Goal: Task Accomplishment & Management: Manage account settings

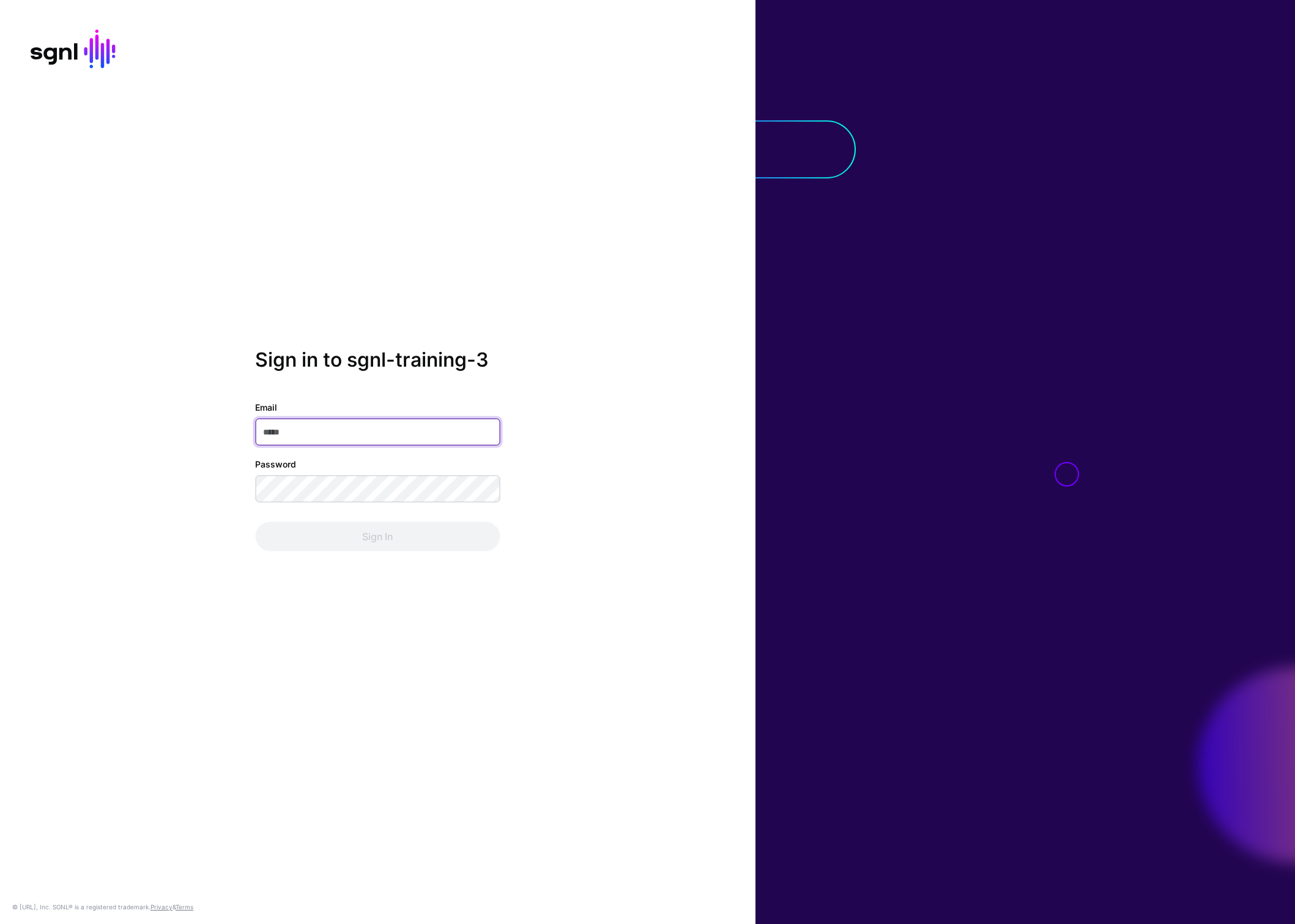
click at [372, 434] on input "Email" at bounding box center [377, 431] width 244 height 27
type input "**********"
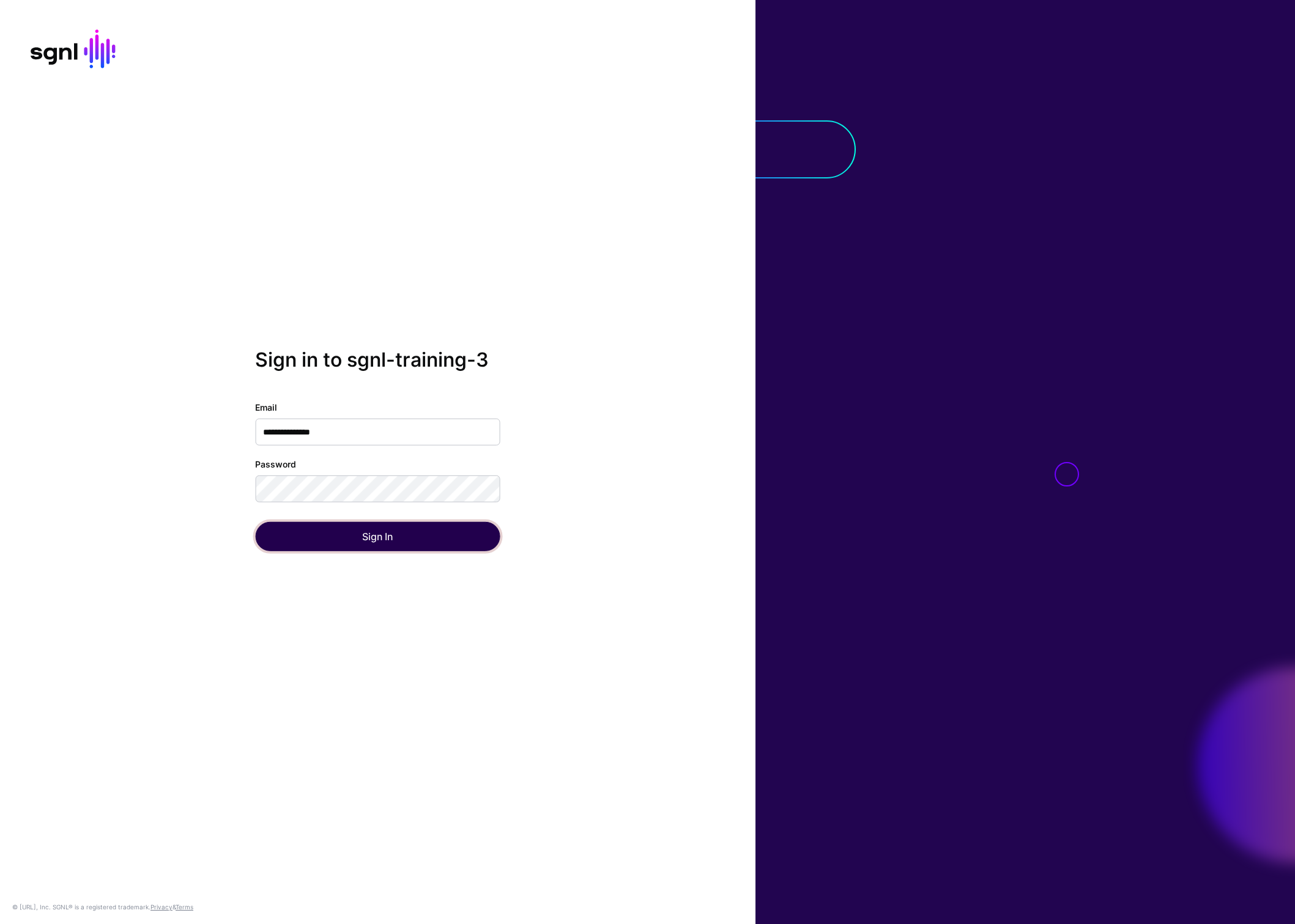
click at [400, 530] on button "Sign In" at bounding box center [377, 537] width 244 height 30
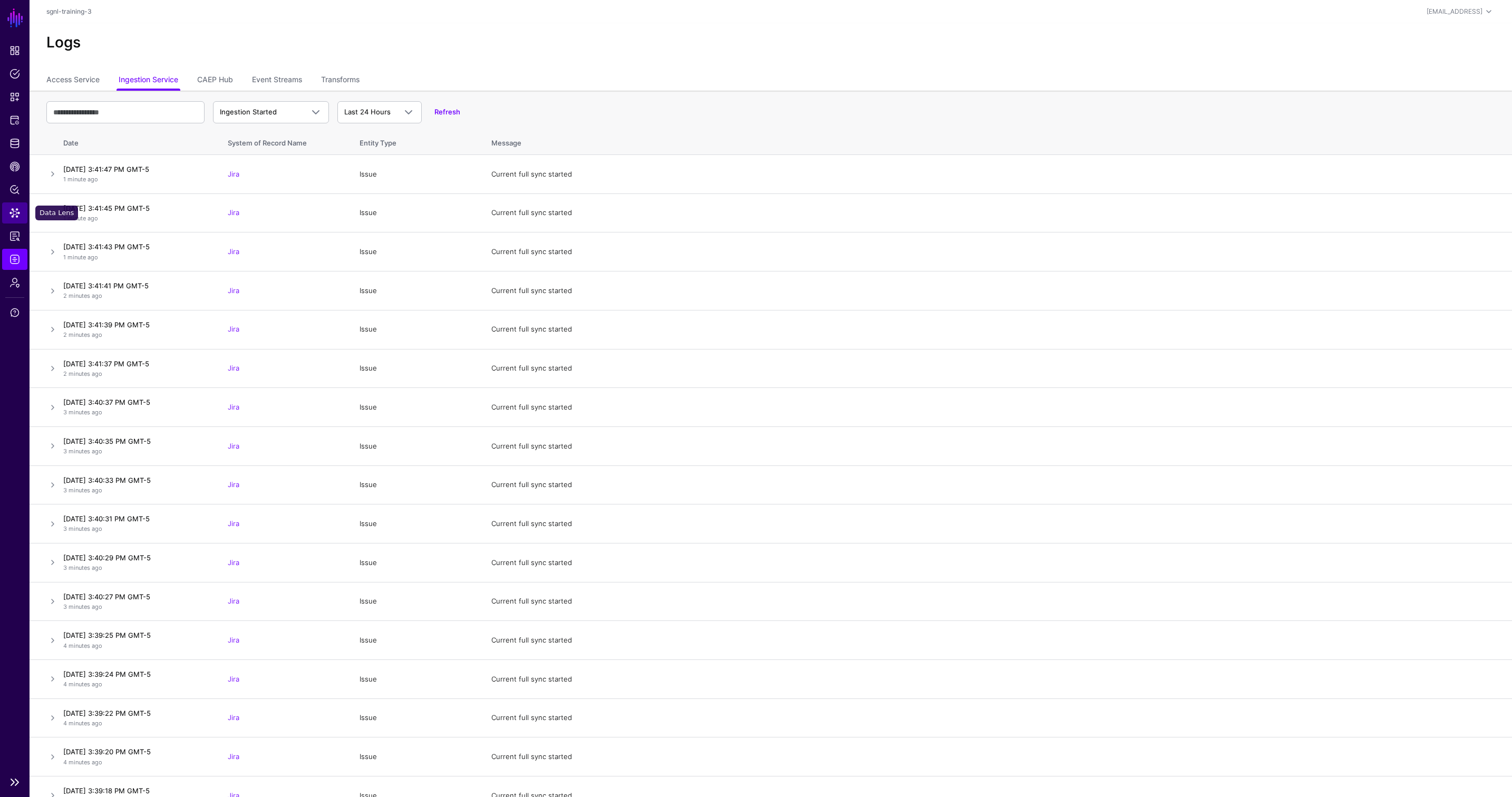
click at [12, 214] on span "Data Lens" at bounding box center [15, 213] width 10 height 10
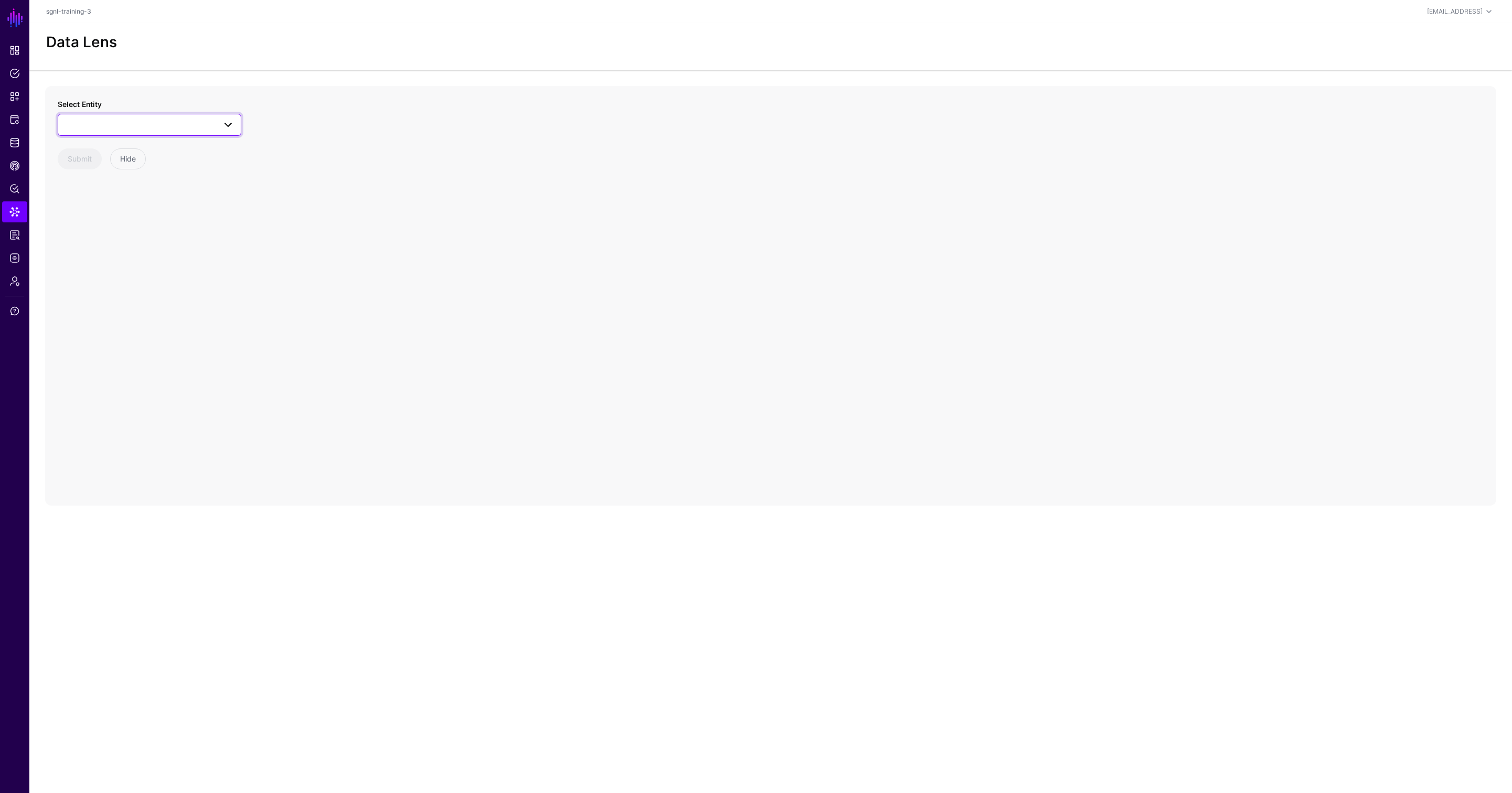
click at [170, 132] on link at bounding box center [150, 125] width 183 height 22
click at [108, 267] on div "User" at bounding box center [154, 271] width 157 height 10
click at [74, 243] on button "Submit" at bounding box center [80, 243] width 44 height 21
click at [26, 141] on link "Identity Data Fabric" at bounding box center [14, 143] width 26 height 21
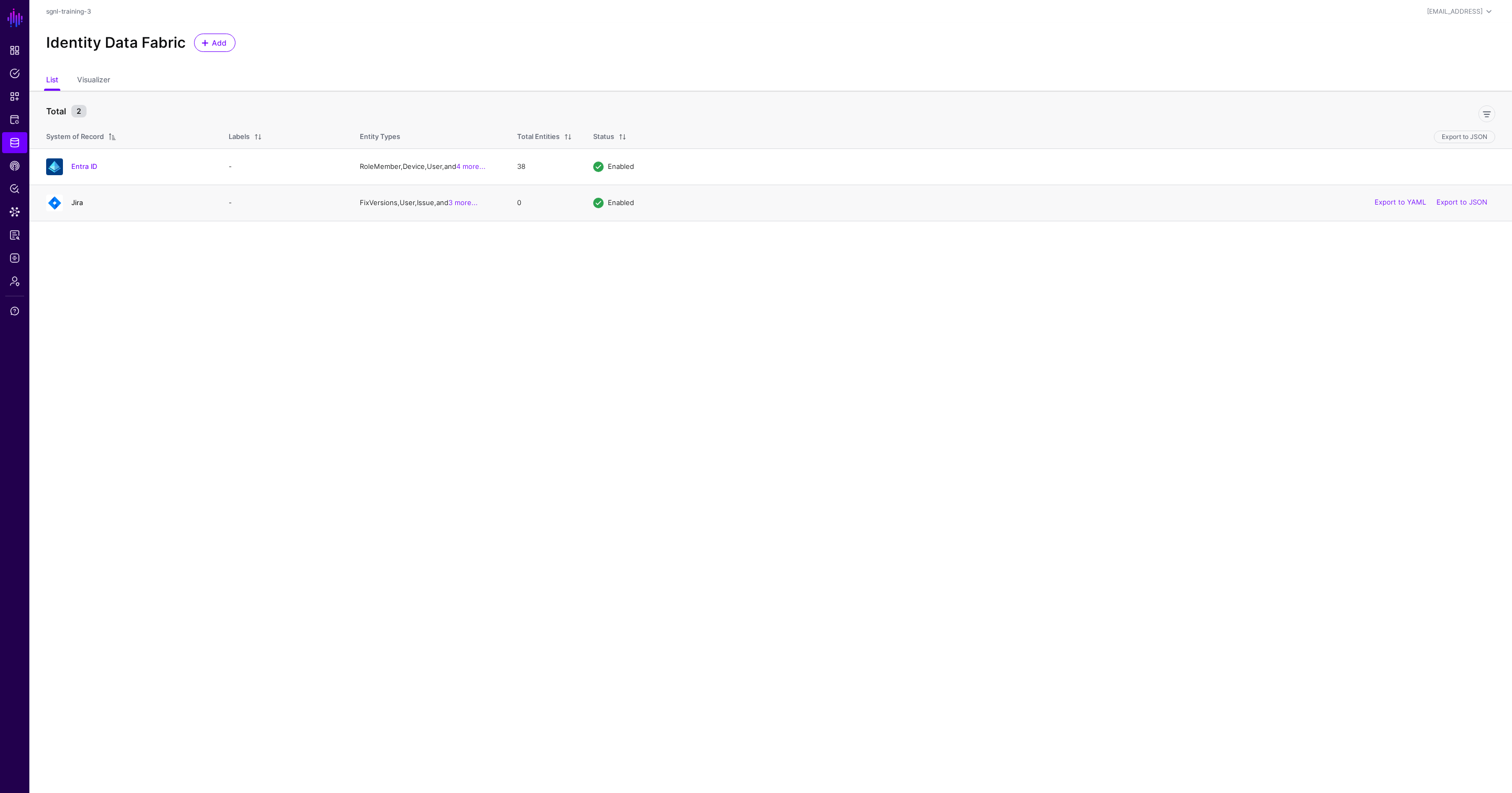
click at [75, 203] on link "Jira" at bounding box center [77, 203] width 12 height 8
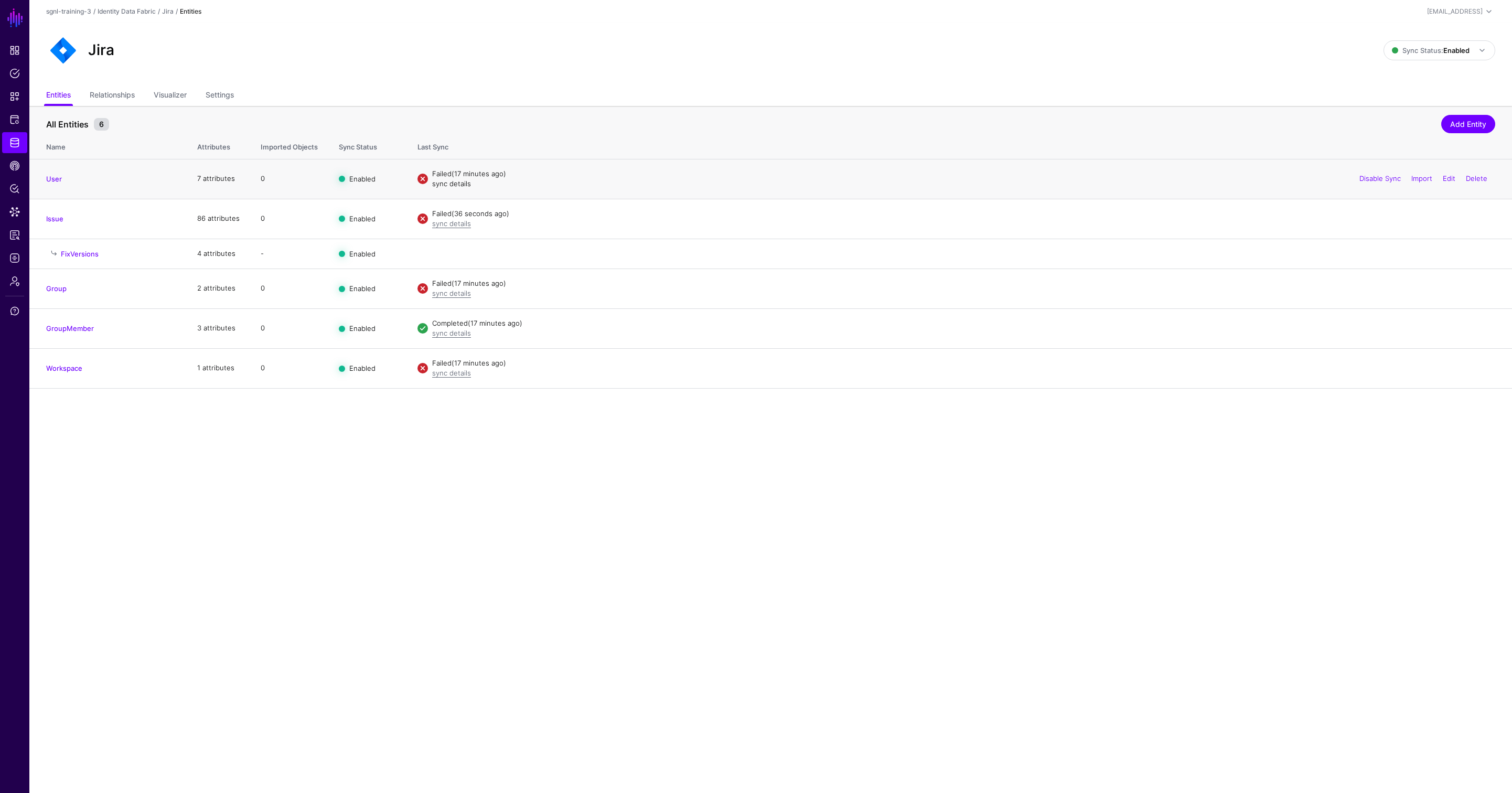
click at [448, 183] on link "sync details" at bounding box center [452, 183] width 39 height 8
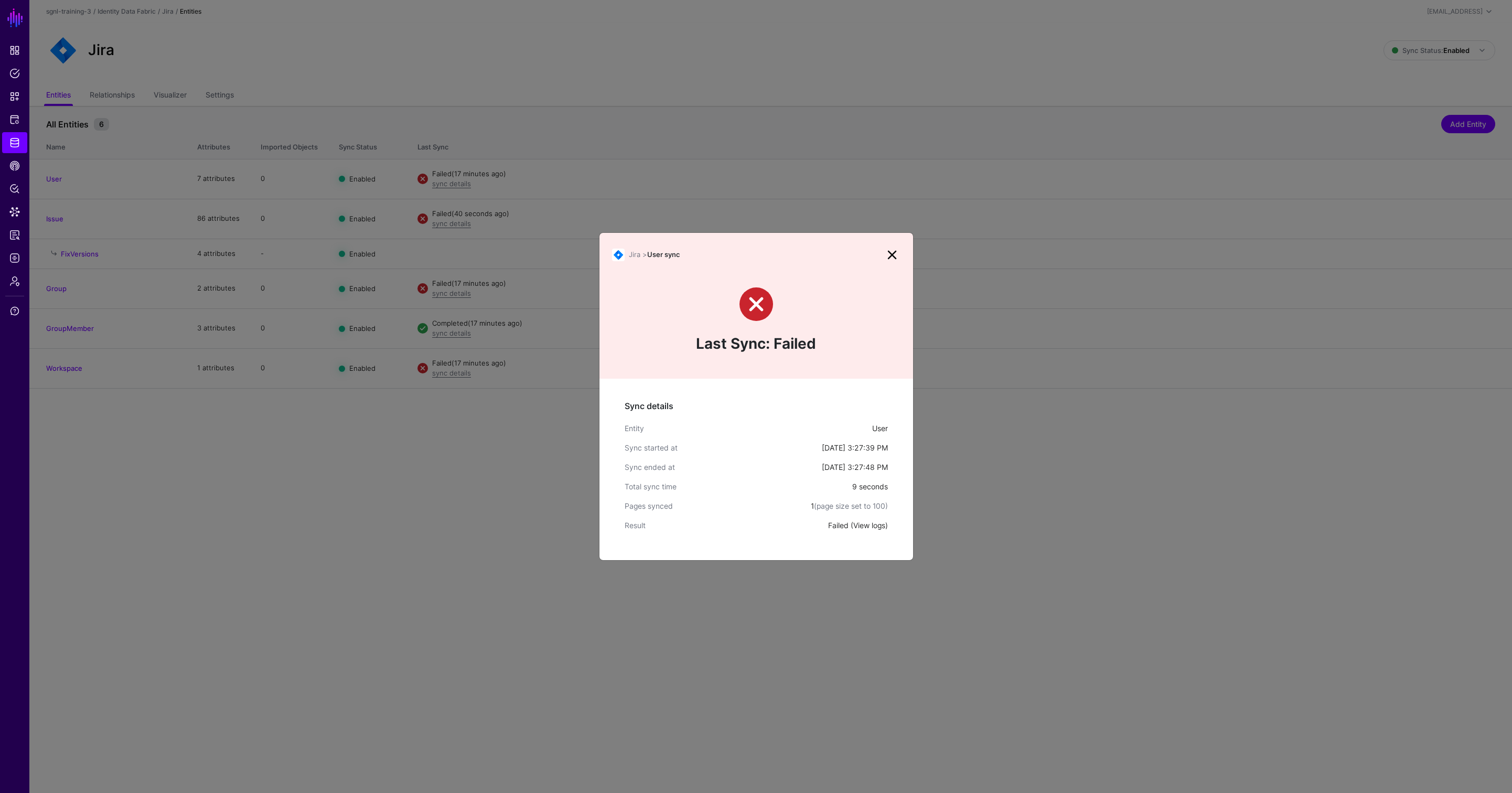
click at [875, 525] on link "View logs" at bounding box center [869, 525] width 32 height 9
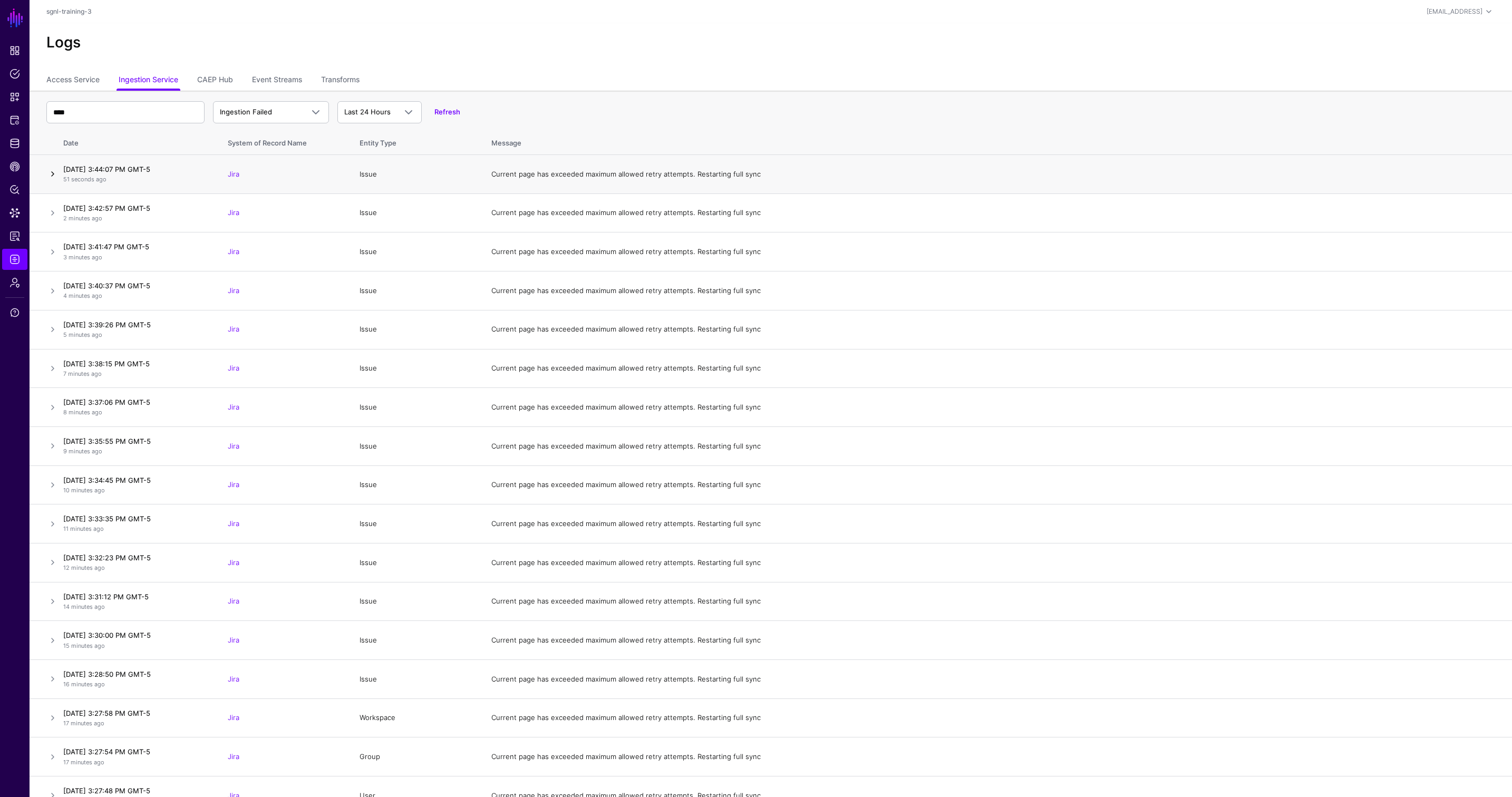
click at [53, 175] on link at bounding box center [53, 174] width 12 height 12
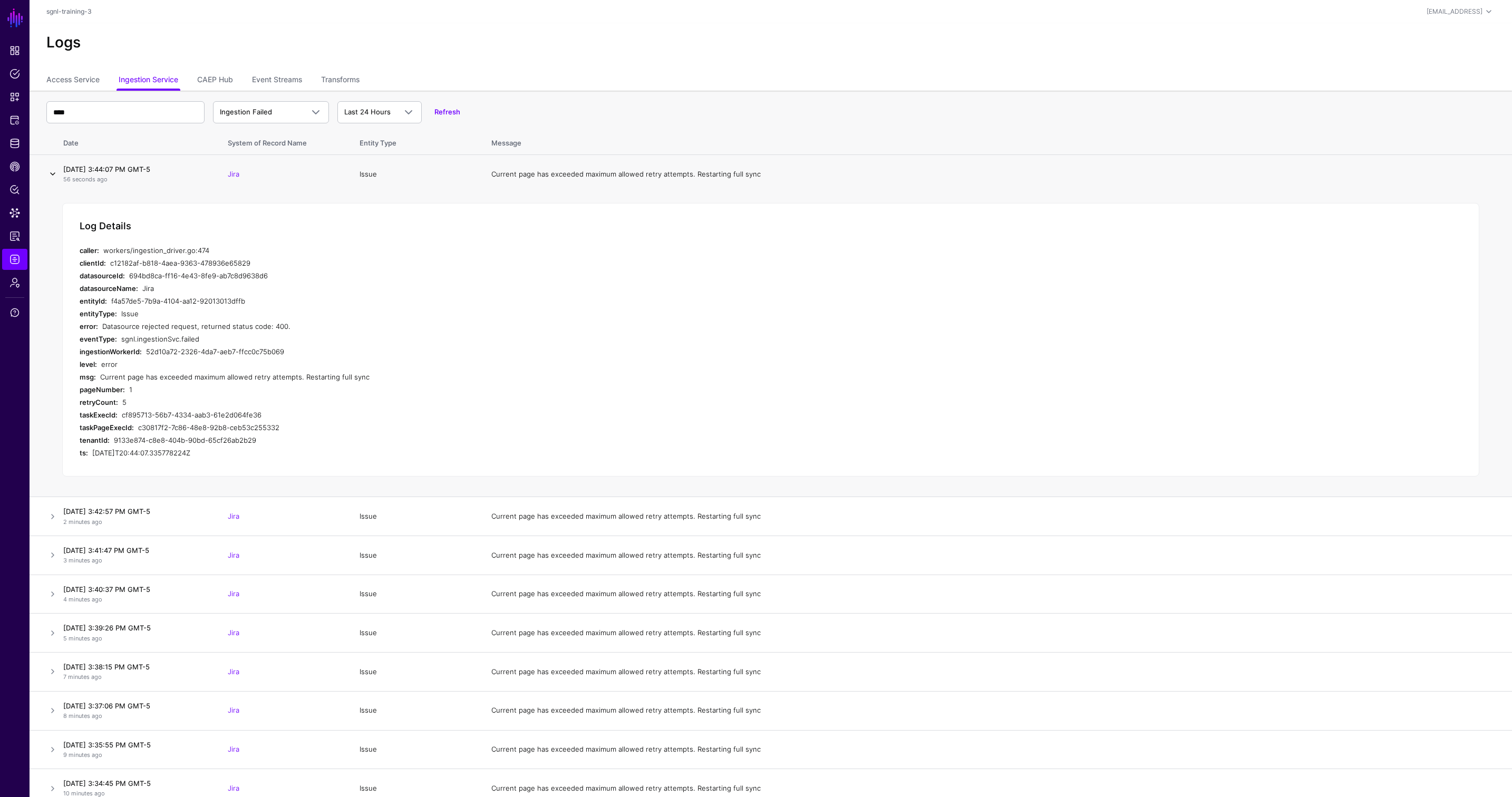
click at [53, 175] on link at bounding box center [53, 174] width 12 height 12
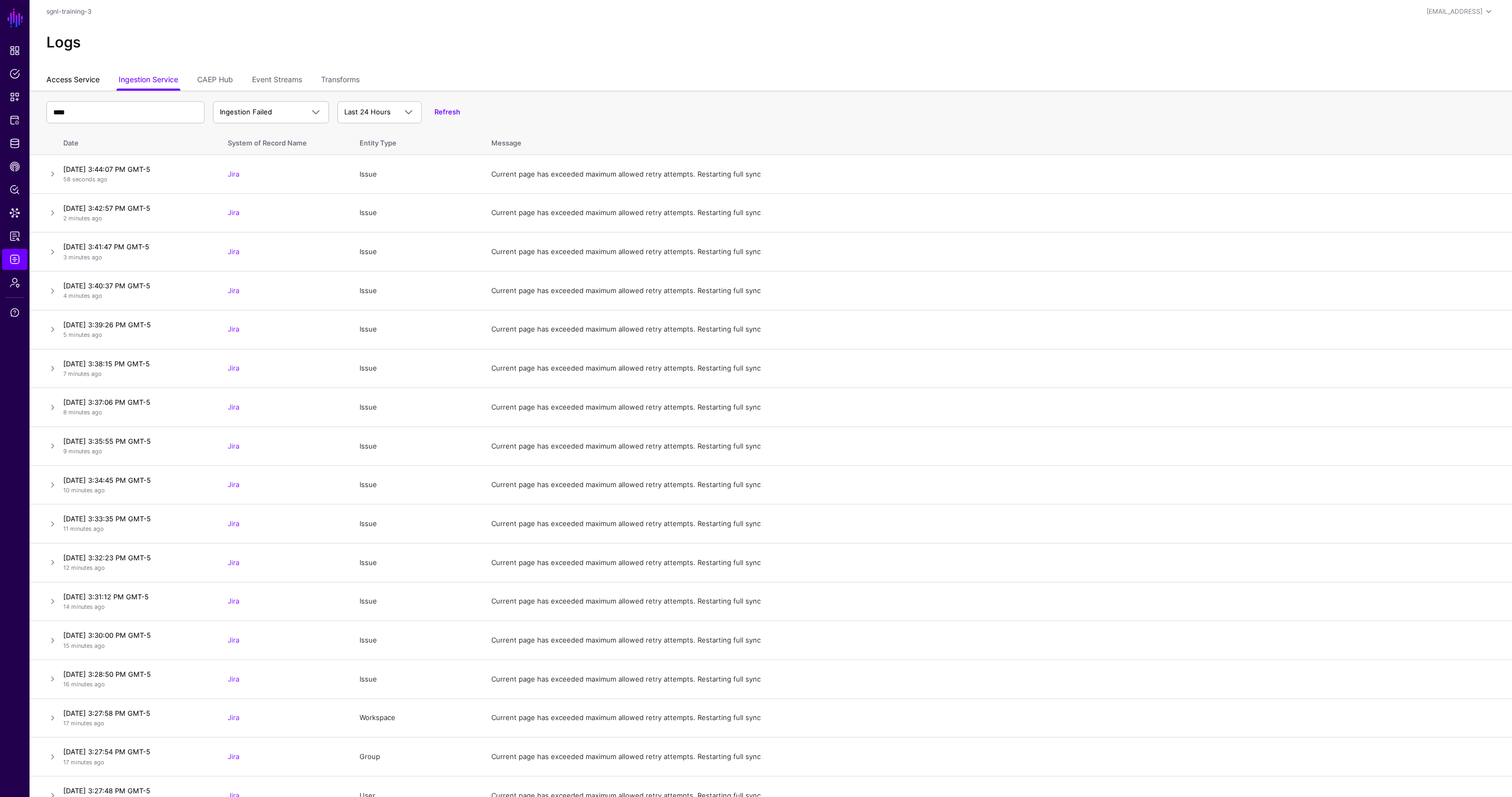
click at [69, 77] on link "Access Service" at bounding box center [73, 80] width 53 height 20
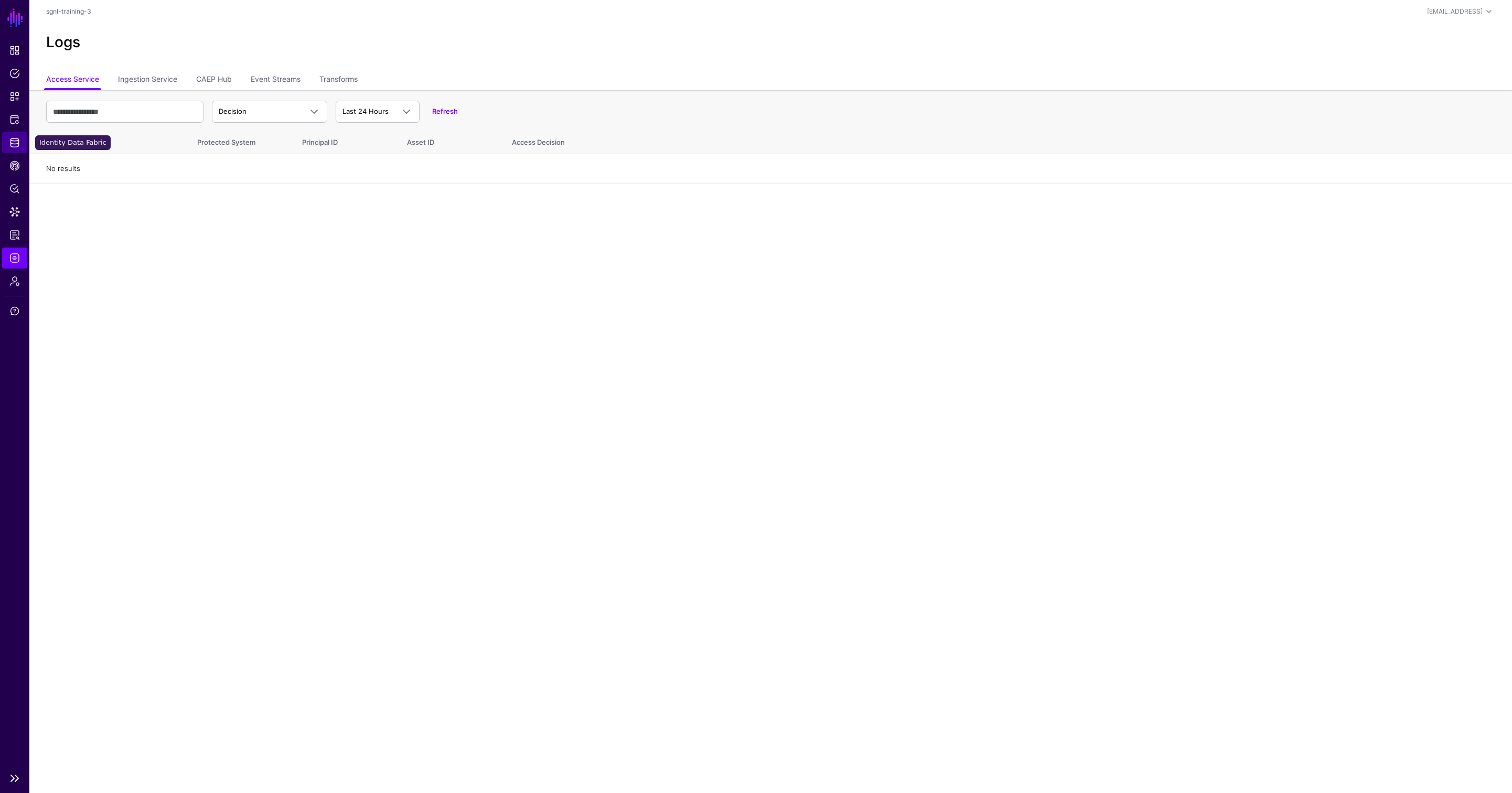
click at [19, 136] on link "Identity Data Fabric" at bounding box center [14, 143] width 26 height 21
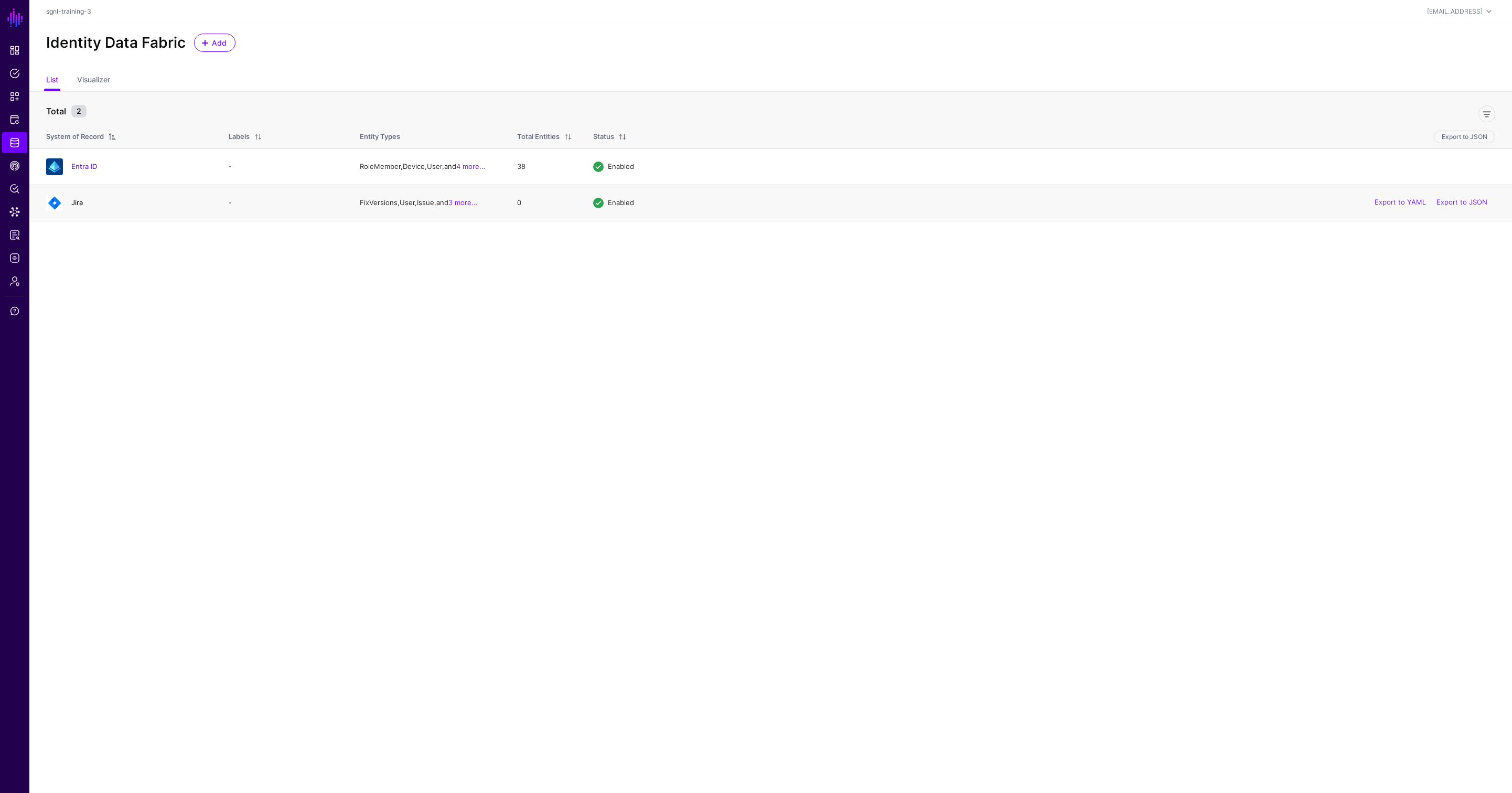
click at [77, 203] on link "Jira" at bounding box center [77, 203] width 12 height 8
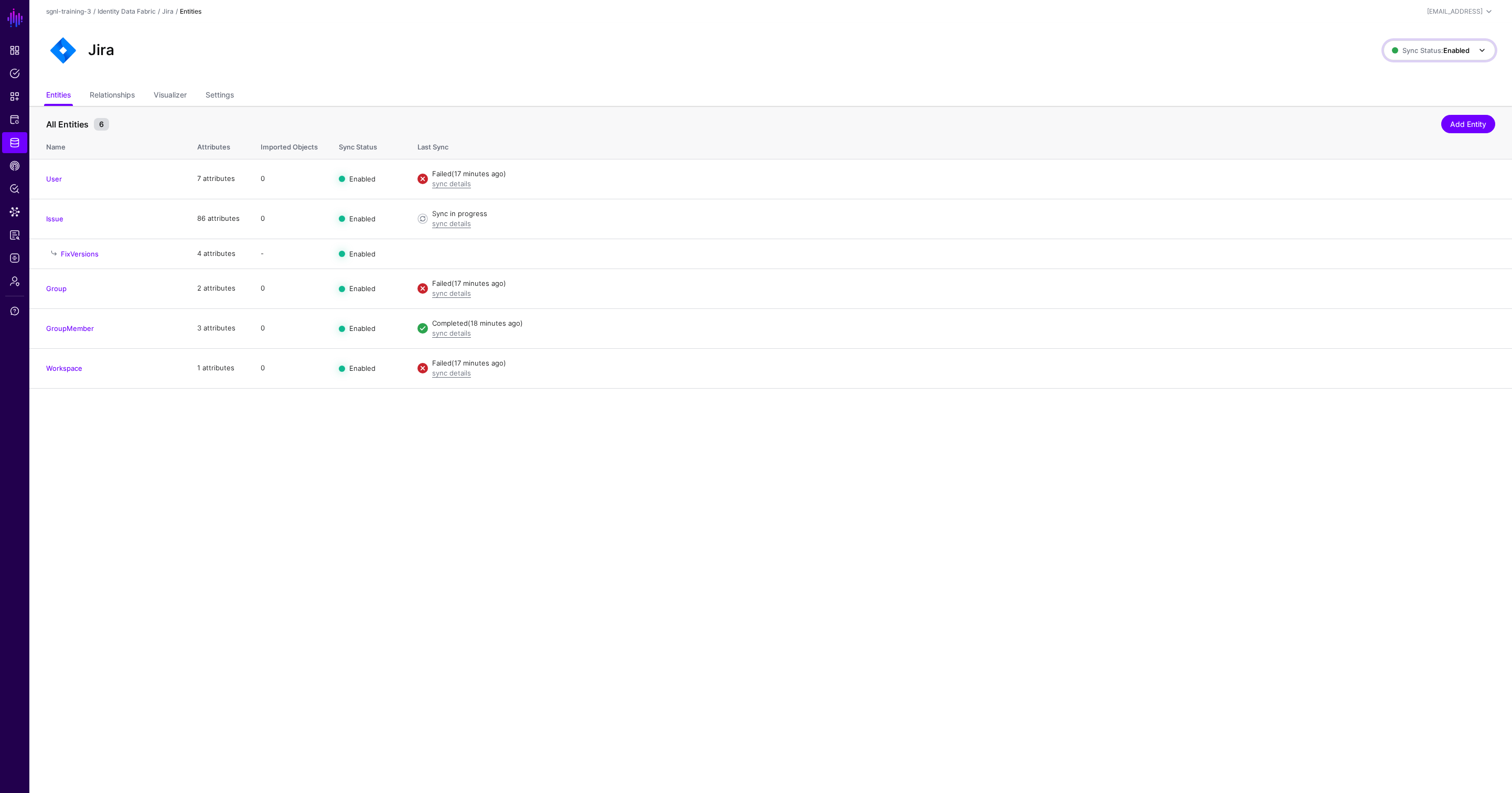
click at [1110, 48] on link "Sync Status: Enabled" at bounding box center [1440, 50] width 112 height 20
click at [1110, 120] on span "Disabled Syncing inactive for all configured entities" at bounding box center [1428, 125] width 117 height 34
click at [1110, 49] on span at bounding box center [1482, 50] width 12 height 12
click at [1110, 81] on span "Enabled Syncing active for all configured entities that are enabled" at bounding box center [1427, 86] width 119 height 34
click at [1110, 180] on link "Disable Sync" at bounding box center [1380, 179] width 41 height 8
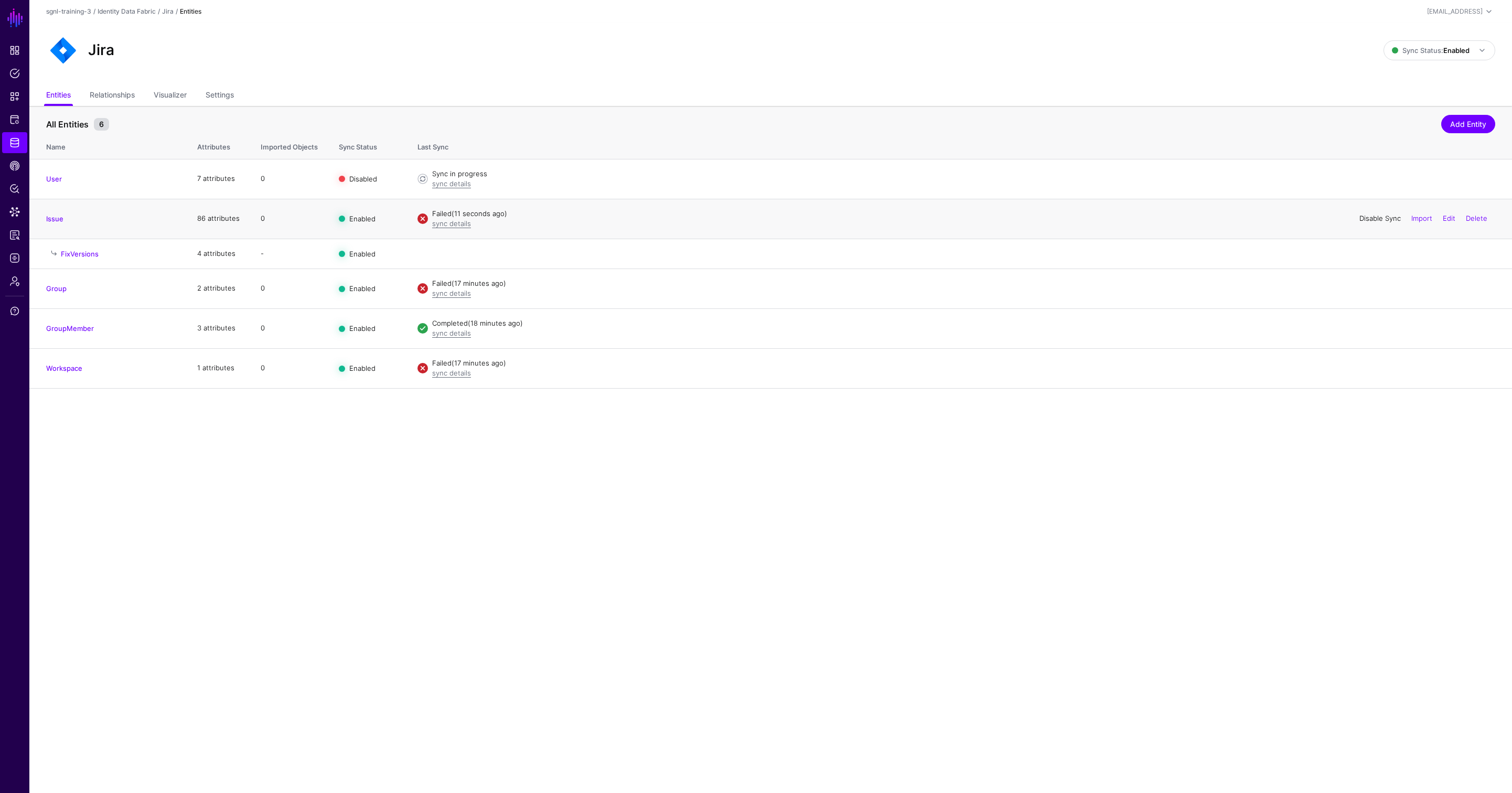
click at [1110, 218] on link "Disable Sync" at bounding box center [1380, 218] width 41 height 8
click at [1110, 288] on link "Disable Sync" at bounding box center [1380, 288] width 41 height 8
click at [1110, 328] on link "Disable Sync" at bounding box center [1380, 328] width 41 height 8
click at [1110, 368] on link "Disable Sync" at bounding box center [1380, 368] width 41 height 8
click at [218, 93] on link "Settings" at bounding box center [219, 96] width 28 height 20
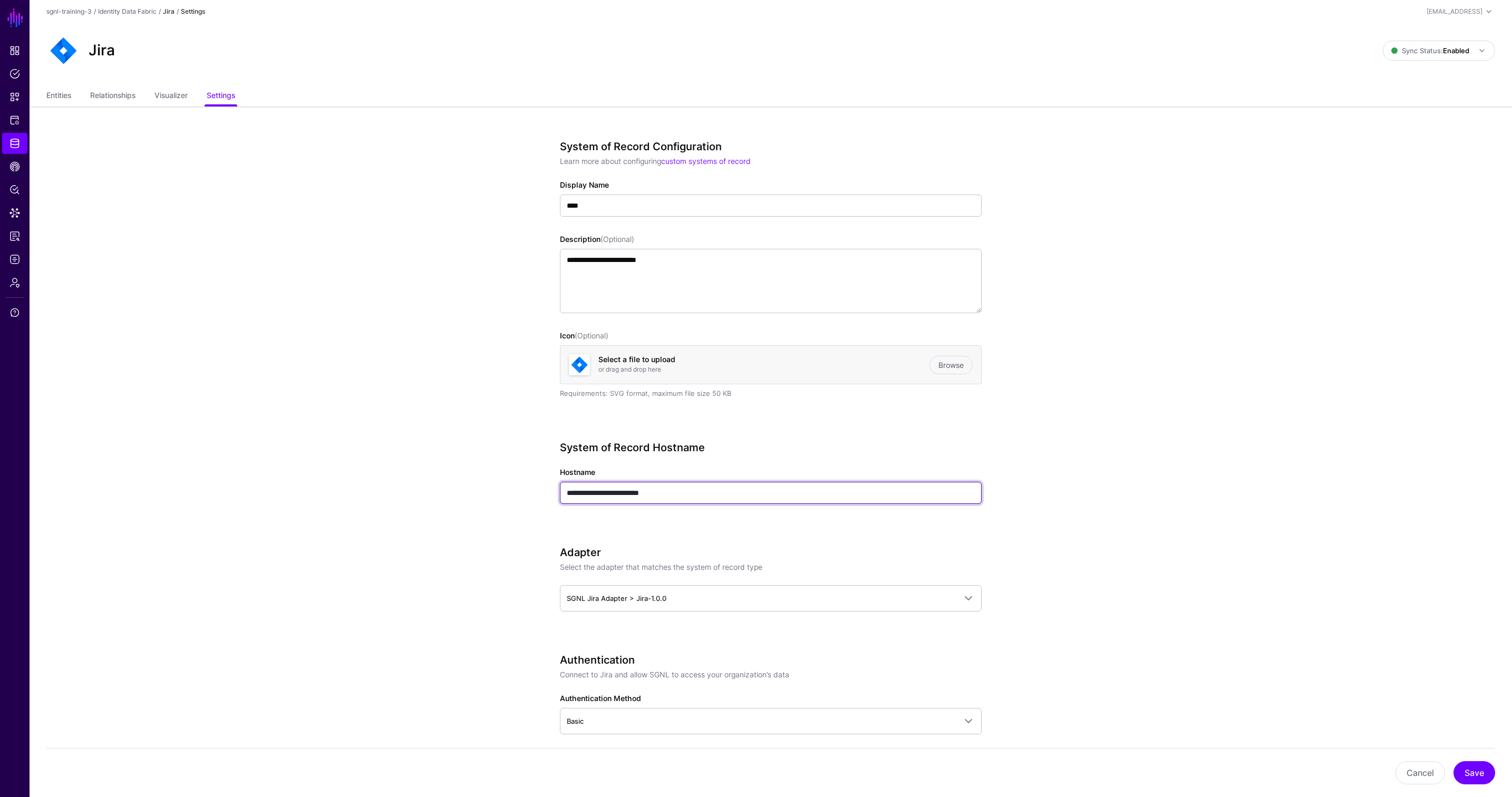
drag, startPoint x: 574, startPoint y: 494, endPoint x: 540, endPoint y: 495, distance: 34.0
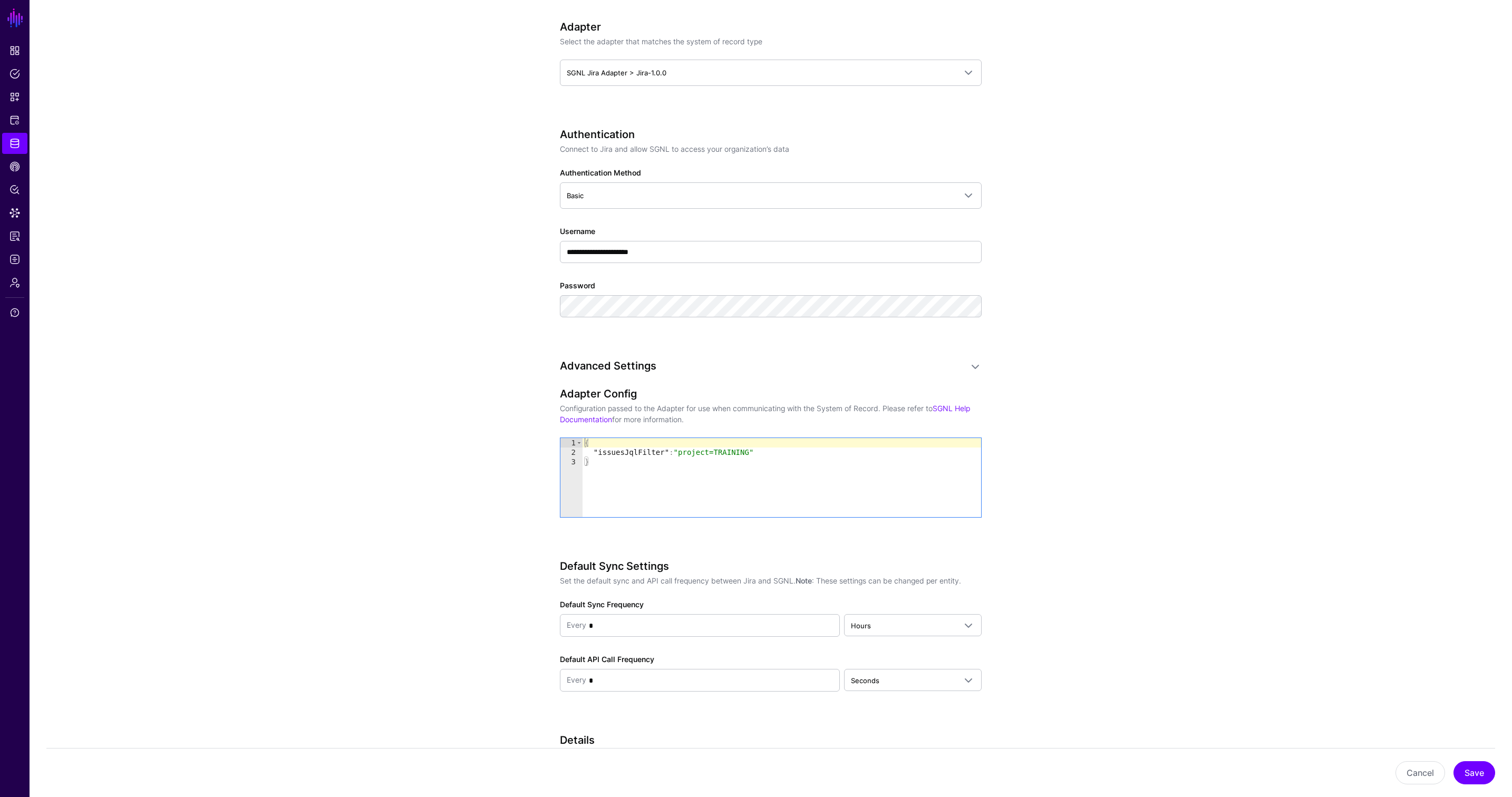
scroll to position [530, 0]
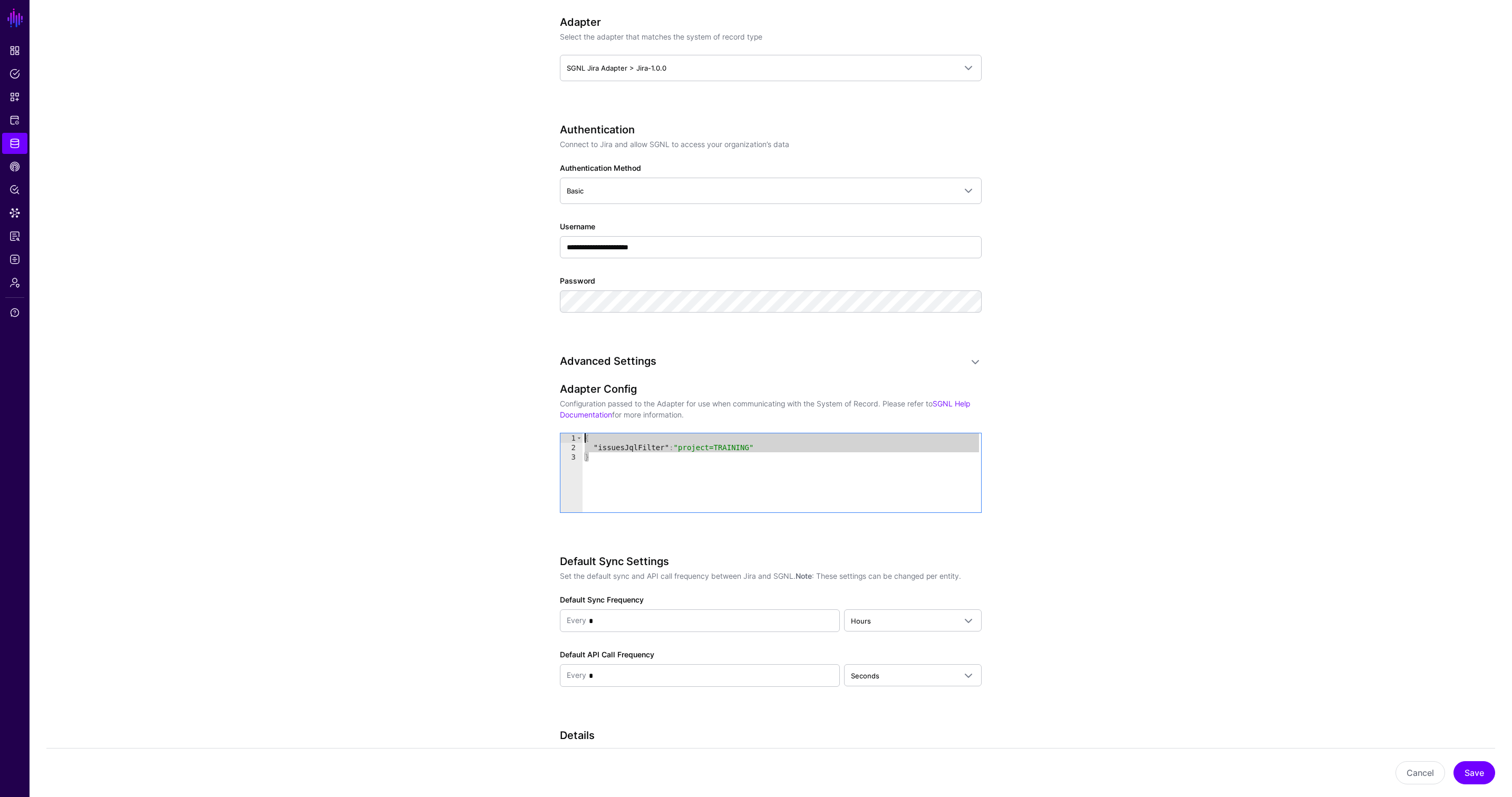
drag, startPoint x: 629, startPoint y: 469, endPoint x: 531, endPoint y: 431, distance: 105.1
click at [531, 431] on div "**********" at bounding box center [771, 290] width 489 height 1428
paste textarea "Cursor at row 1"
type textarea "**********"
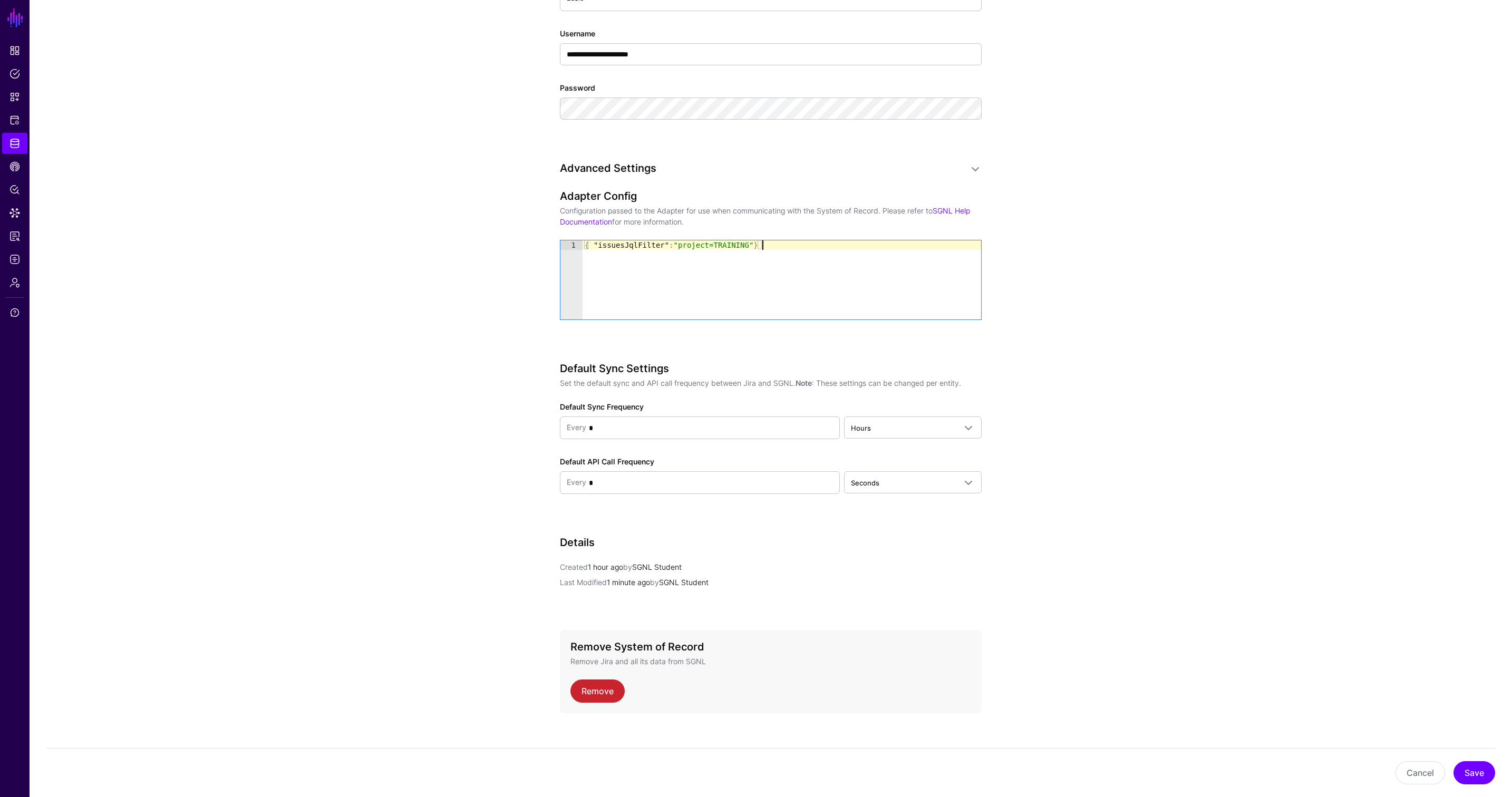
scroll to position [735, 0]
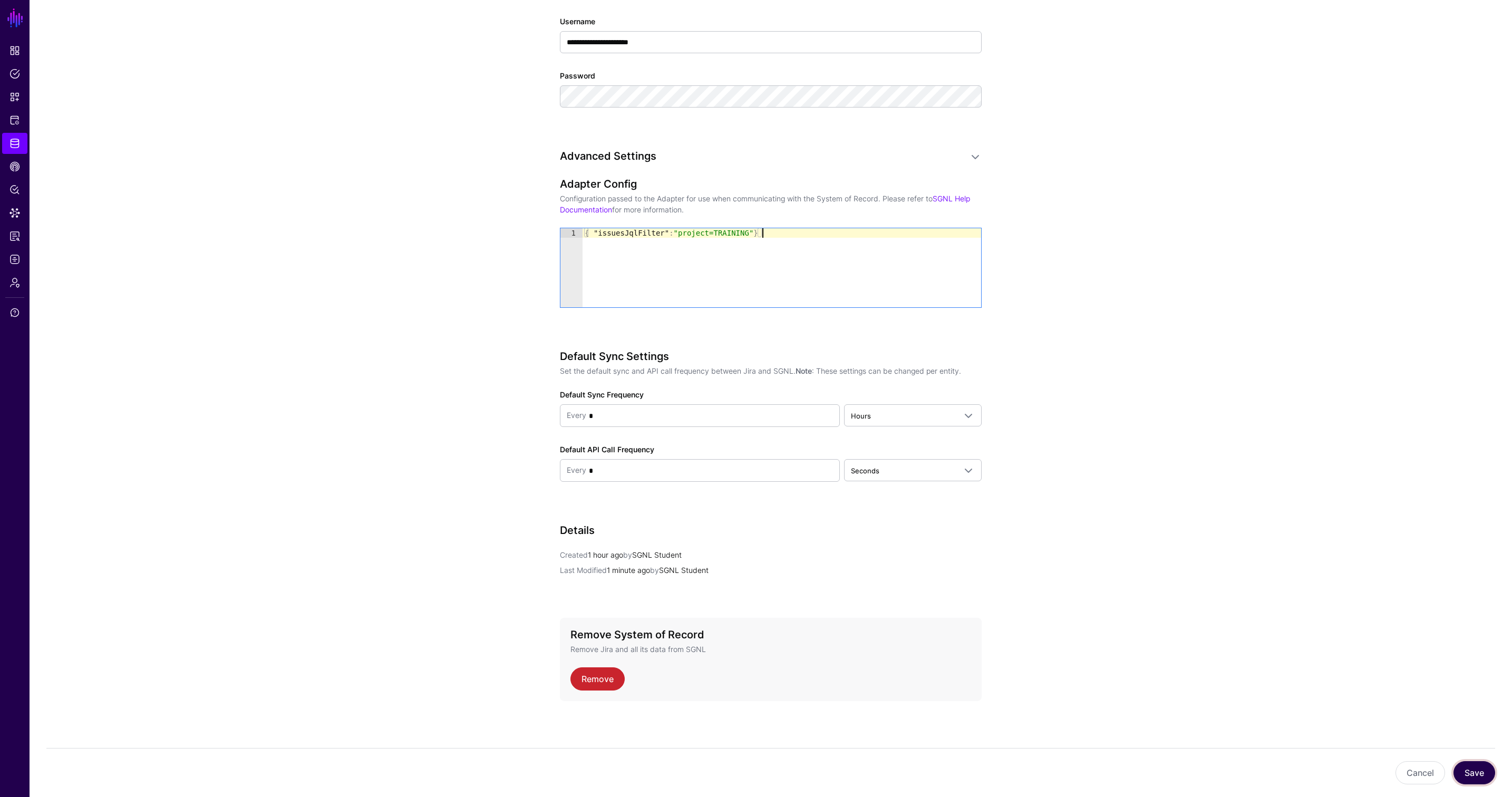
click at [1116, 775] on button "Save" at bounding box center [1475, 773] width 42 height 23
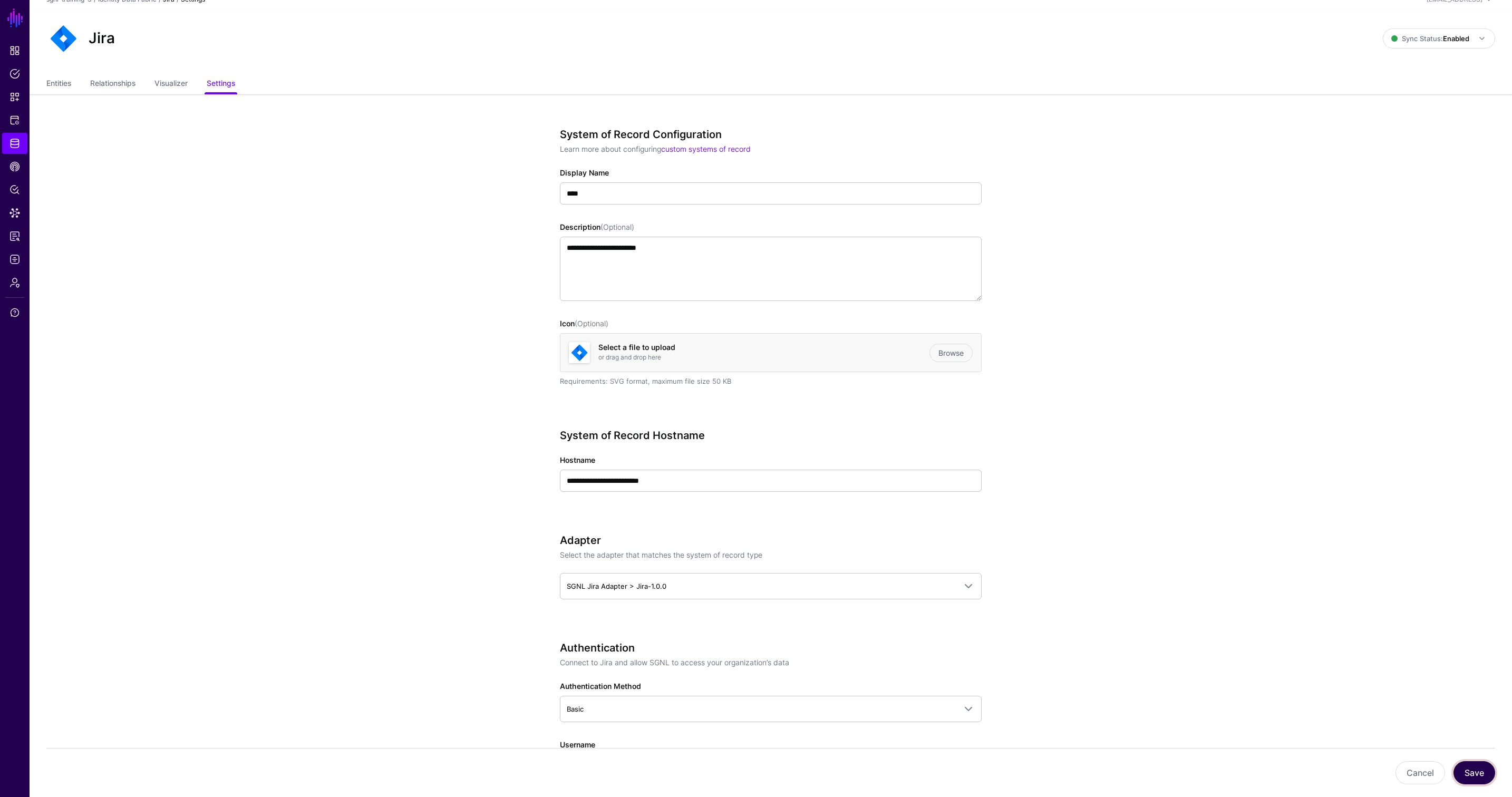
scroll to position [0, 0]
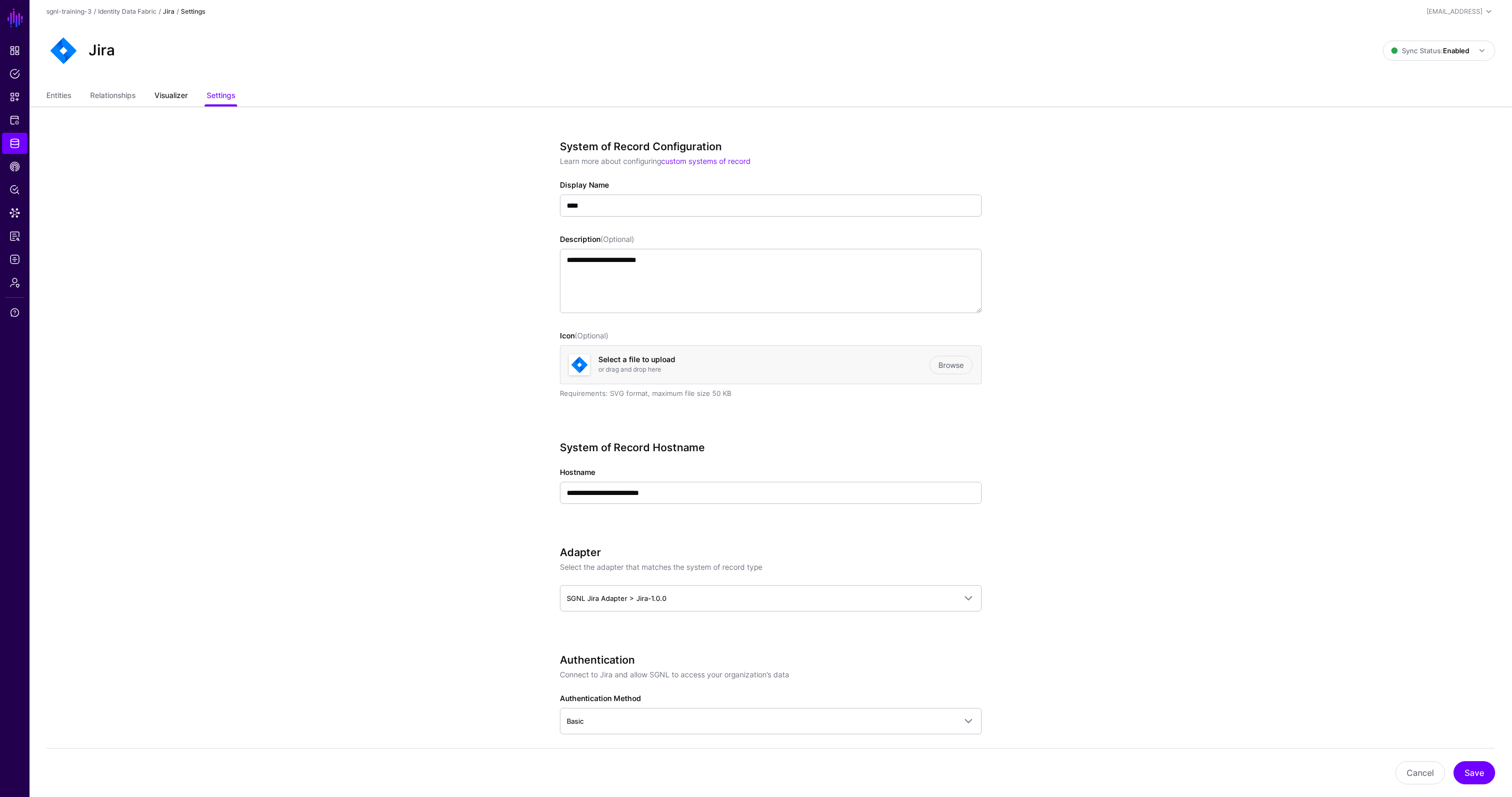
click at [177, 96] on link "Visualizer" at bounding box center [171, 96] width 33 height 20
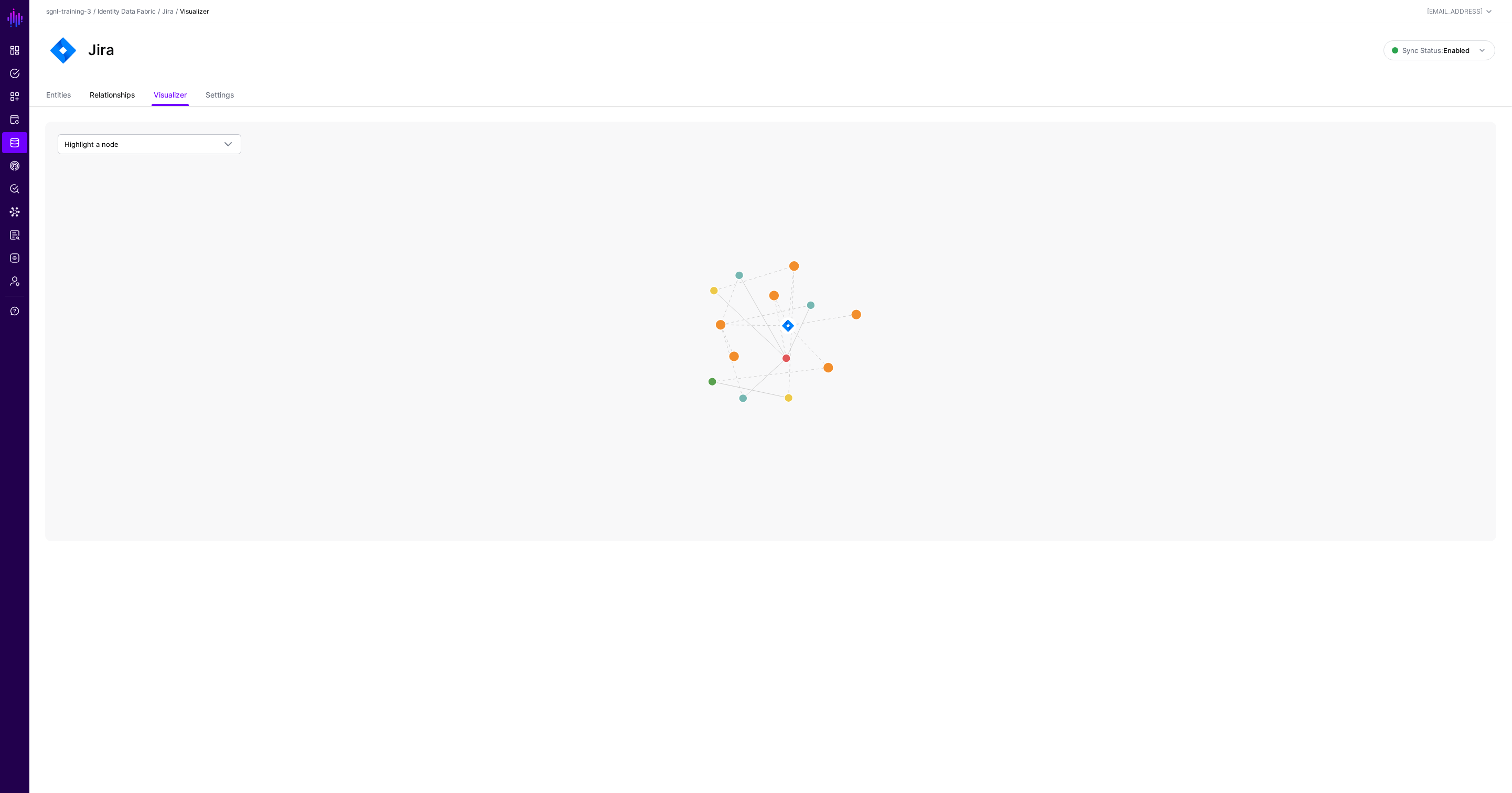
click at [102, 97] on link "Relationships" at bounding box center [112, 96] width 45 height 20
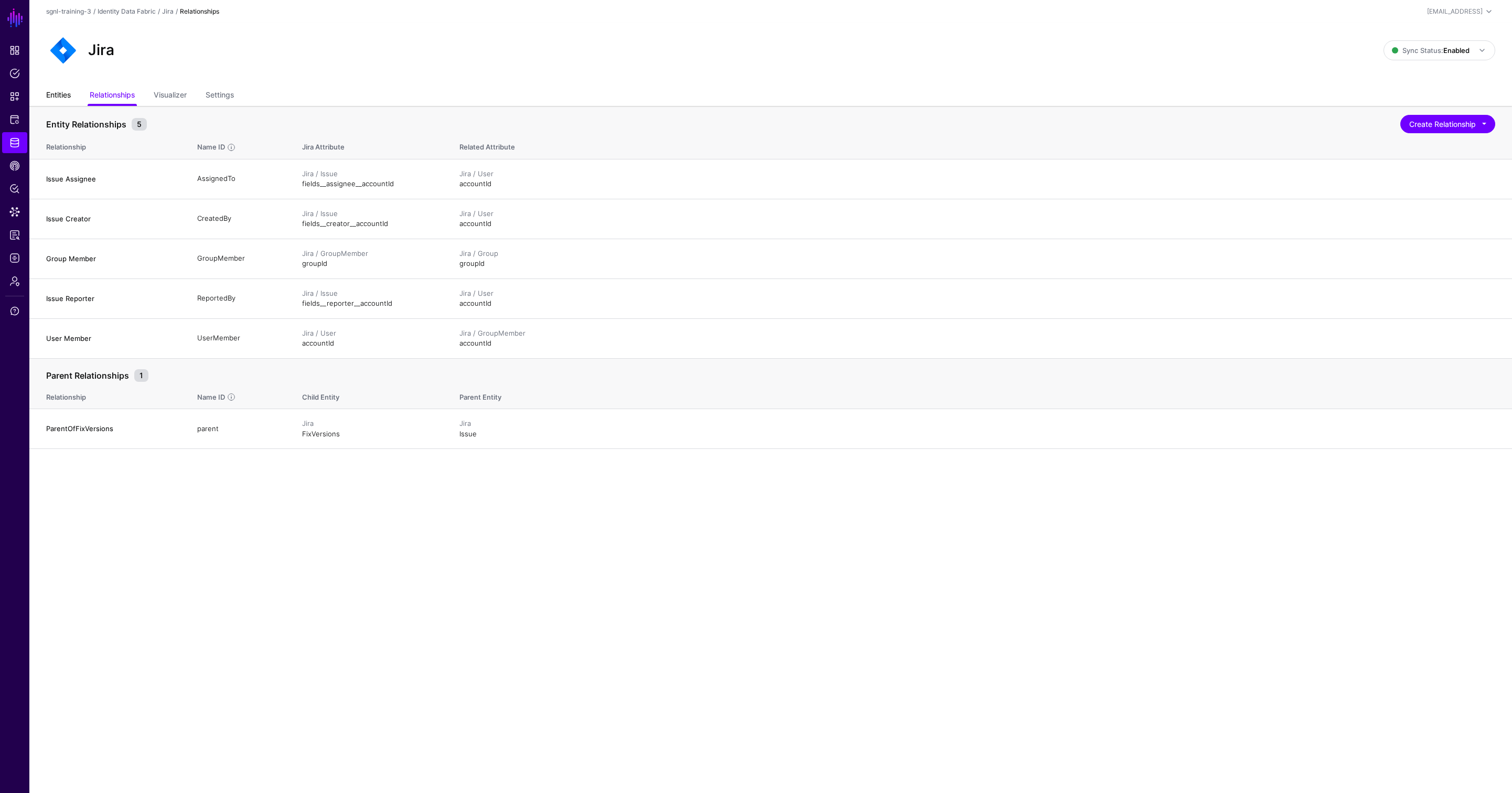
click at [59, 95] on link "Entities" at bounding box center [59, 96] width 25 height 20
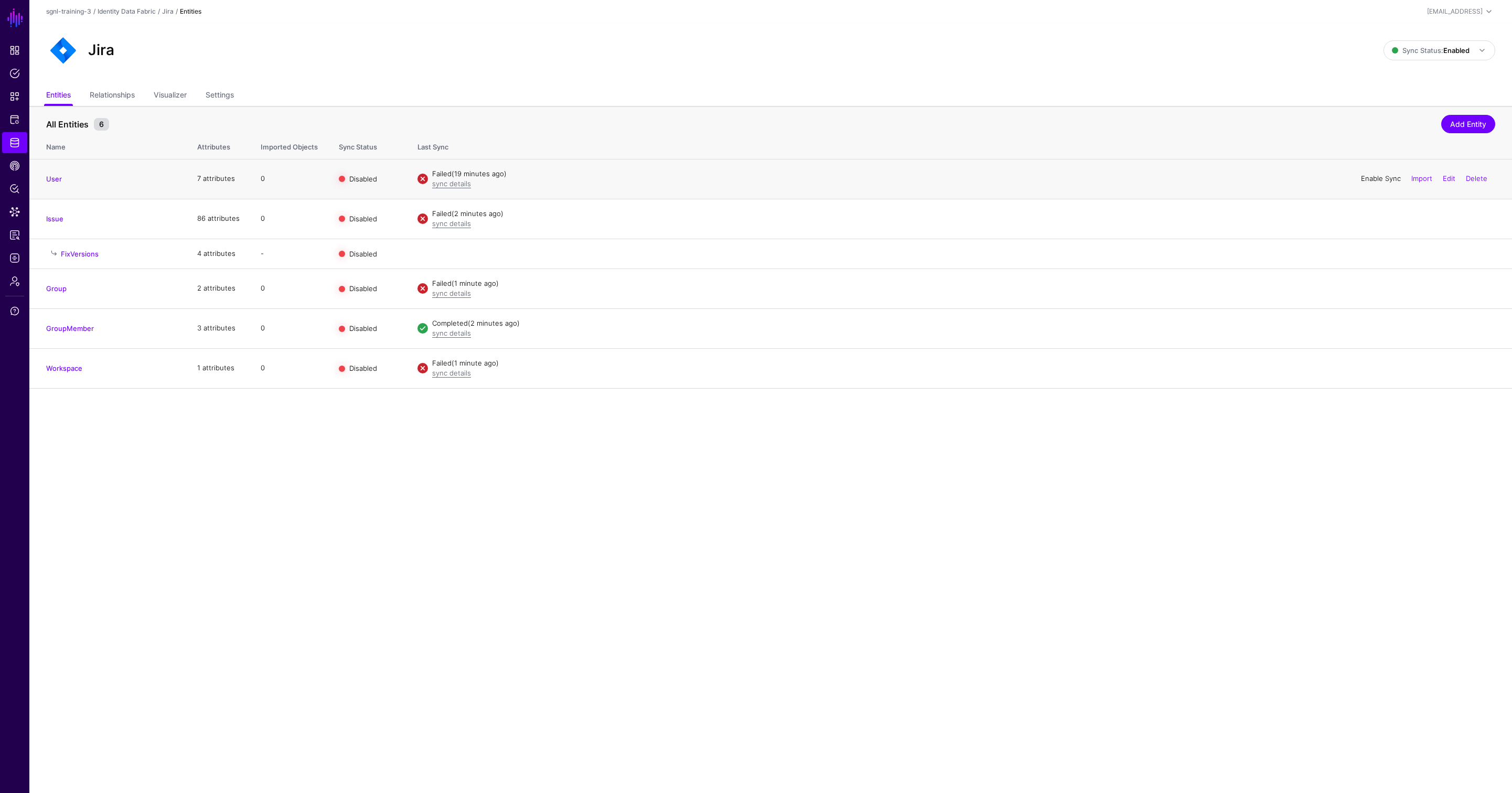
click at [1110, 177] on link "Enable Sync" at bounding box center [1381, 179] width 40 height 8
click at [1110, 216] on link "Enable Sync" at bounding box center [1381, 218] width 40 height 8
click at [1110, 293] on div "Enable Sync Import Edit Delete" at bounding box center [1424, 288] width 142 height 26
click at [1110, 289] on link "Enable Sync" at bounding box center [1381, 288] width 40 height 8
click at [1110, 325] on link "Enable Sync" at bounding box center [1381, 328] width 40 height 8
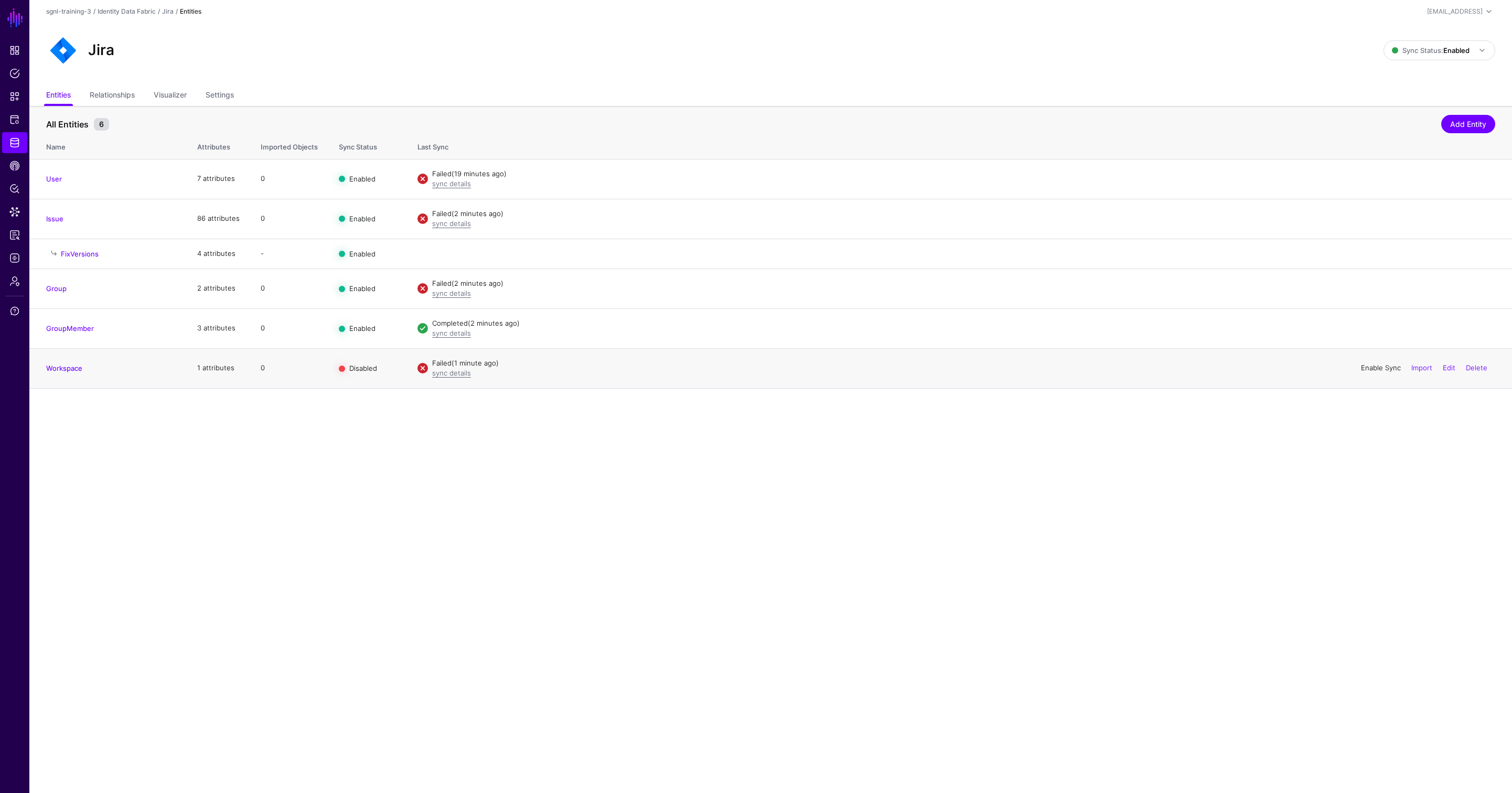
click at [1110, 368] on link "Enable Sync" at bounding box center [1381, 368] width 40 height 8
click at [1110, 218] on link "Edit" at bounding box center [1449, 218] width 12 height 8
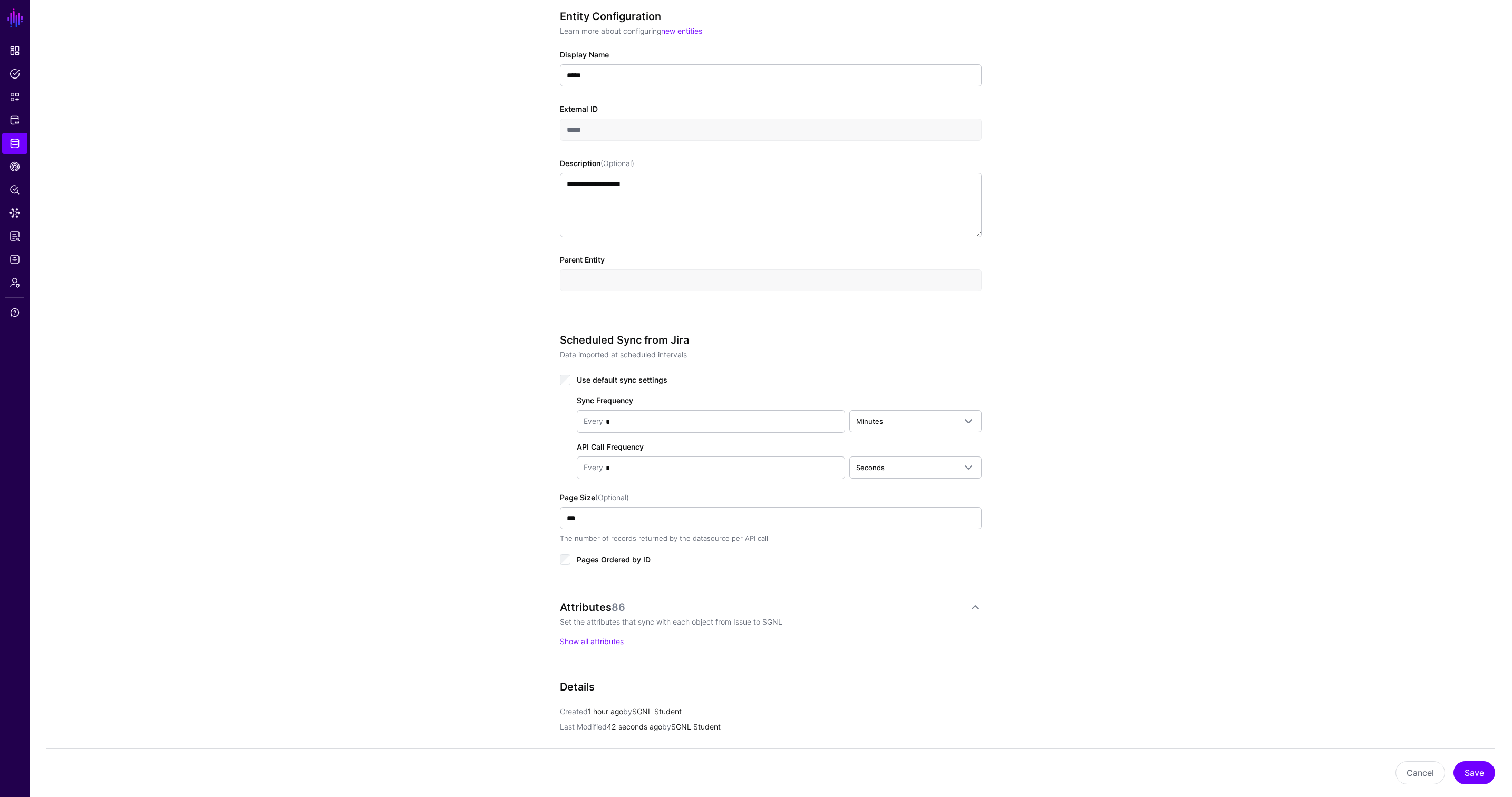
scroll to position [224, 0]
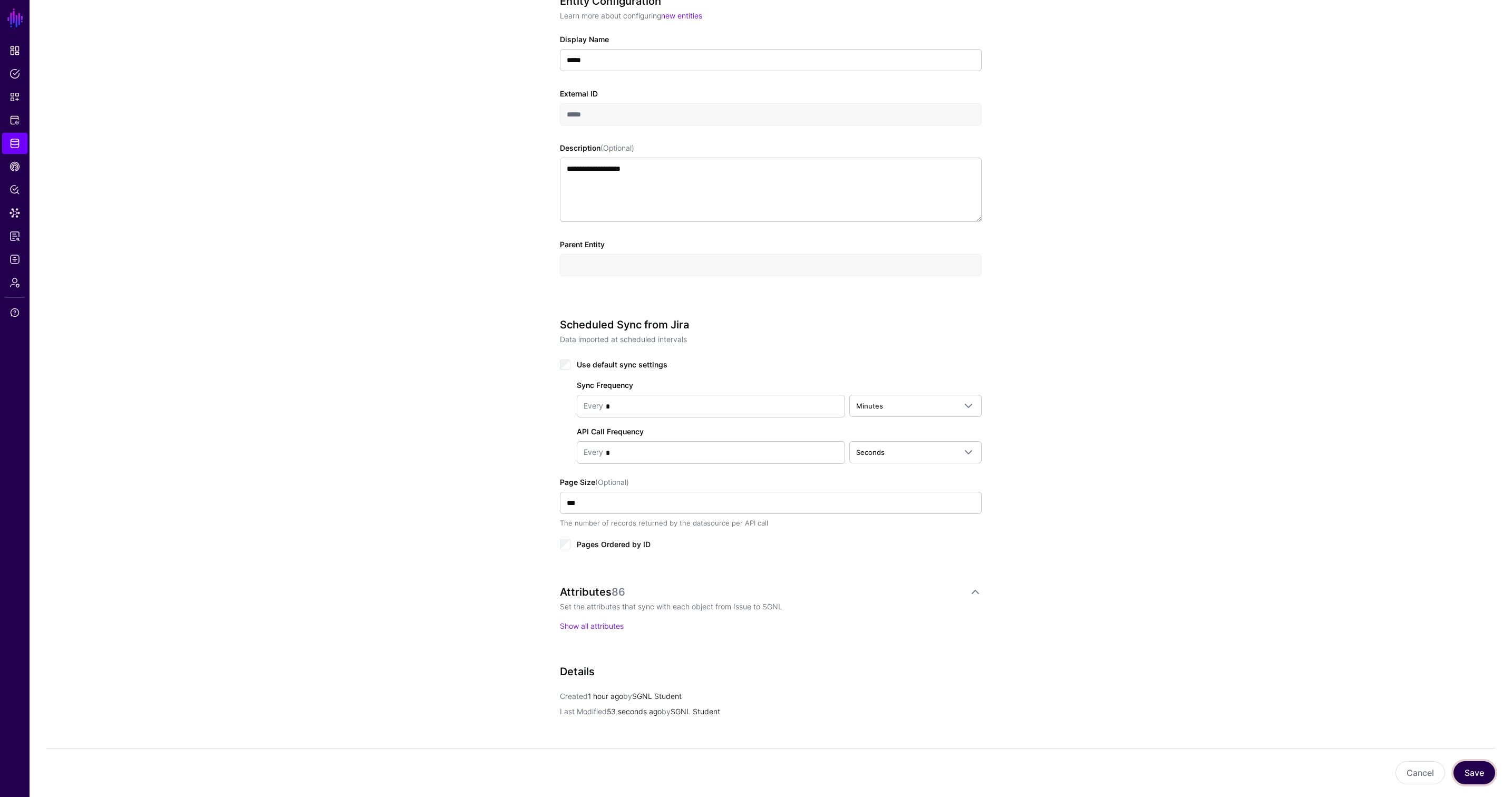
click at [1116, 773] on button "Save" at bounding box center [1475, 773] width 42 height 23
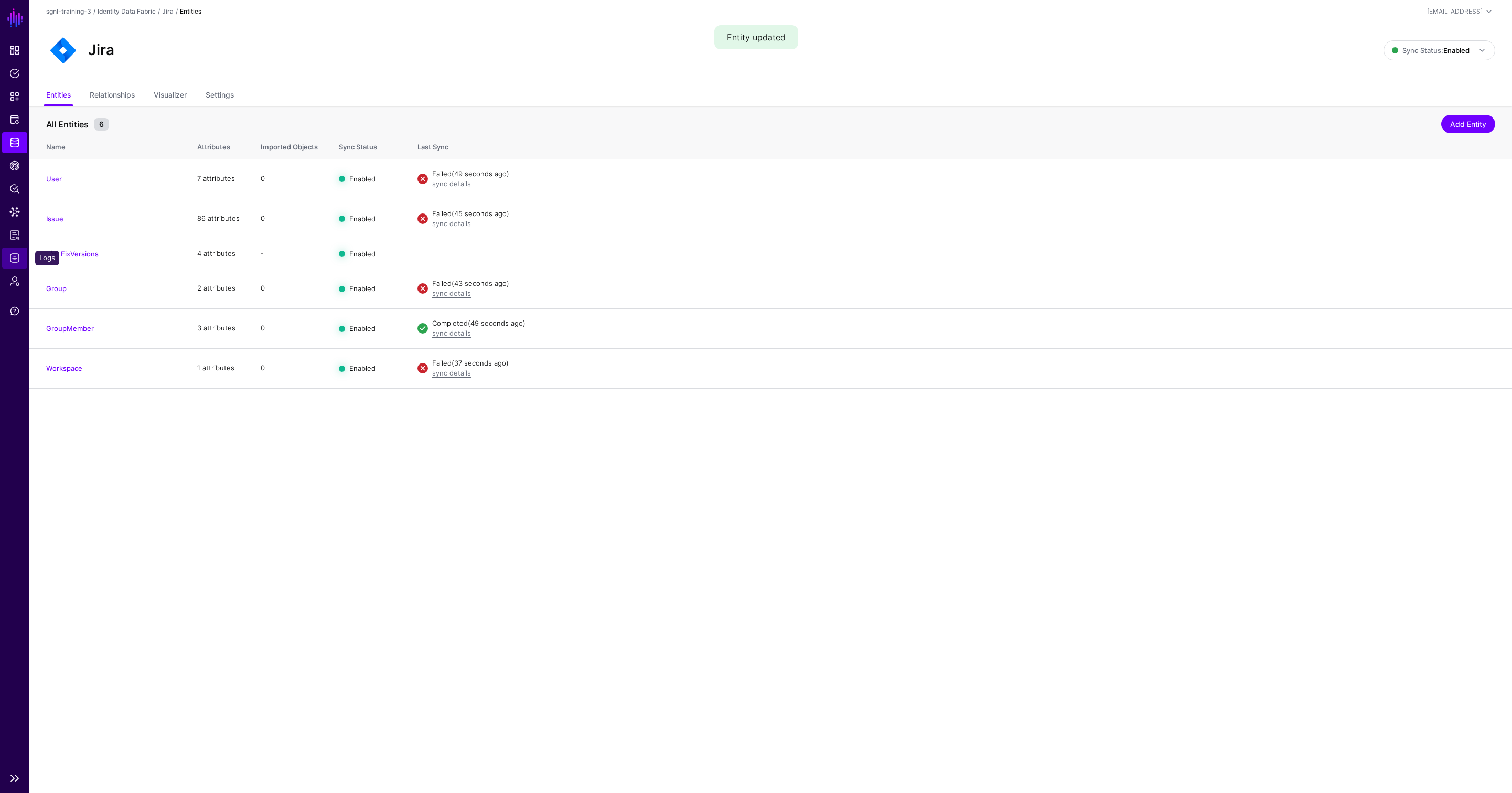
click at [13, 259] on span "Logs" at bounding box center [14, 258] width 10 height 10
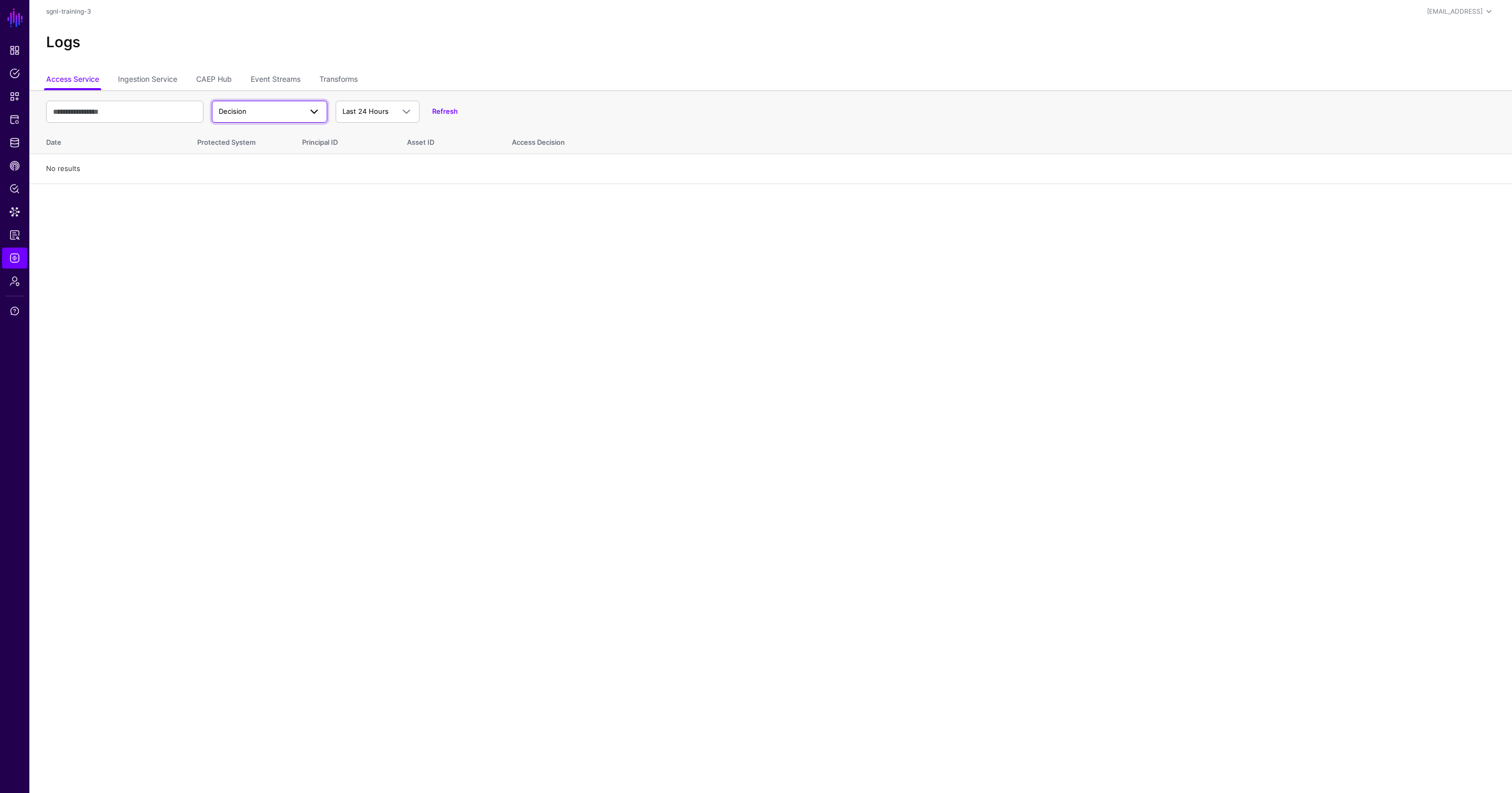
click at [303, 115] on span at bounding box center [310, 112] width 19 height 12
click at [382, 108] on span "Last 24 Hours" at bounding box center [365, 111] width 46 height 8
click at [159, 82] on link "Ingestion Service" at bounding box center [148, 80] width 59 height 20
drag, startPoint x: 270, startPoint y: 126, endPoint x: 275, endPoint y: 116, distance: 11.2
click at [270, 126] on div "Ingestion Started Ingestion Started Ingestion Completed Ingestion Failed Last 2…" at bounding box center [771, 112] width 1449 height 30
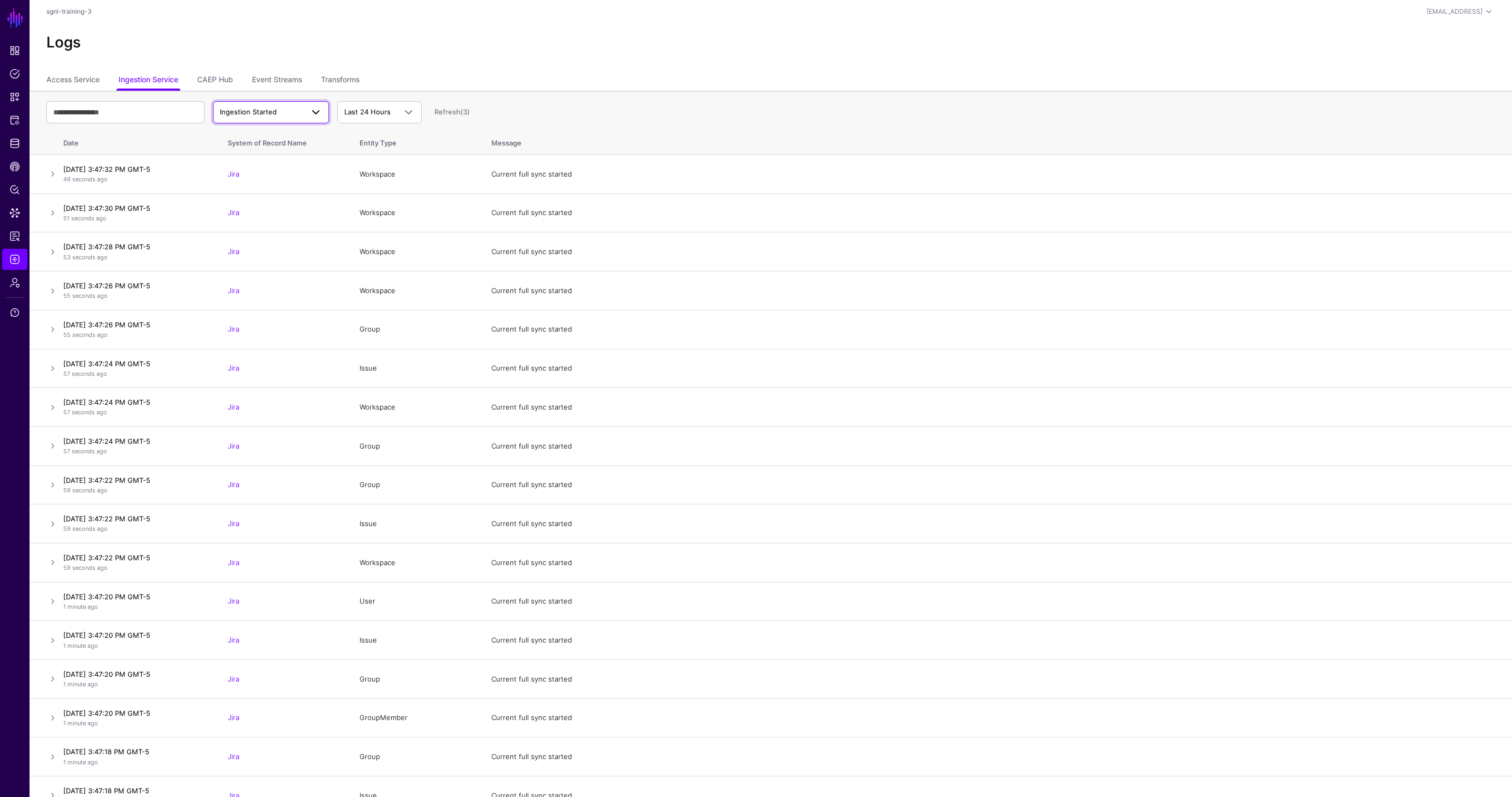
click at [279, 112] on span "Ingestion Started" at bounding box center [261, 112] width 83 height 10
click at [265, 151] on span "Ingestion Completed" at bounding box center [256, 153] width 69 height 8
click at [306, 112] on span at bounding box center [312, 112] width 19 height 12
click at [412, 111] on span at bounding box center [408, 112] width 12 height 12
click at [385, 199] on span "Custom Range" at bounding box center [369, 203] width 48 height 8
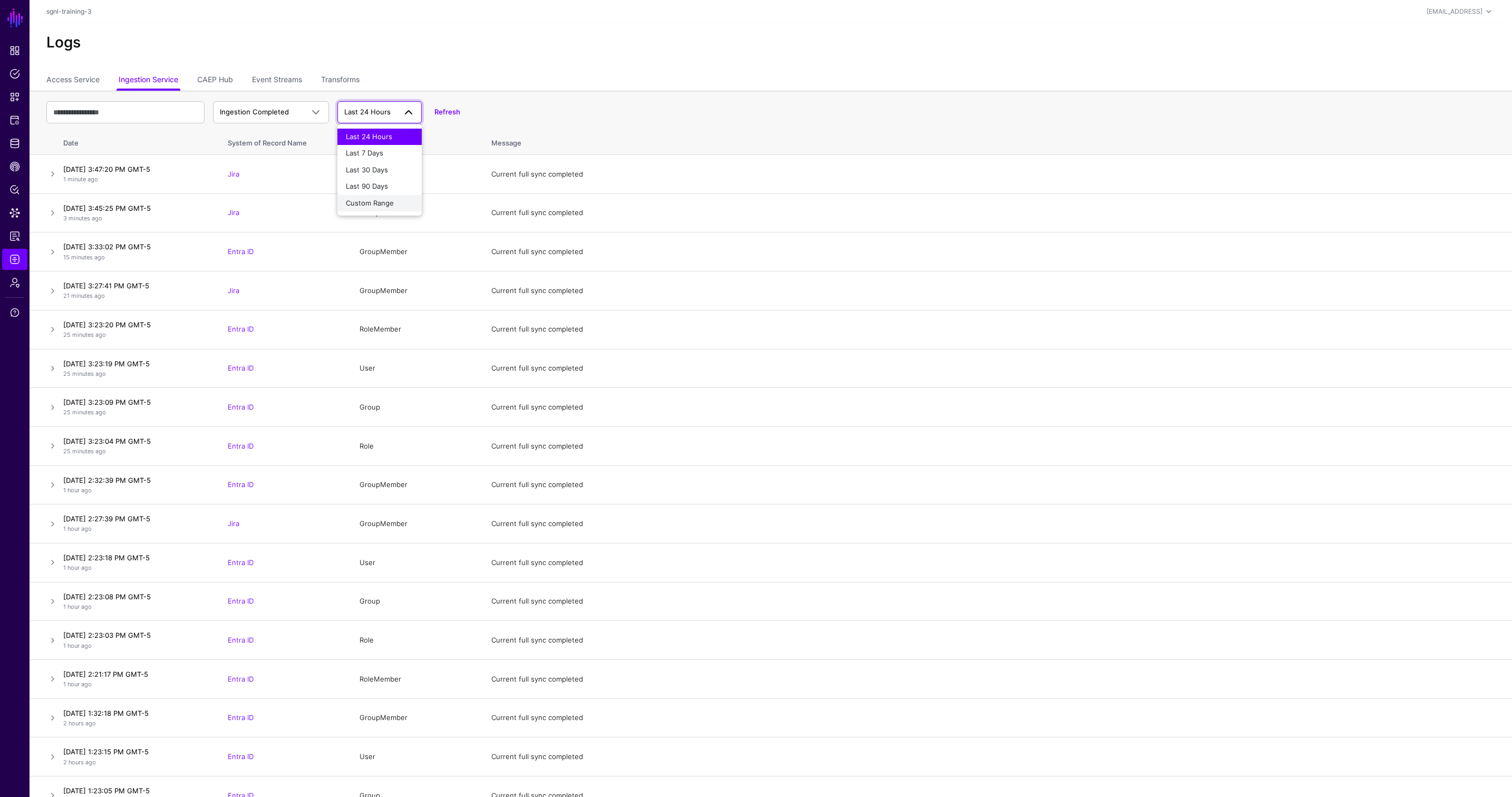
select select "*"
select select "****"
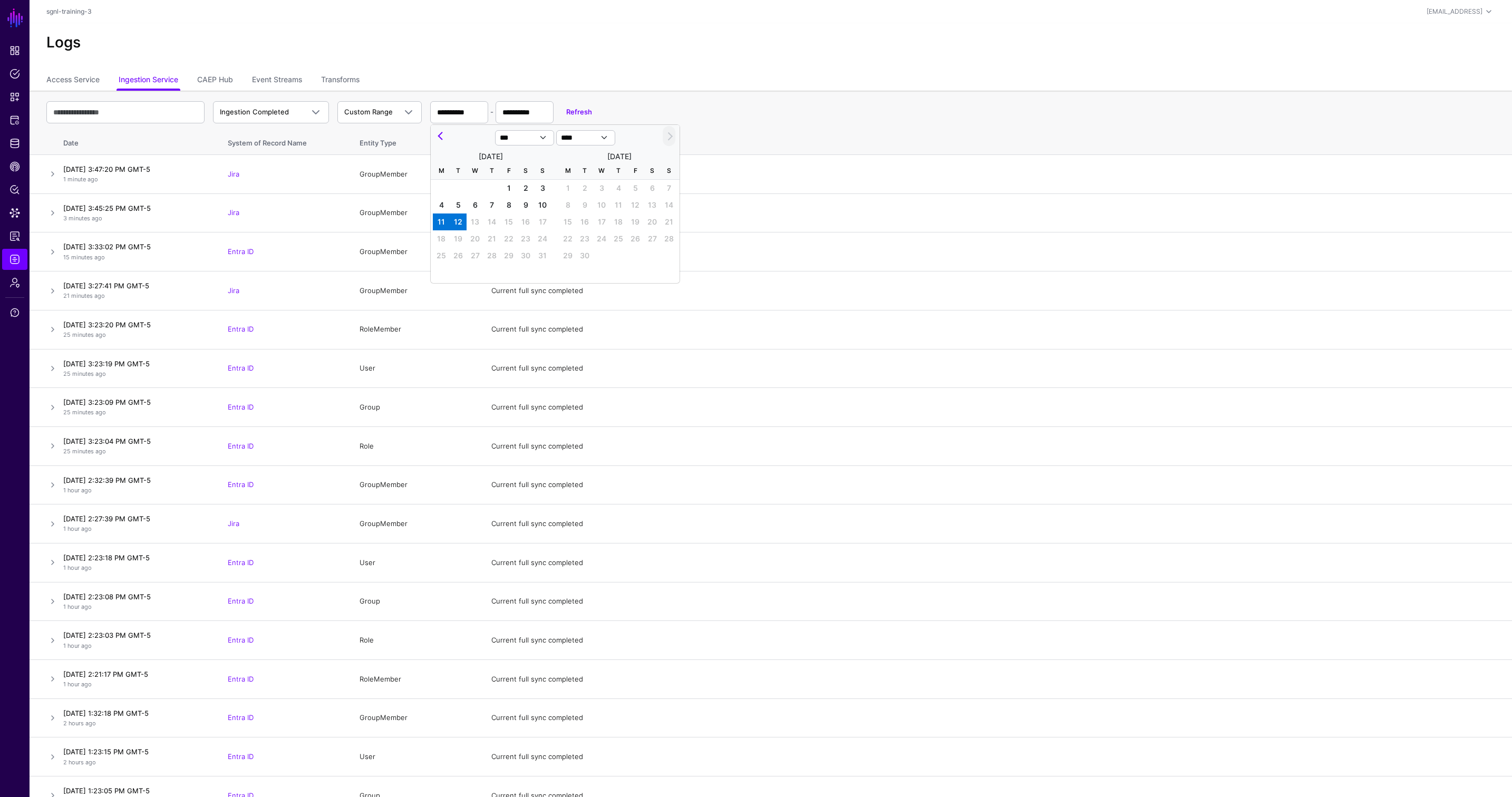
click at [457, 26] on div "Logs" at bounding box center [771, 46] width 1482 height 47
click at [404, 108] on span at bounding box center [408, 112] width 12 height 12
click at [387, 133] on span "Last 24 Hours" at bounding box center [369, 137] width 46 height 8
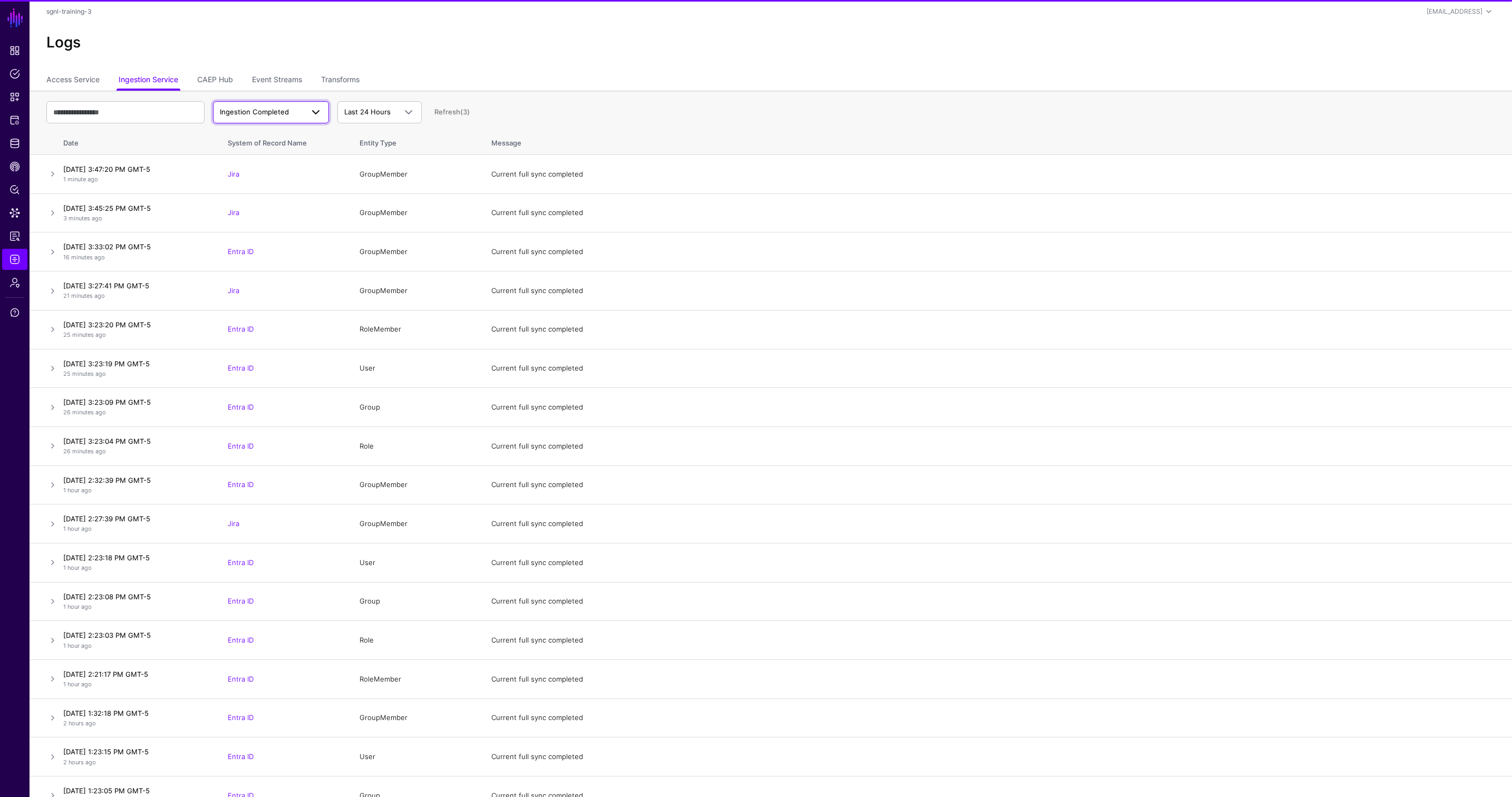
click at [306, 112] on span at bounding box center [312, 112] width 19 height 12
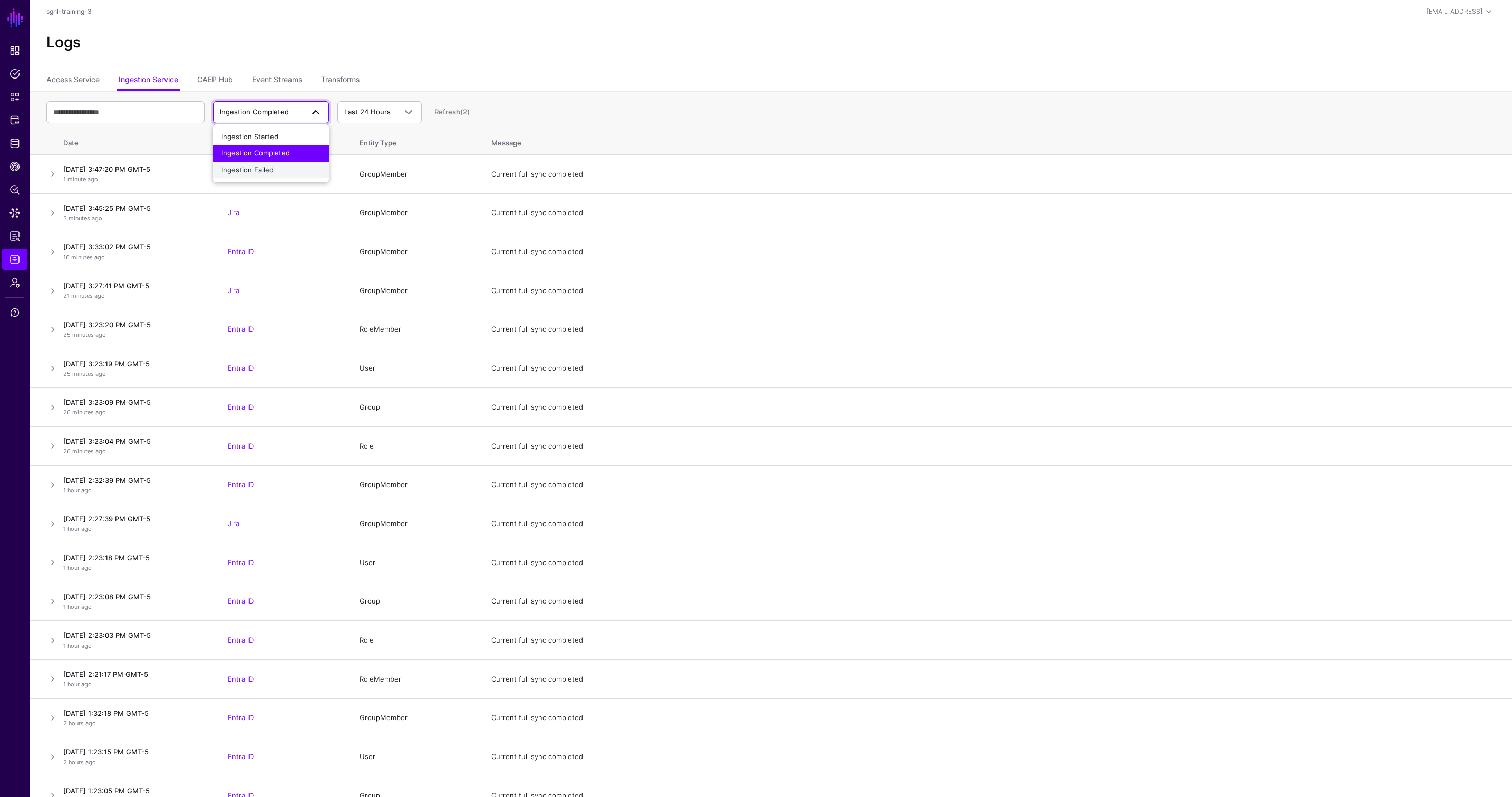
click at [265, 166] on span "Ingestion Failed" at bounding box center [247, 170] width 52 height 8
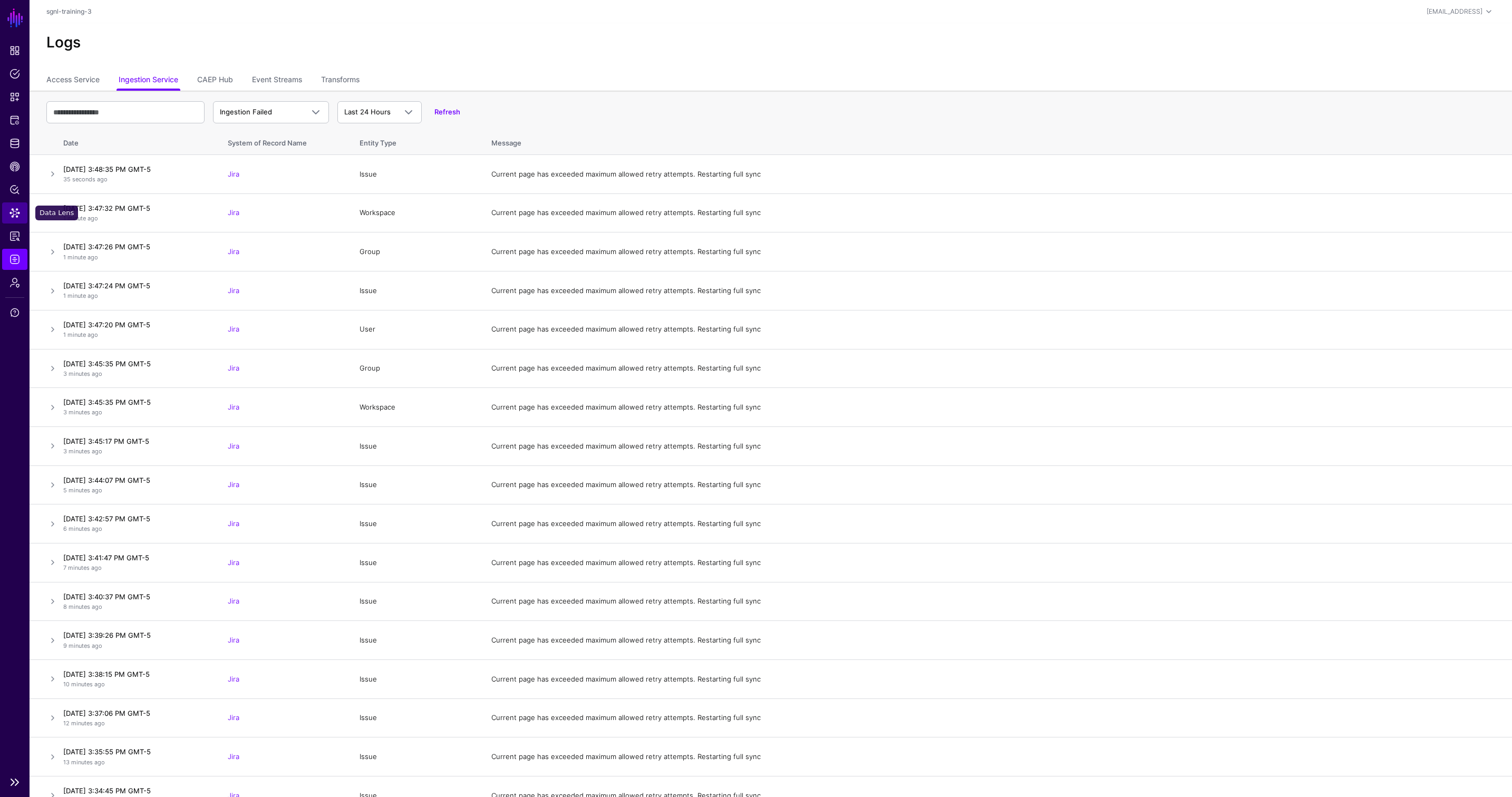
click at [12, 213] on span "Data Lens" at bounding box center [15, 213] width 10 height 10
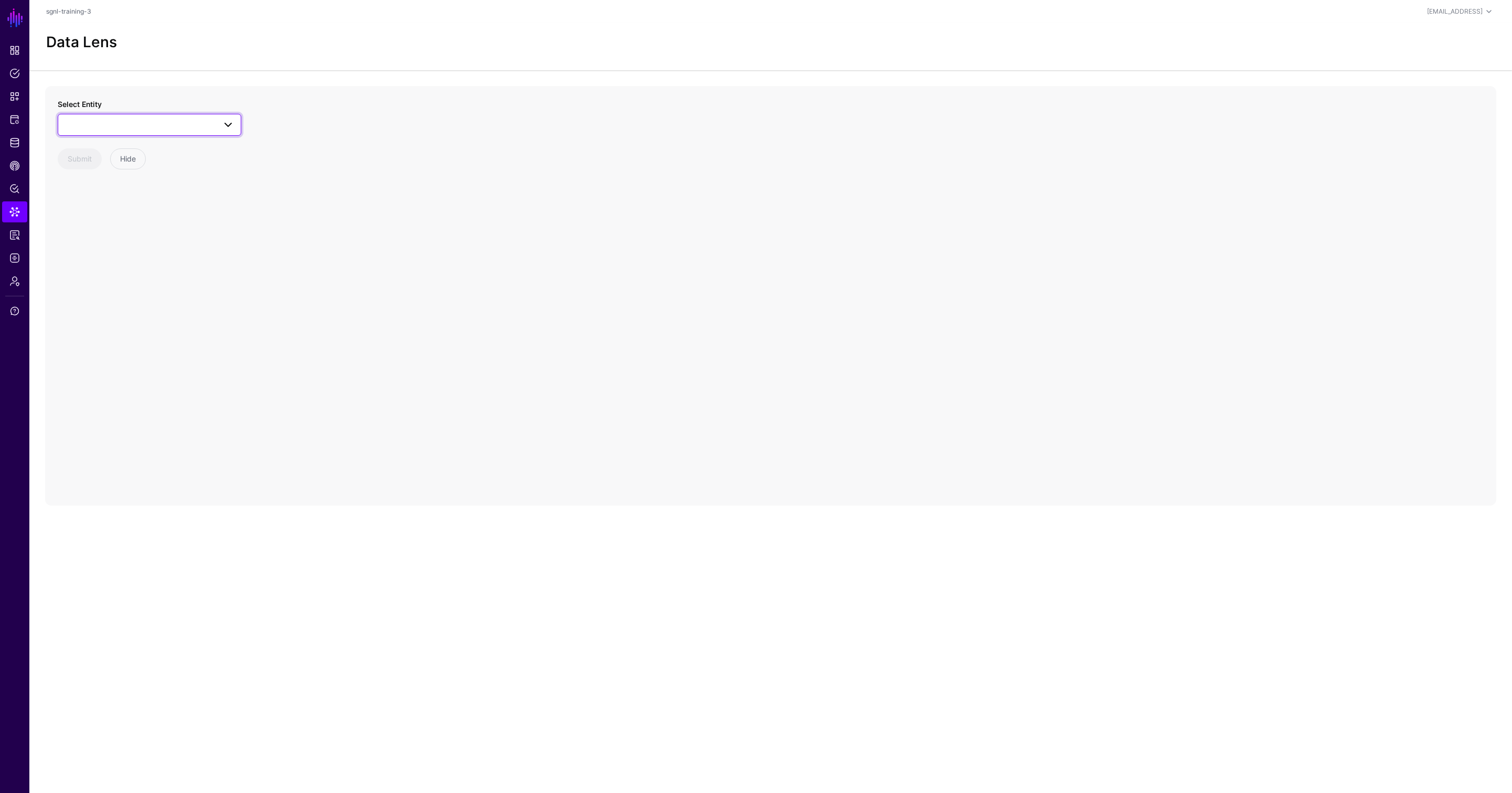
click at [206, 128] on span at bounding box center [150, 125] width 170 height 12
click at [98, 269] on div "User" at bounding box center [154, 271] width 157 height 10
click at [192, 172] on span at bounding box center [198, 170] width 12 height 12
click at [210, 171] on div "accountId accountType active displayName emailAddress locale self" at bounding box center [134, 170] width 161 height 22
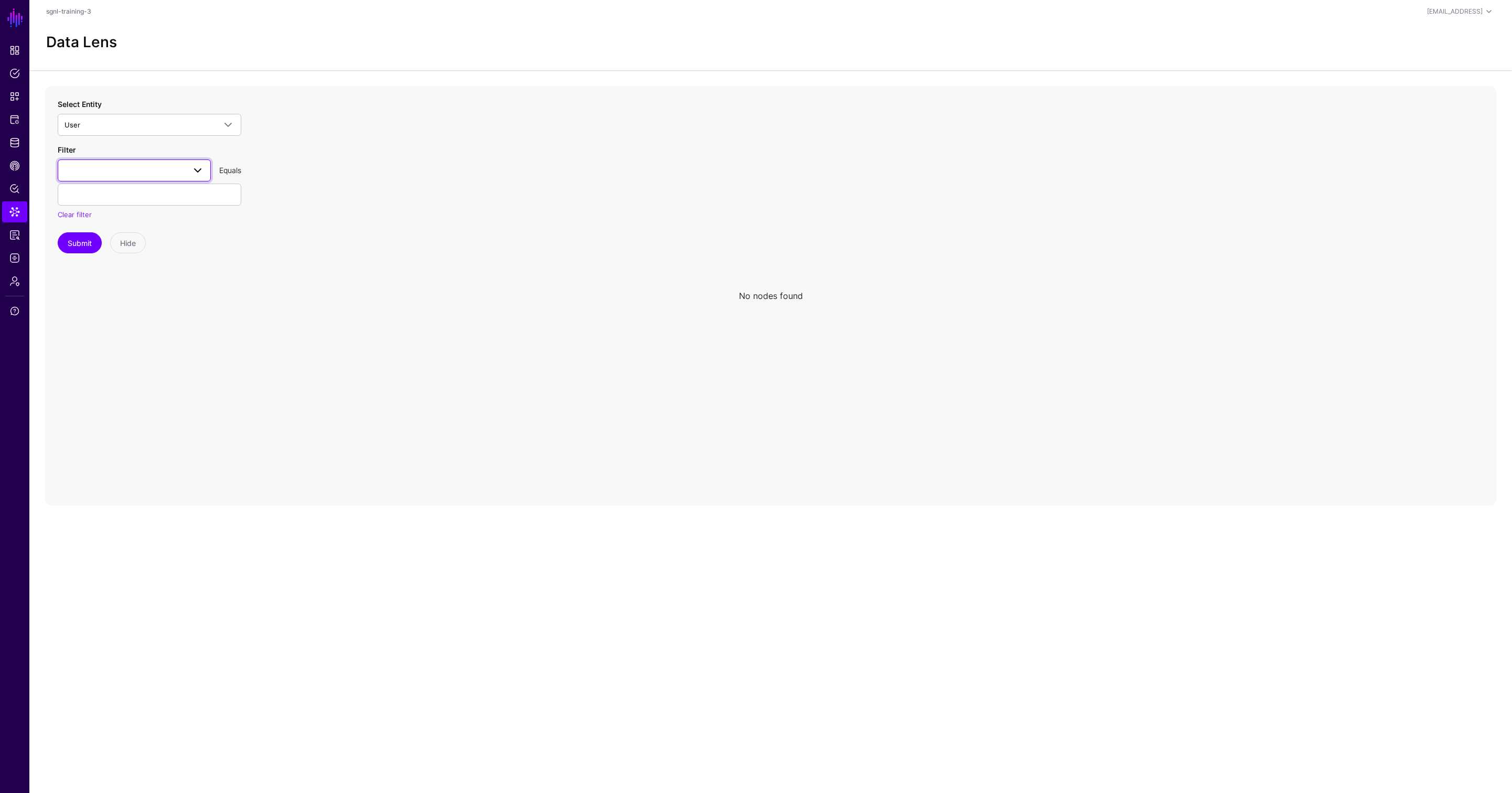
click at [201, 170] on span at bounding box center [198, 170] width 12 height 12
click at [134, 298] on div "emailAddress" at bounding box center [134, 295] width 137 height 10
click at [182, 197] on input "text" at bounding box center [150, 194] width 183 height 22
type input "**********"
click at [81, 241] on button "Submit" at bounding box center [80, 243] width 44 height 21
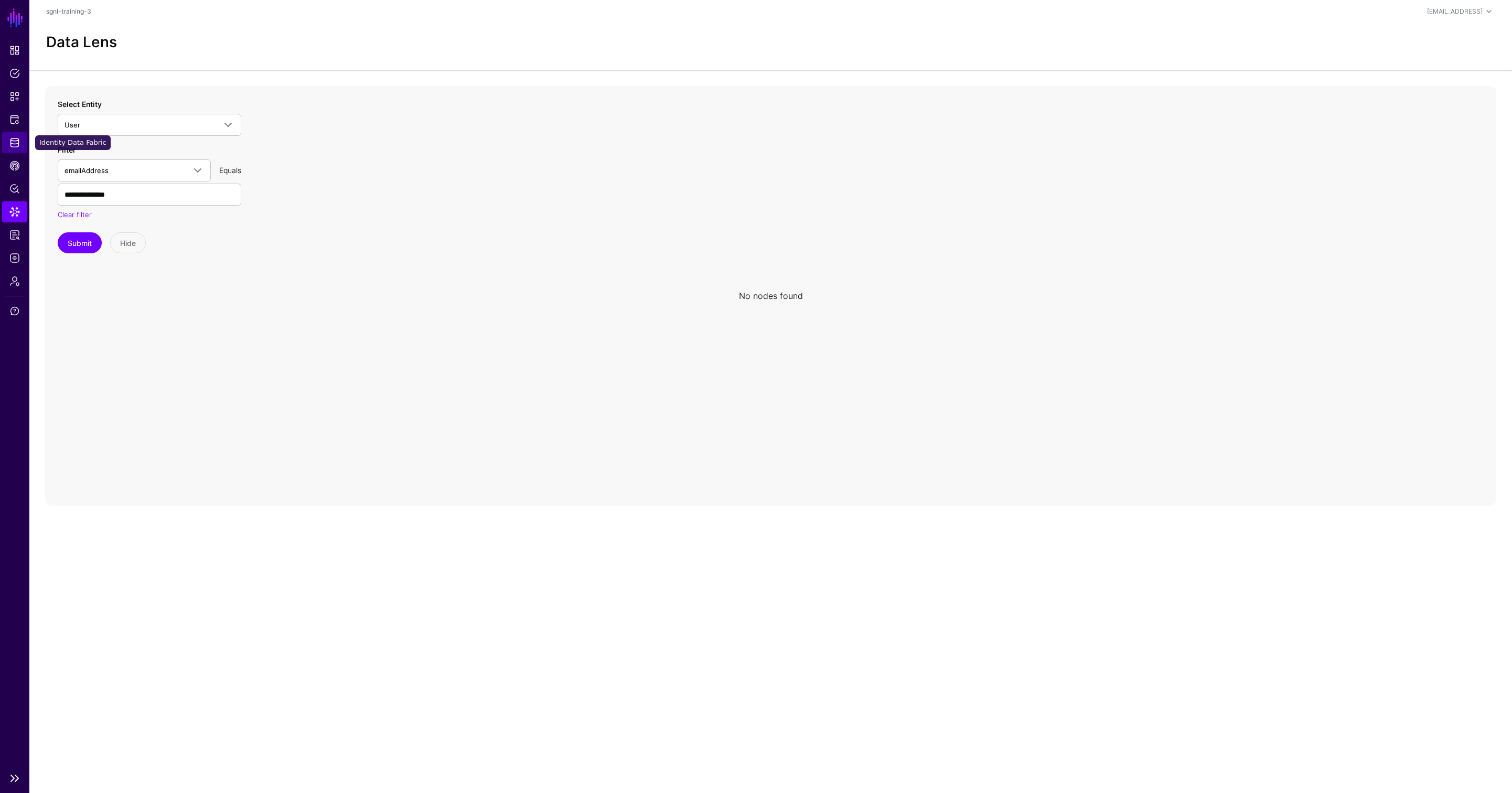
click at [12, 143] on span "Identity Data Fabric" at bounding box center [14, 142] width 10 height 10
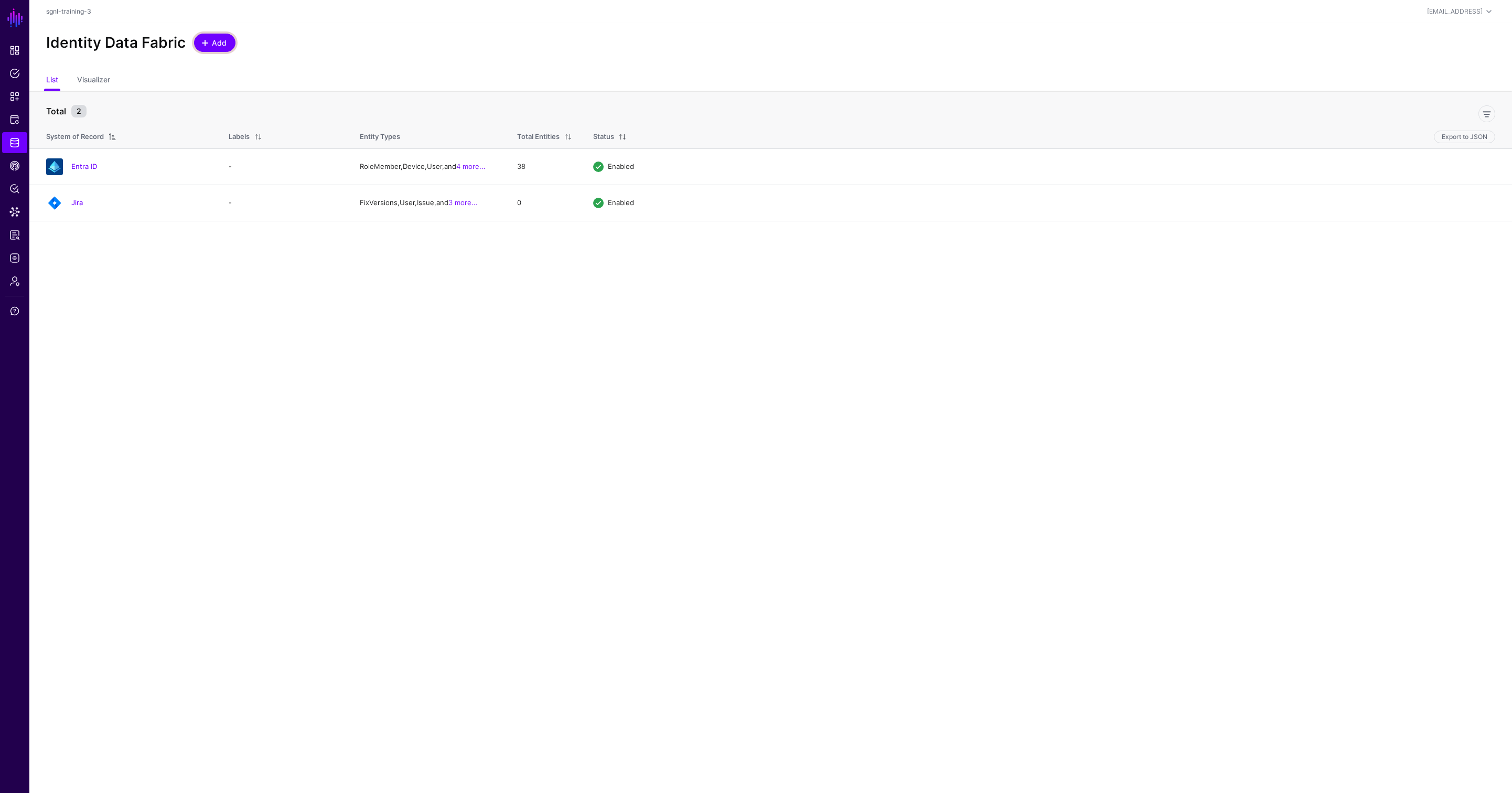
click at [223, 47] on span "Add" at bounding box center [219, 43] width 17 height 11
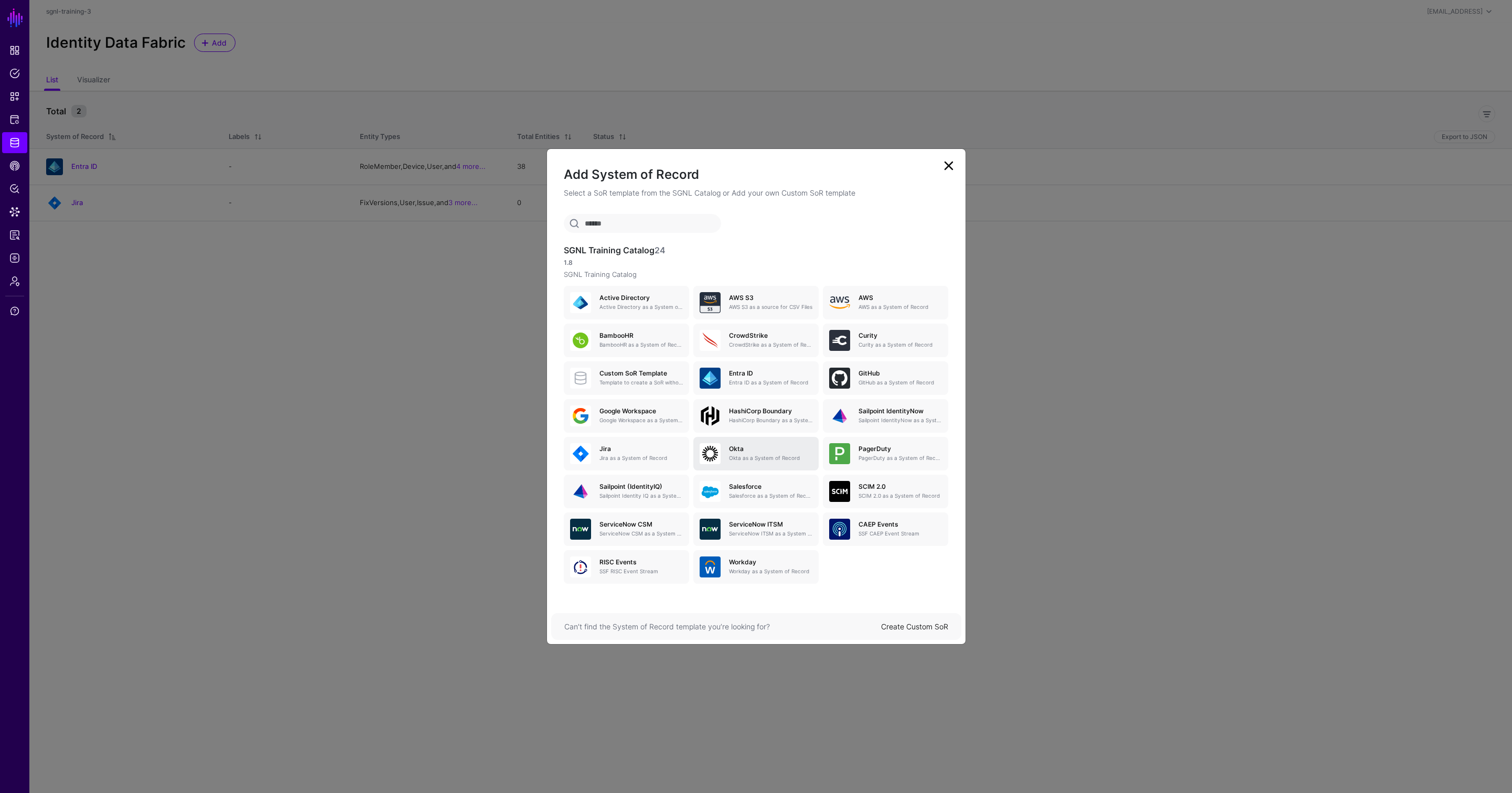
click at [756, 454] on p "Okta as a System of Record" at bounding box center [771, 458] width 83 height 8
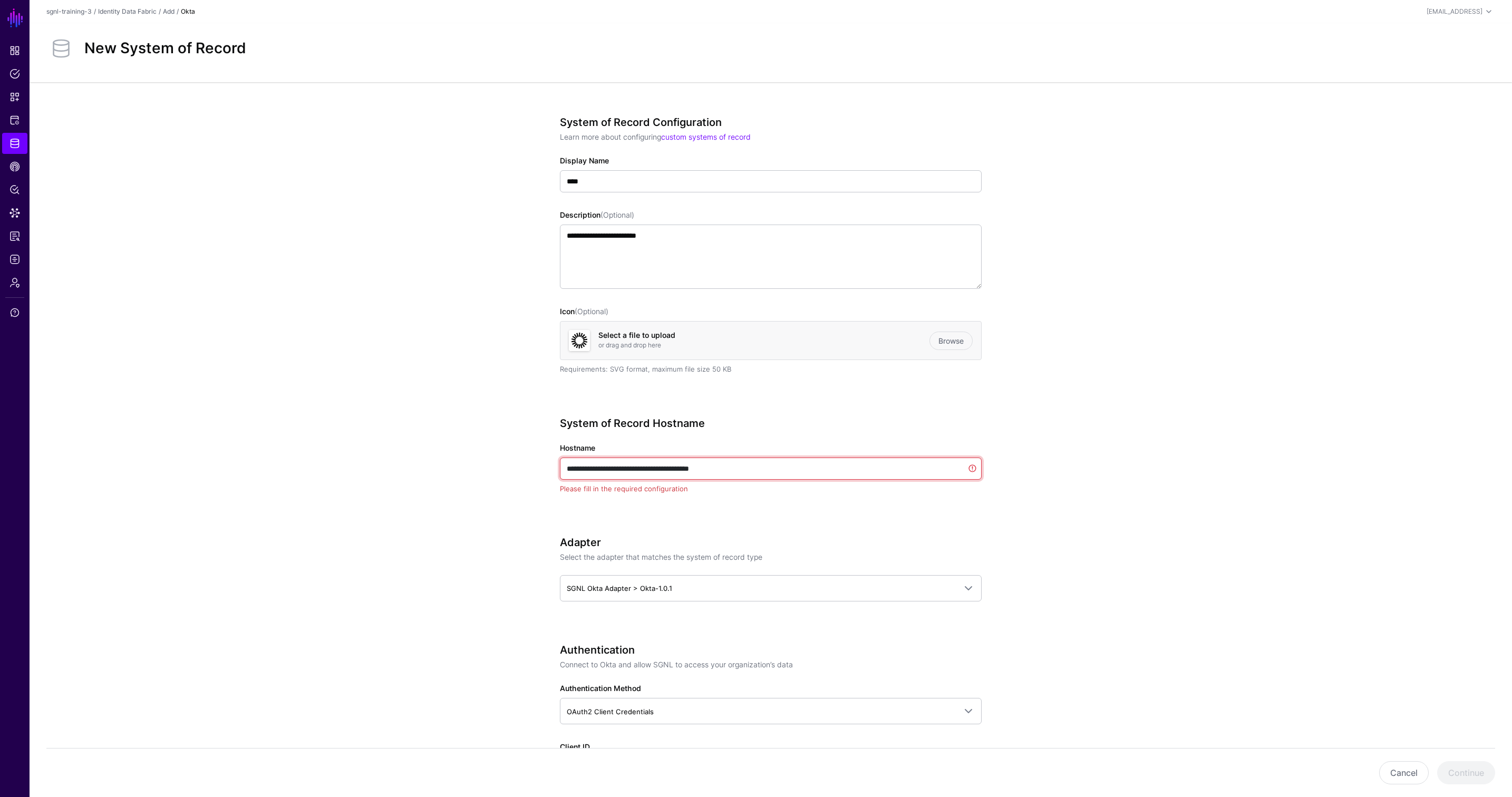
drag, startPoint x: 779, startPoint y: 468, endPoint x: 808, endPoint y: 475, distance: 29.8
click at [808, 475] on input "**********" at bounding box center [771, 468] width 422 height 22
paste input "text"
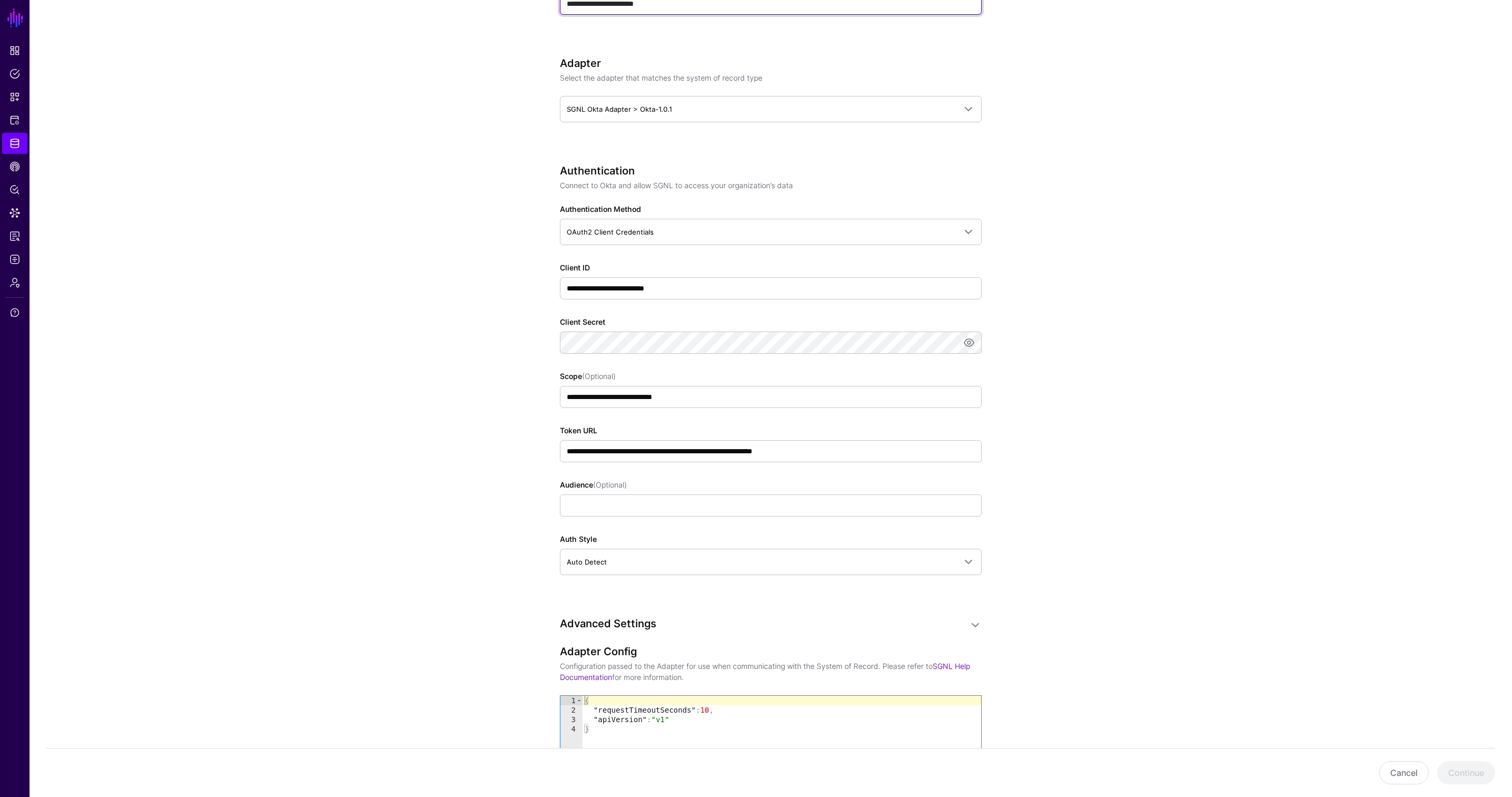
scroll to position [426, 0]
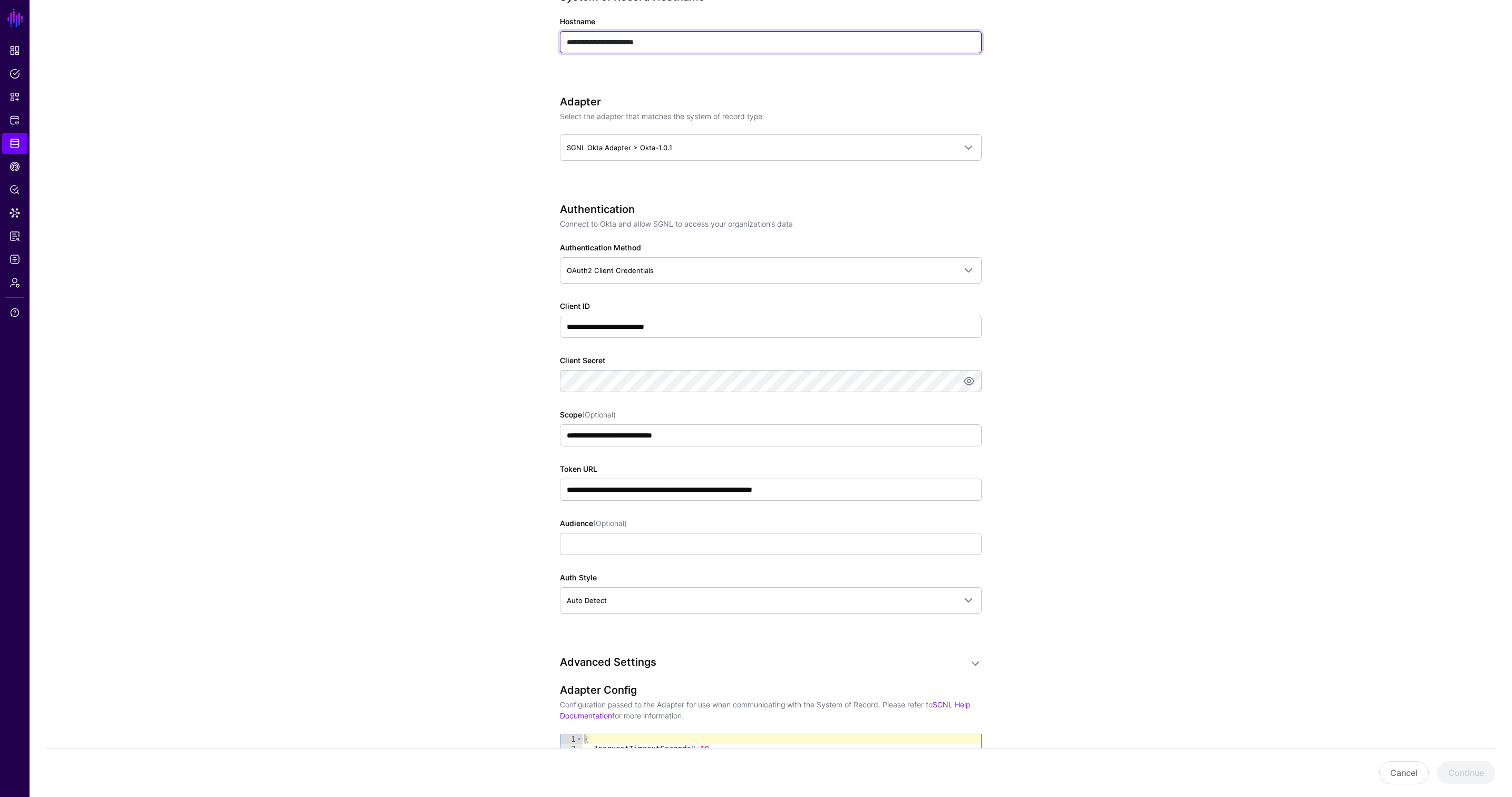
type input "**********"
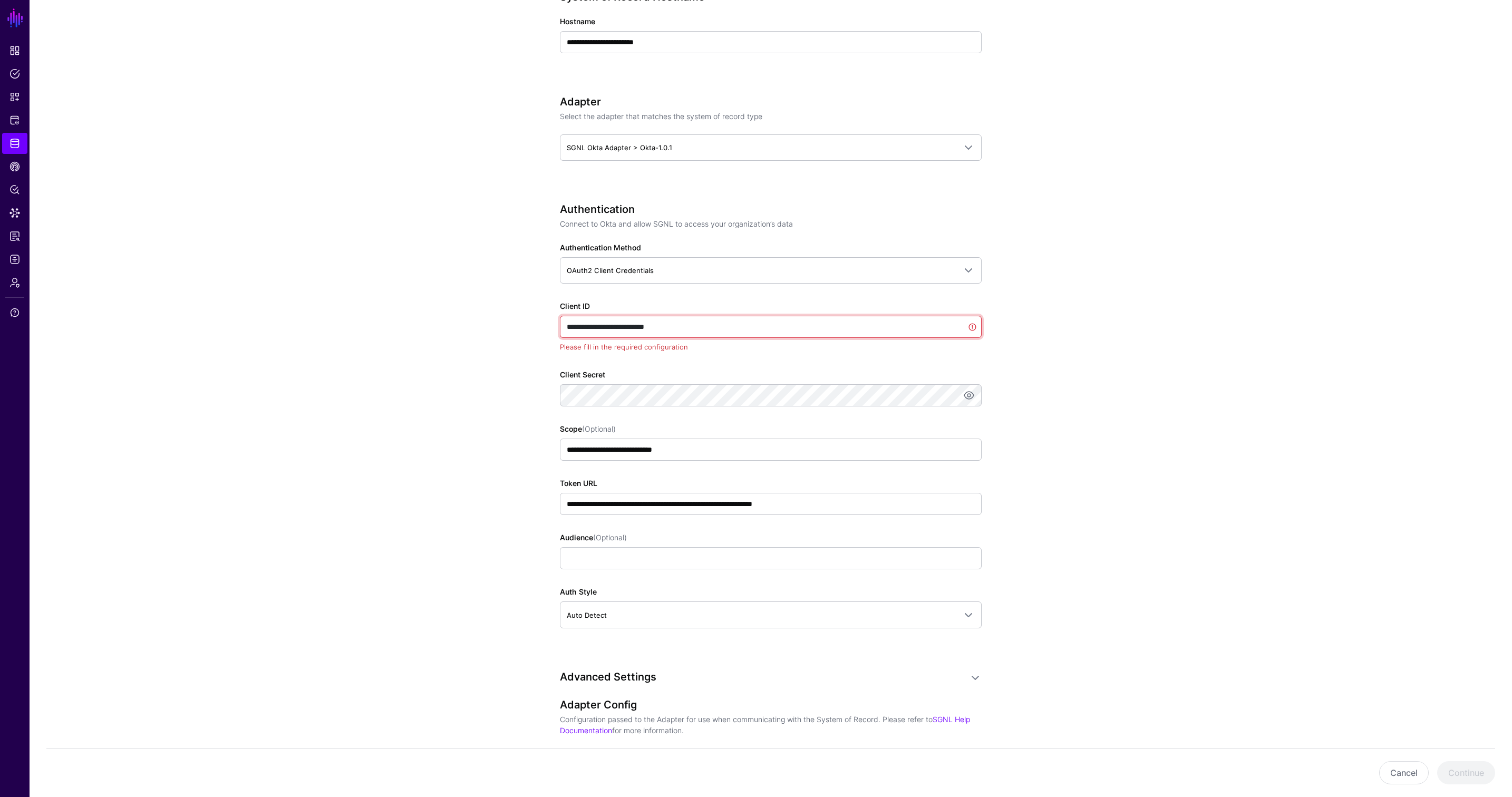
drag, startPoint x: 698, startPoint y: 327, endPoint x: 691, endPoint y: 344, distance: 18.4
click at [691, 344] on app-form-input "**********" at bounding box center [771, 327] width 422 height 51
paste input "text"
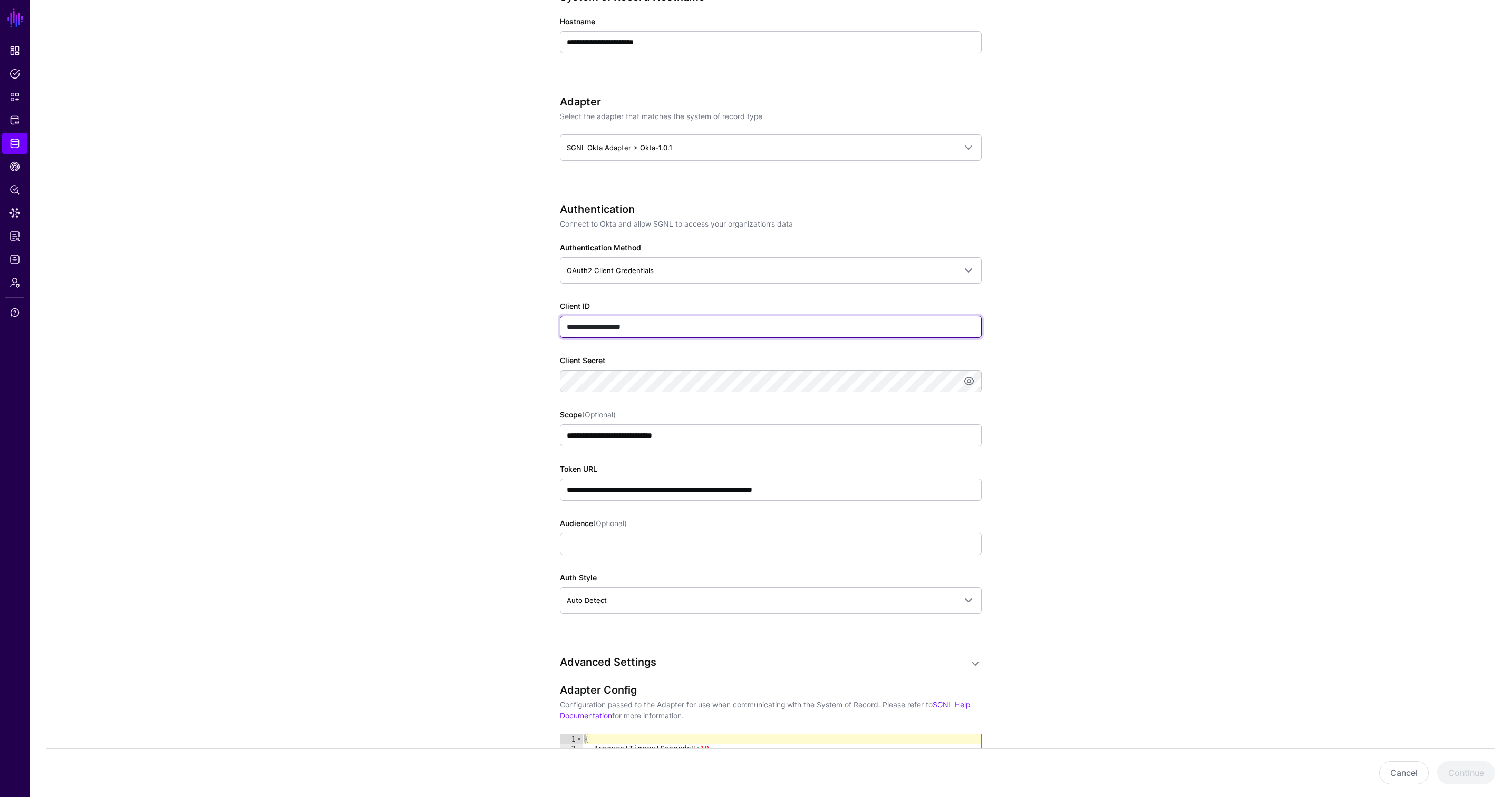
type input "**********"
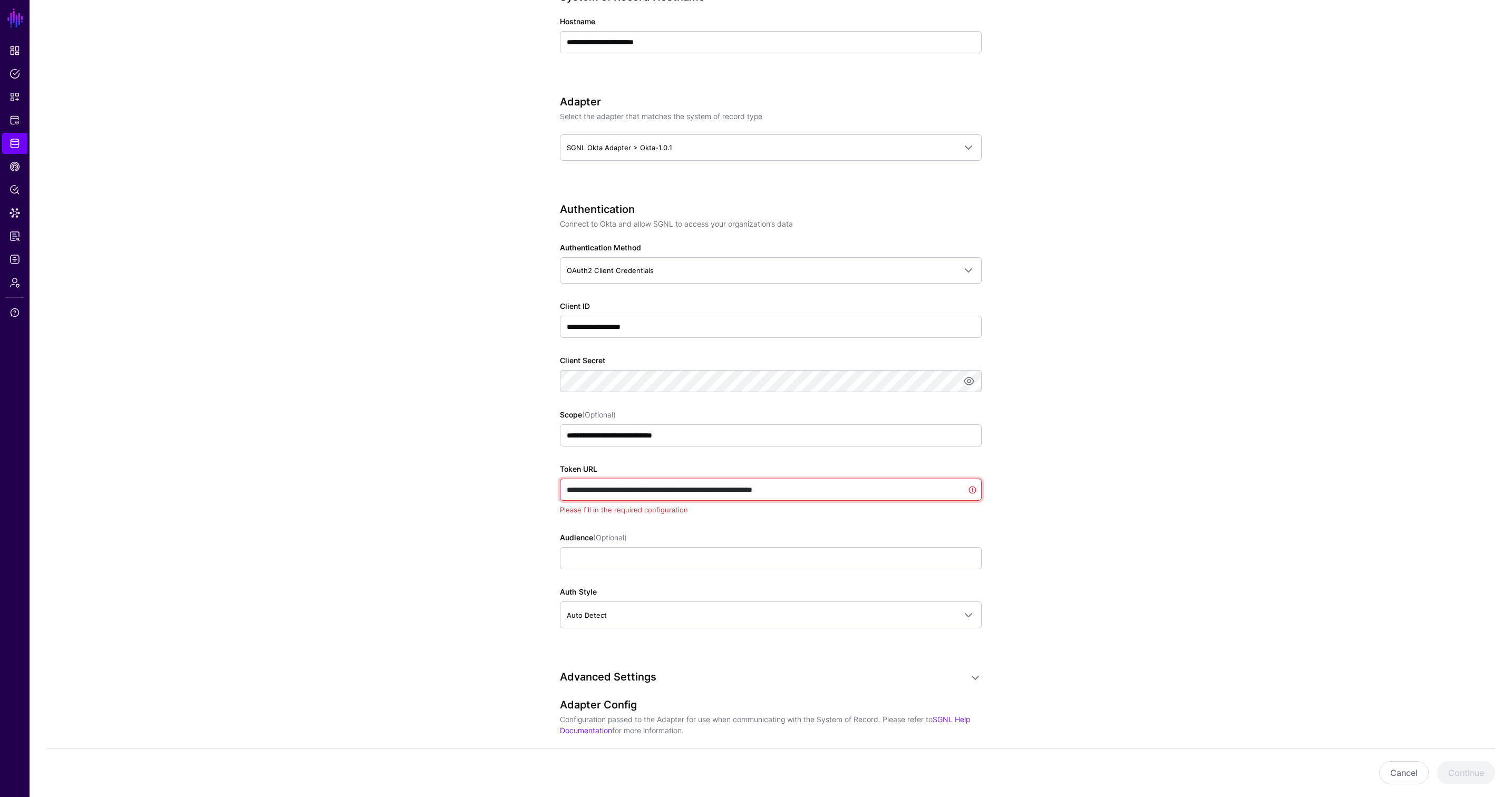
drag, startPoint x: 858, startPoint y: 489, endPoint x: 910, endPoint y: 493, distance: 52.2
click at [910, 493] on input "**********" at bounding box center [771, 490] width 422 height 22
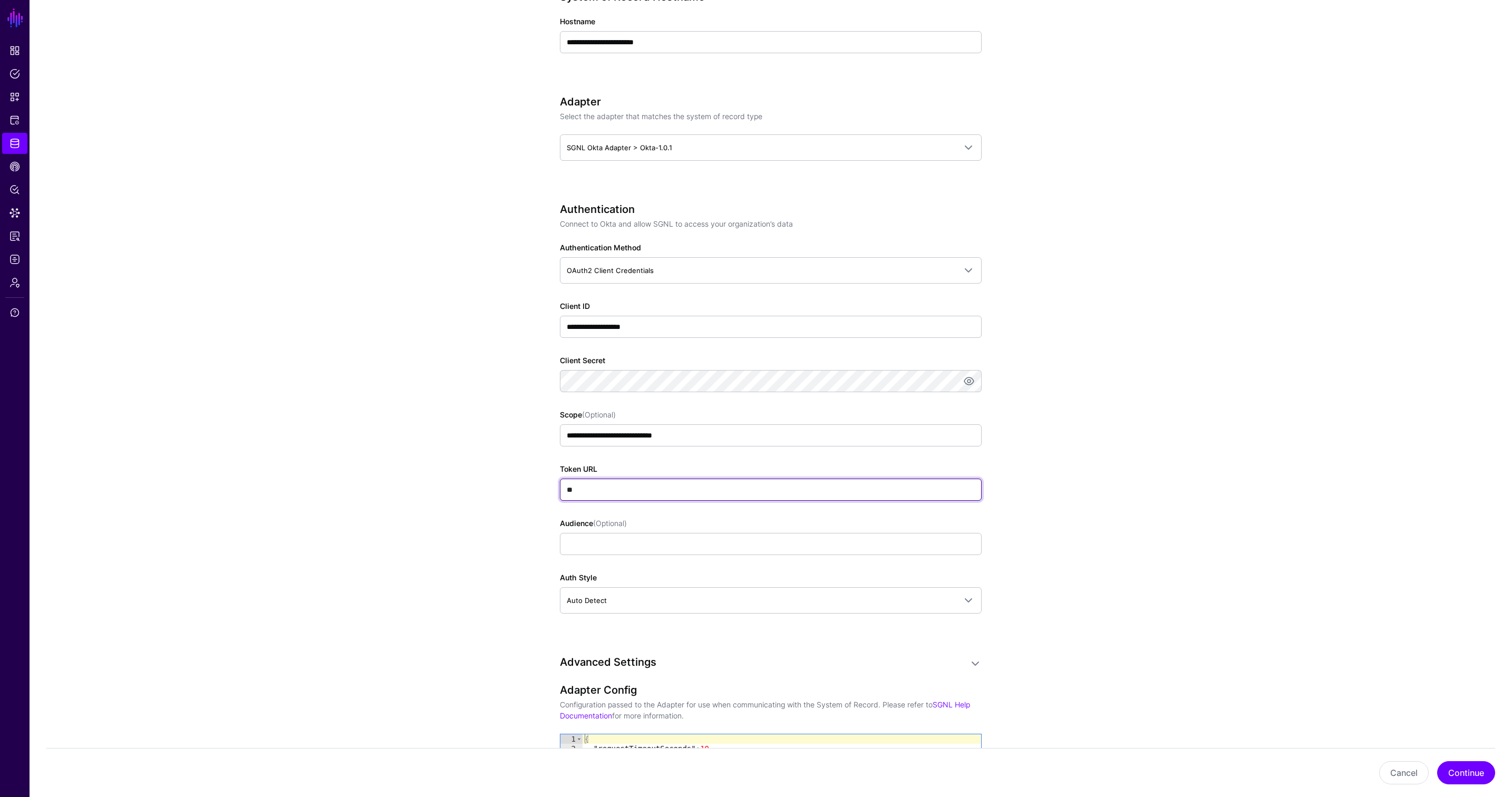
type input "*"
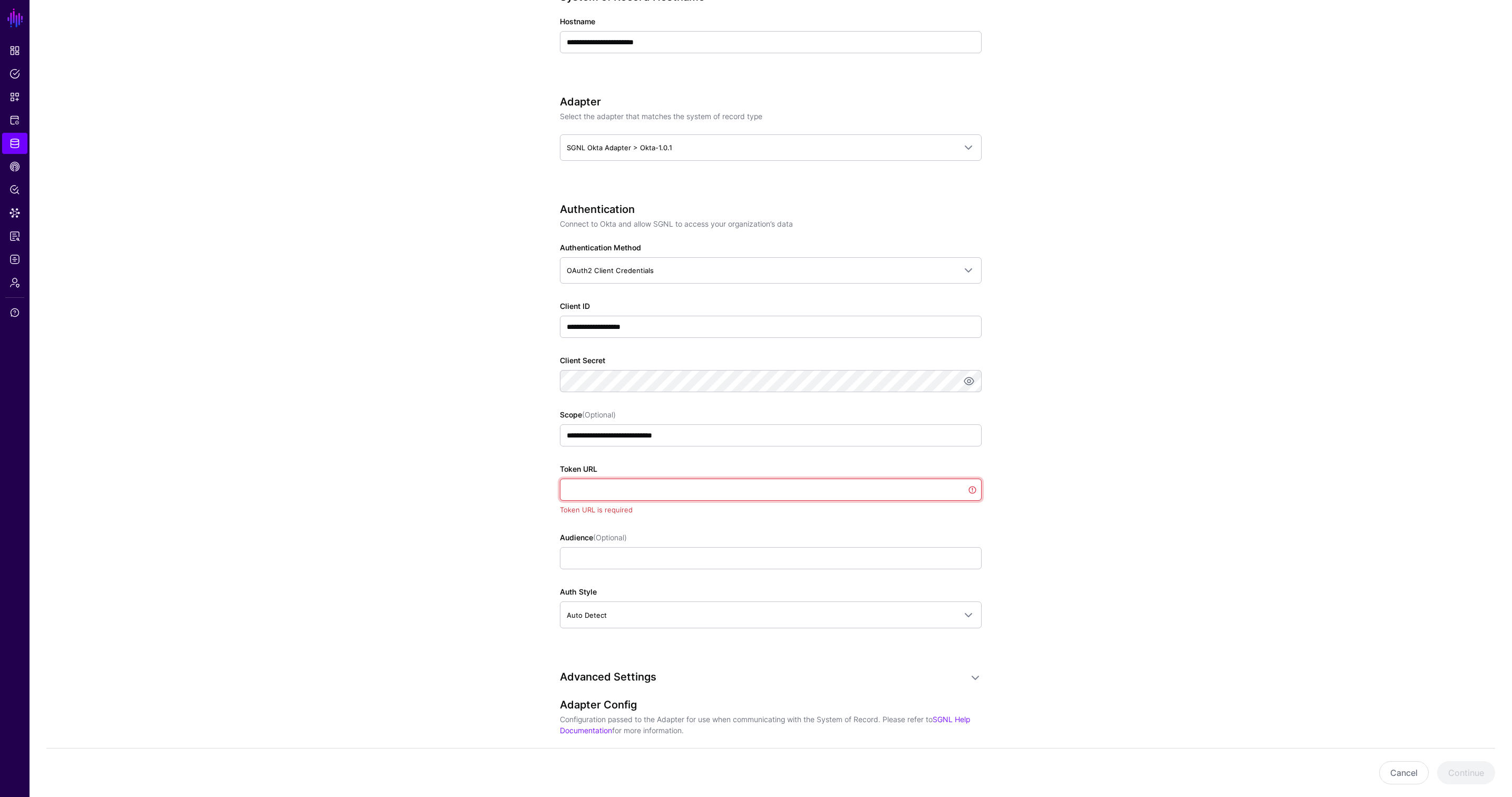
paste input "**********"
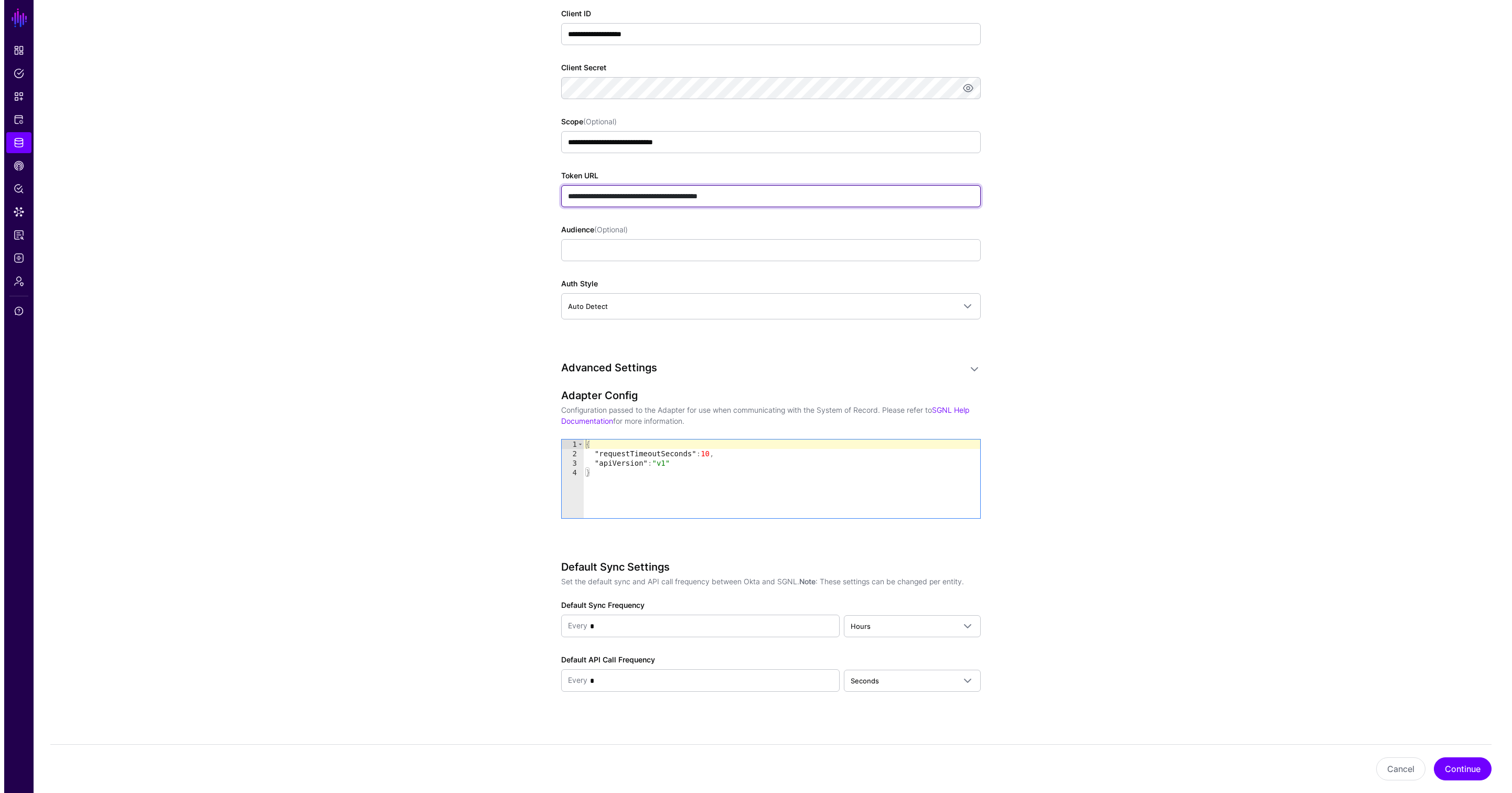
scroll to position [723, 0]
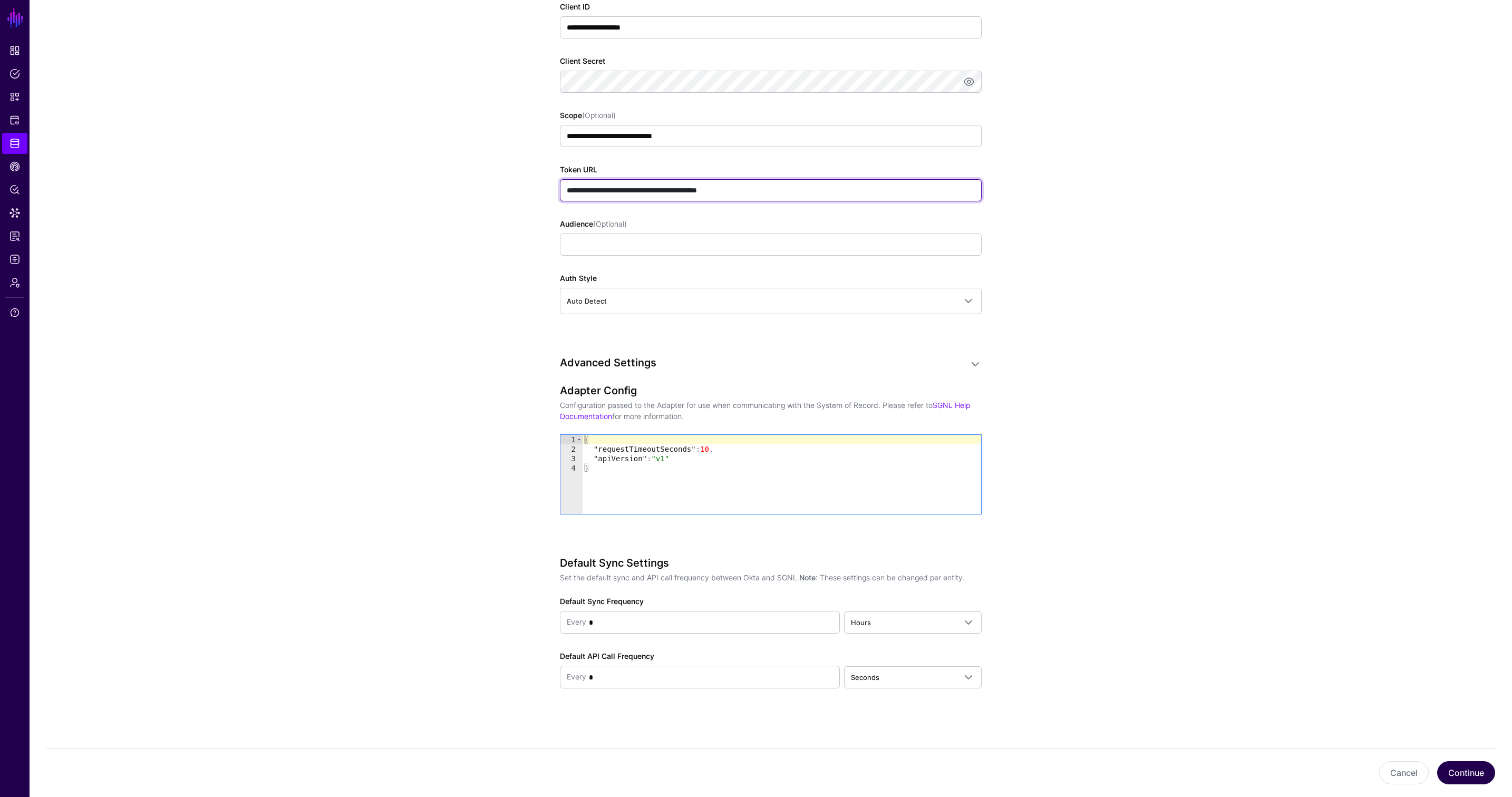
type input "**********"
click at [1116, 773] on button "Continue" at bounding box center [1466, 773] width 58 height 23
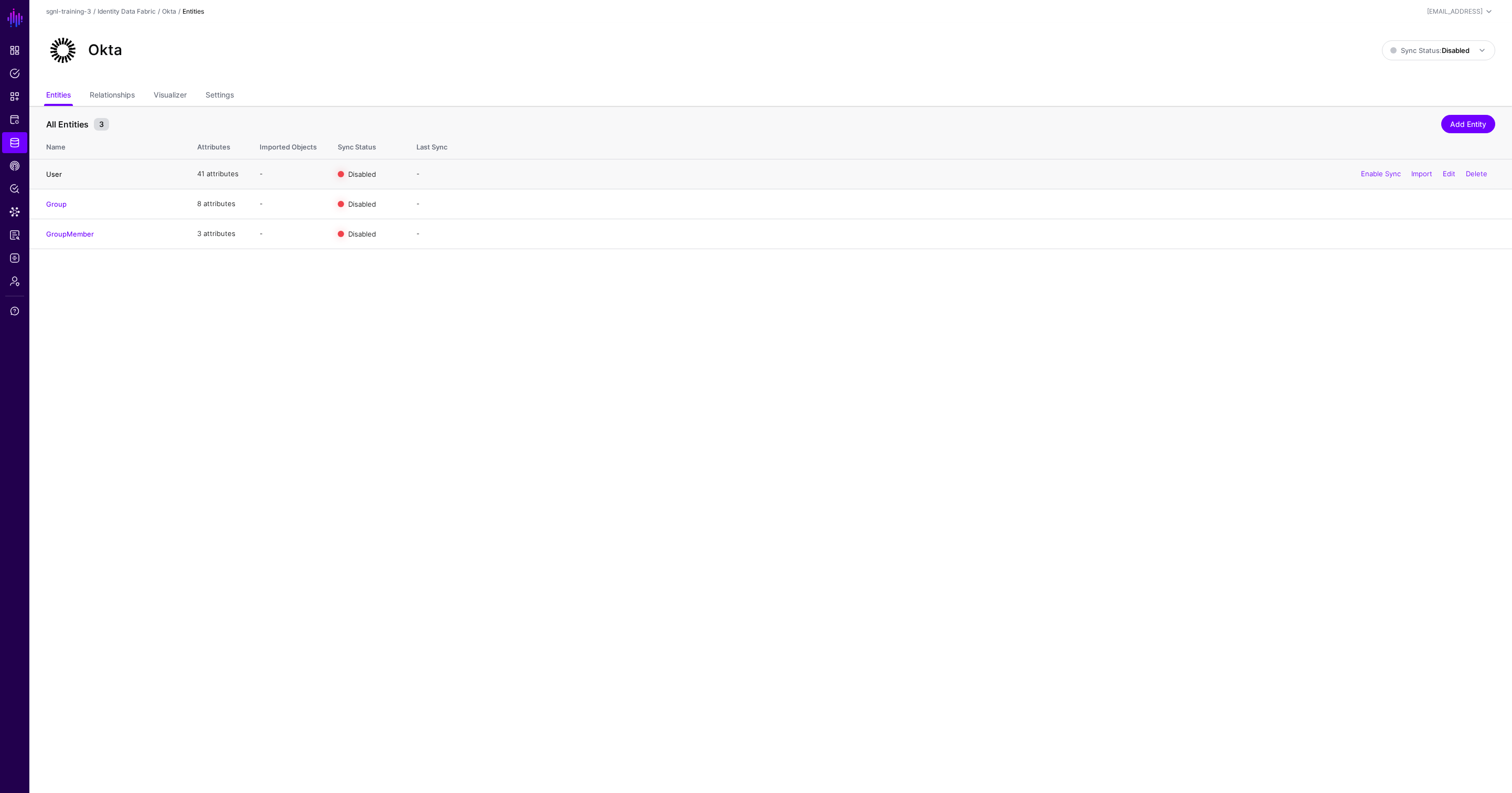
click at [57, 172] on link "User" at bounding box center [54, 174] width 16 height 8
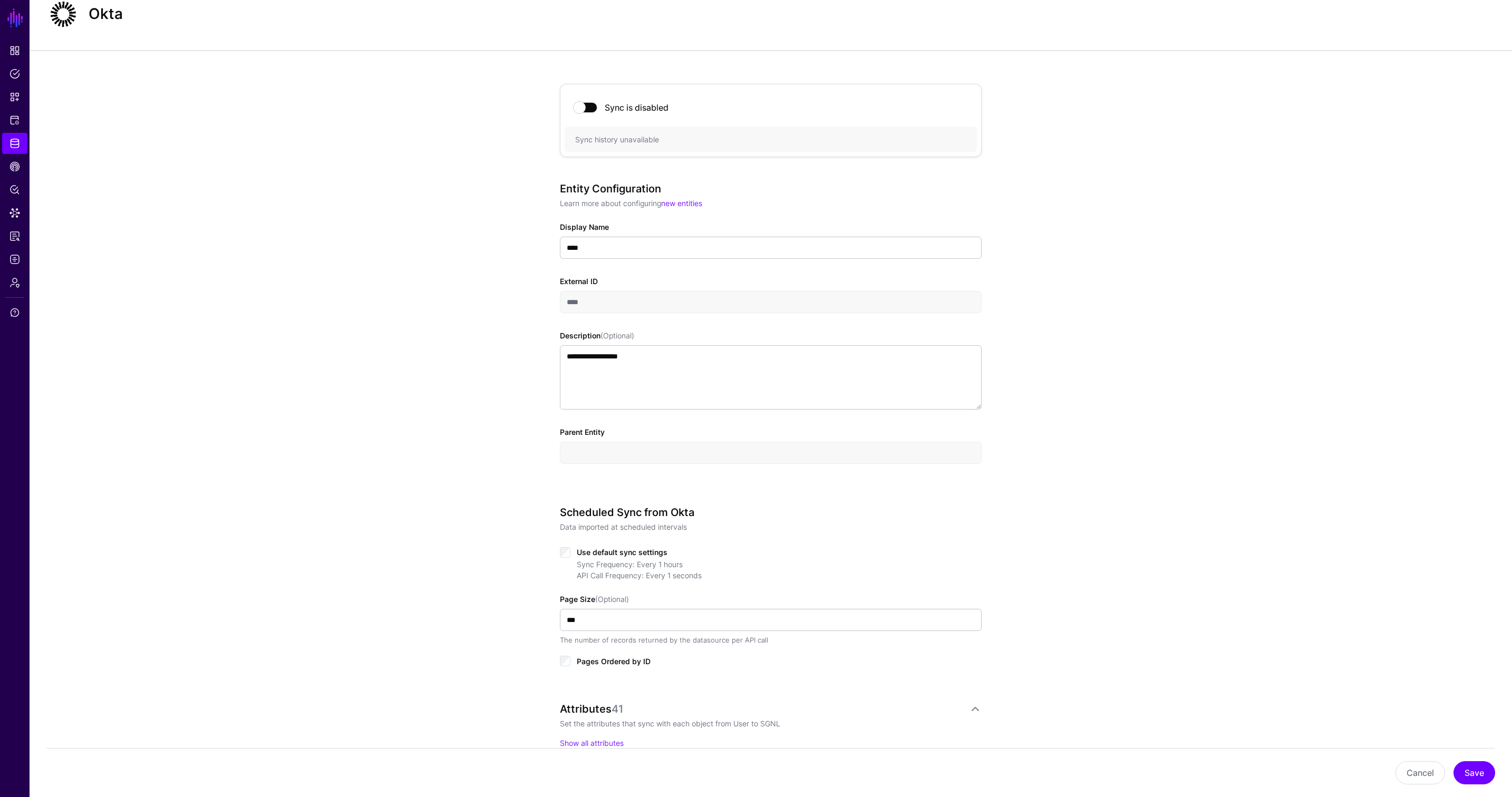
scroll to position [140, 0]
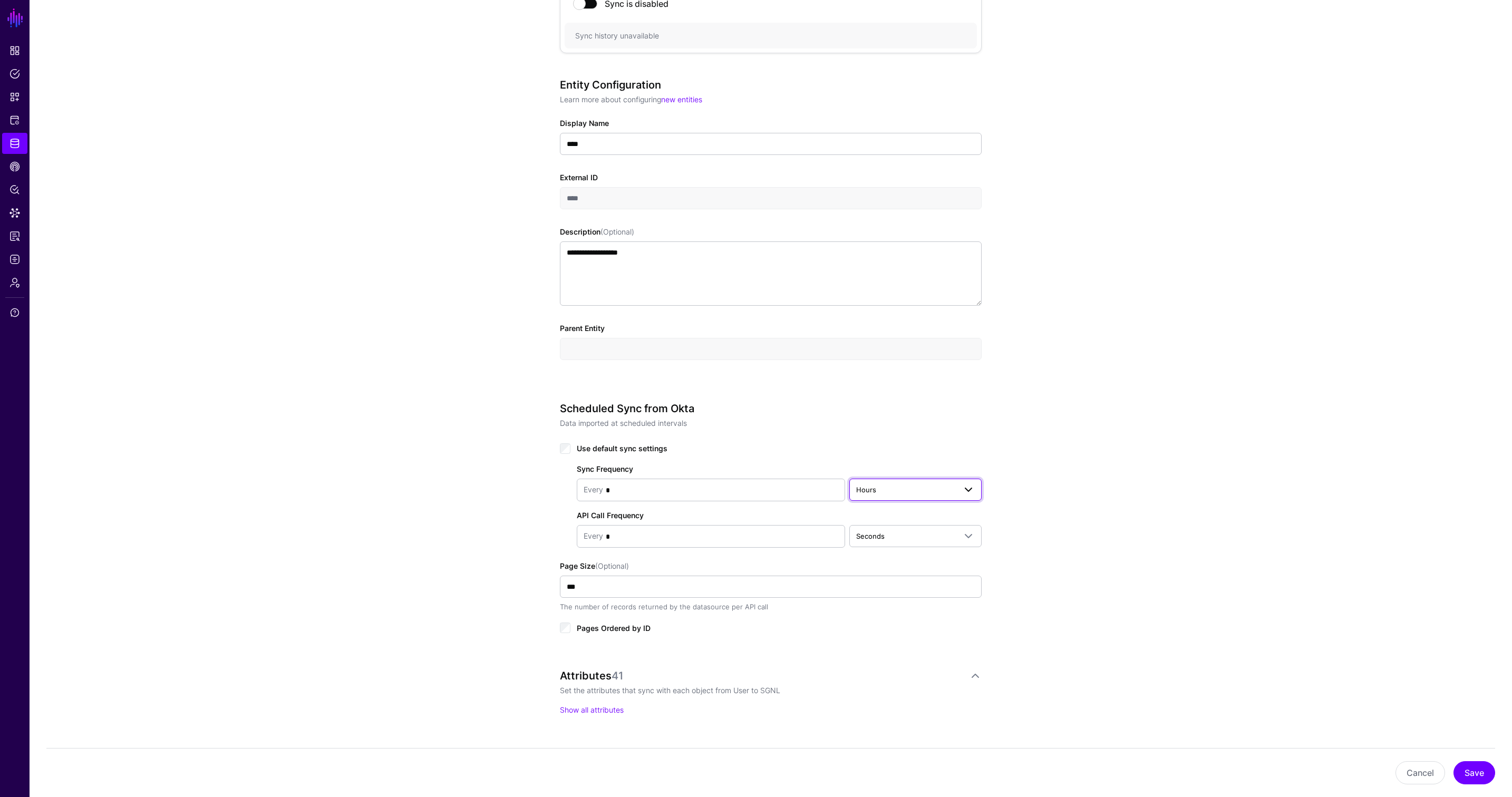
click at [935, 494] on span "Hours" at bounding box center [906, 489] width 100 height 12
click at [910, 534] on div "Minutes" at bounding box center [915, 531] width 116 height 10
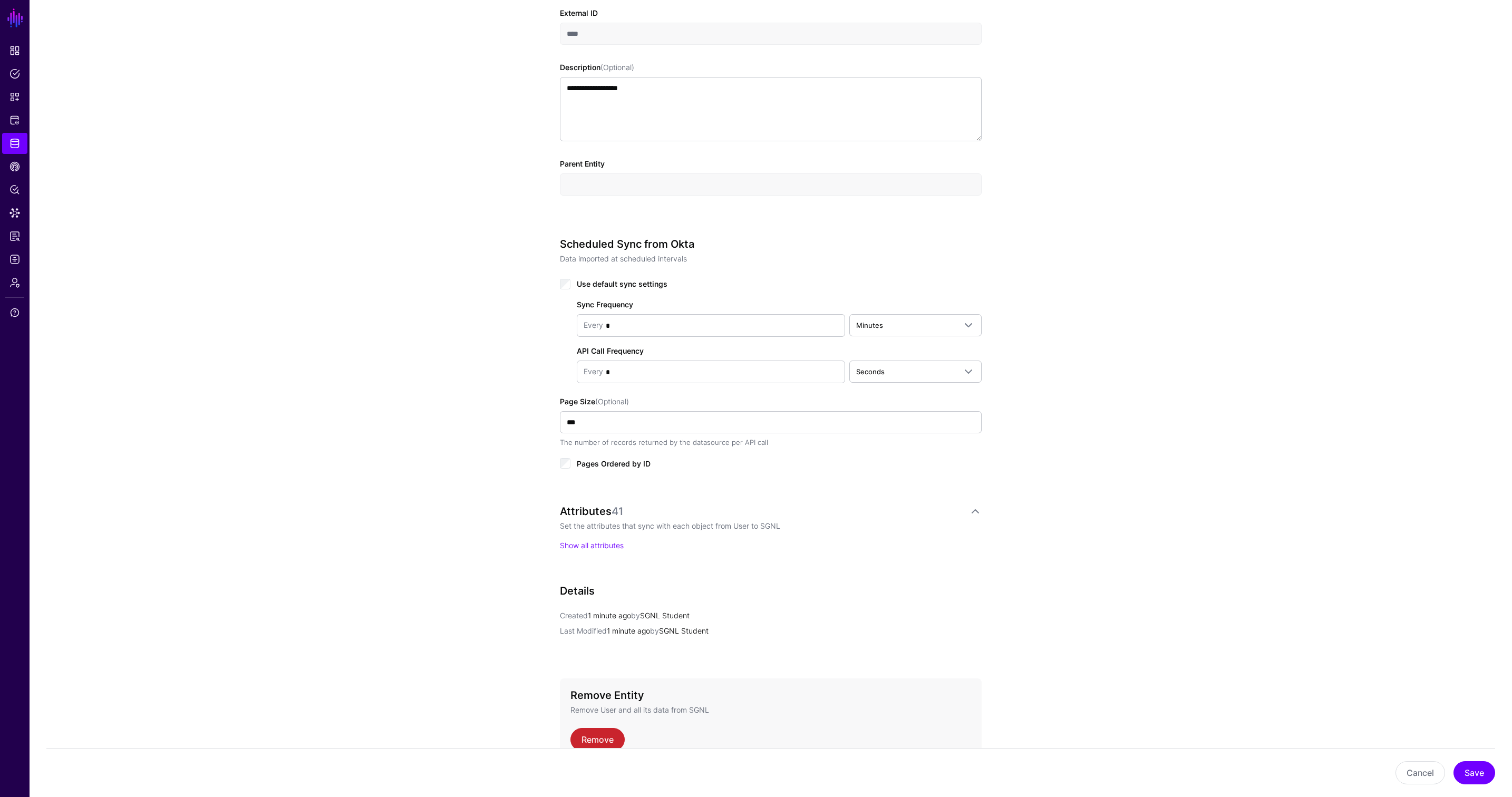
scroll to position [0, 0]
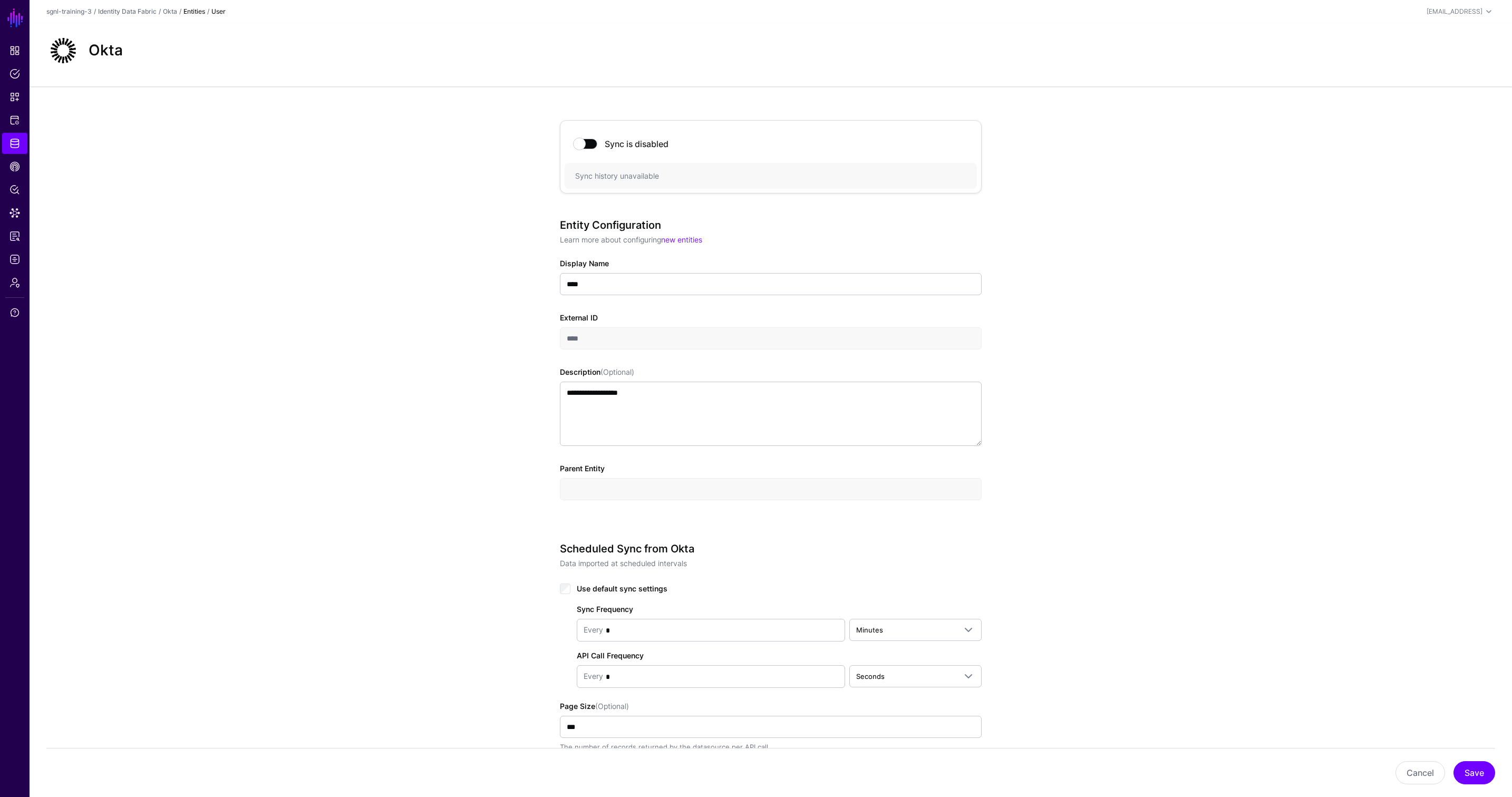
click at [588, 144] on span at bounding box center [586, 143] width 23 height 10
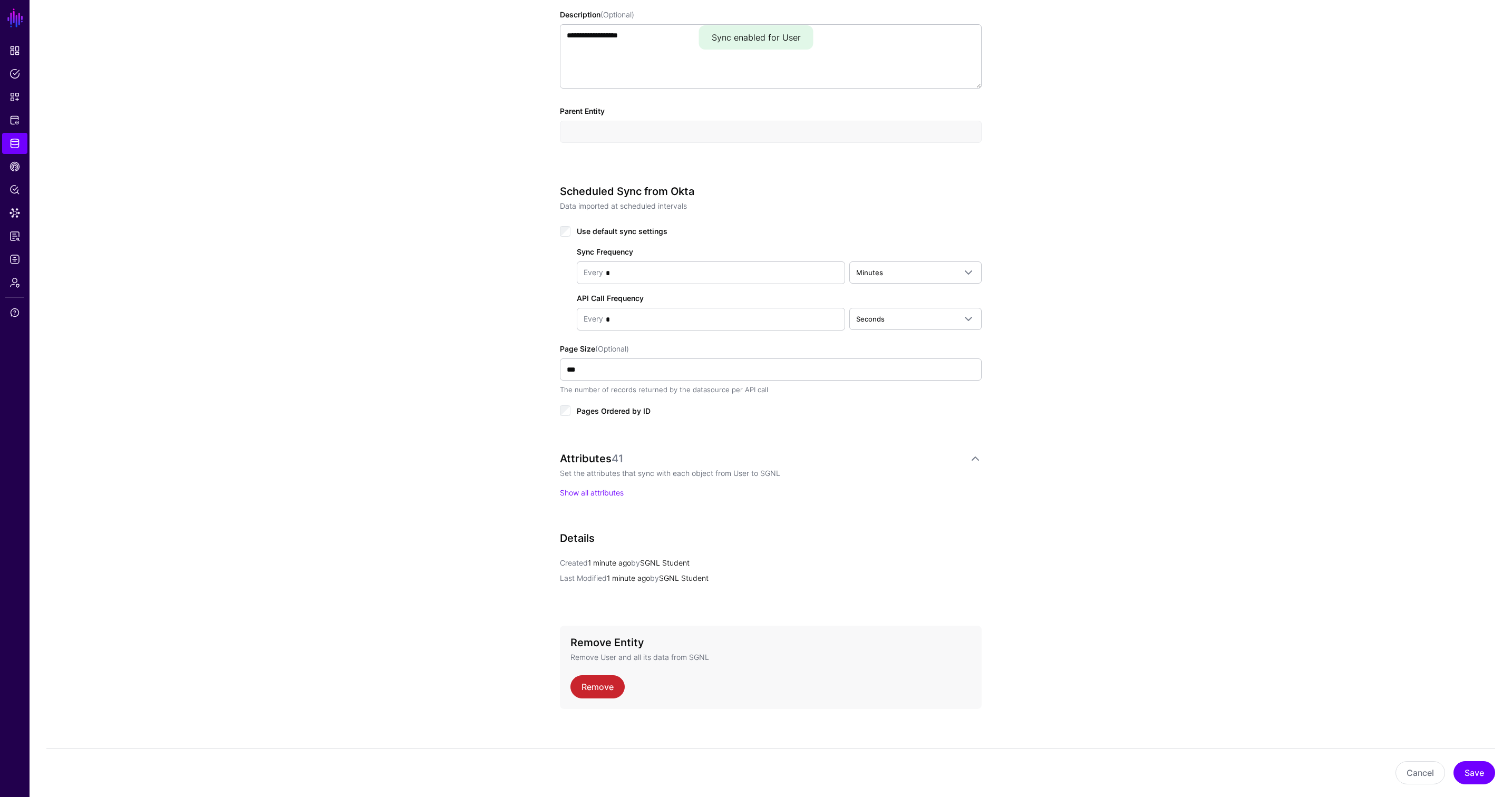
scroll to position [365, 0]
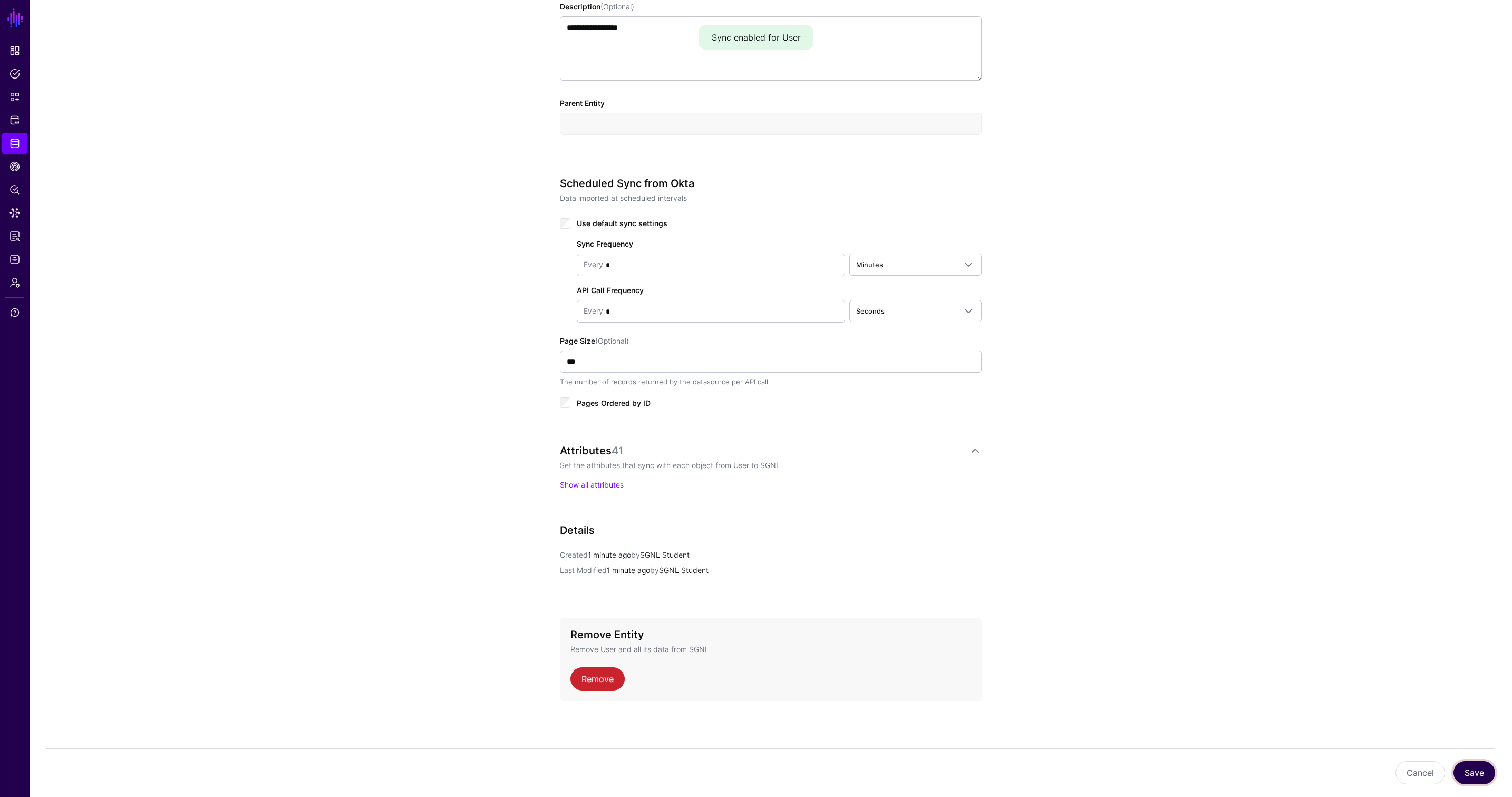
click at [1116, 774] on button "Save" at bounding box center [1475, 773] width 42 height 23
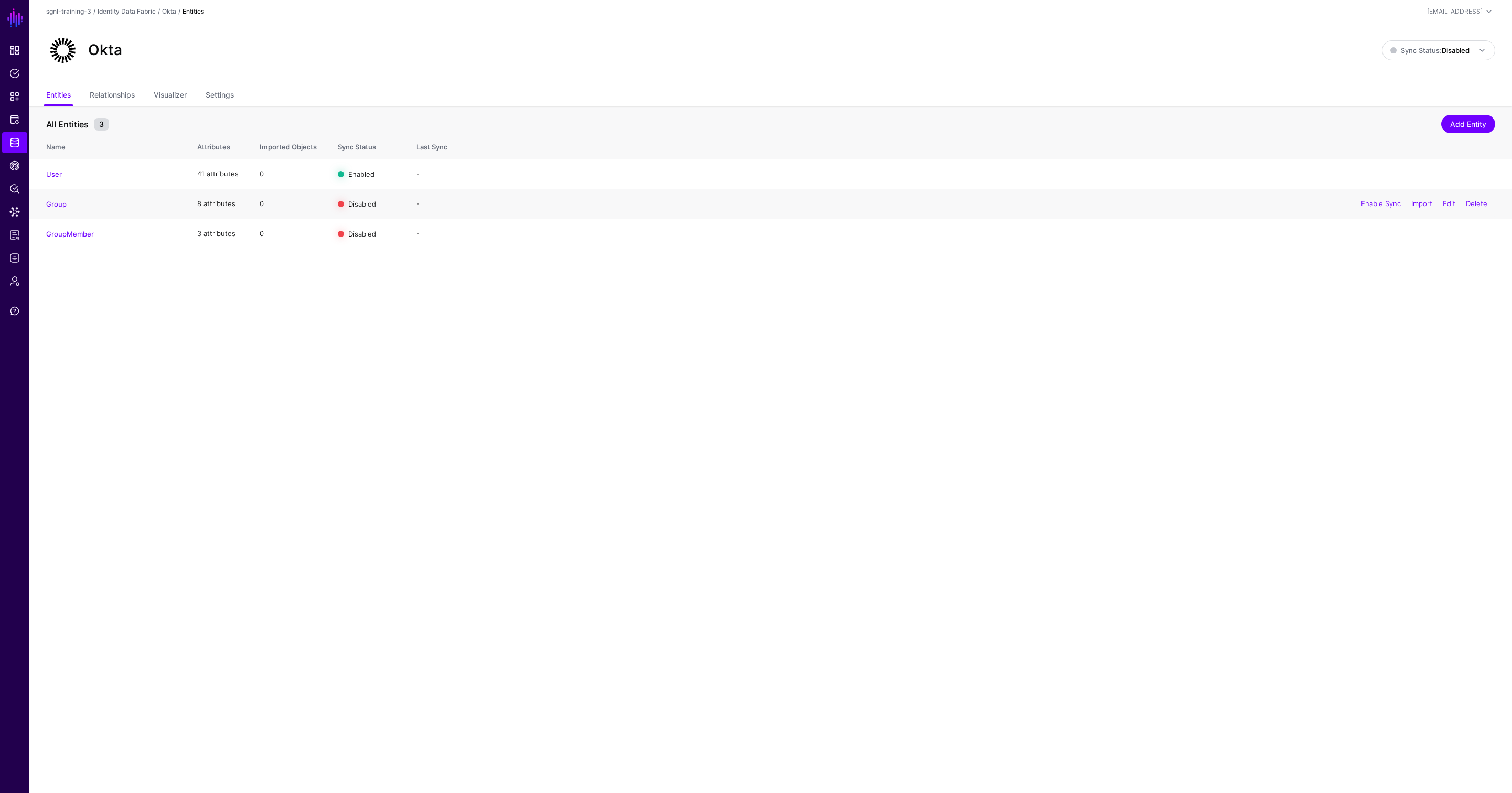
click at [83, 205] on h4 "Group" at bounding box center [111, 204] width 130 height 10
click at [60, 203] on link "Group" at bounding box center [57, 204] width 21 height 8
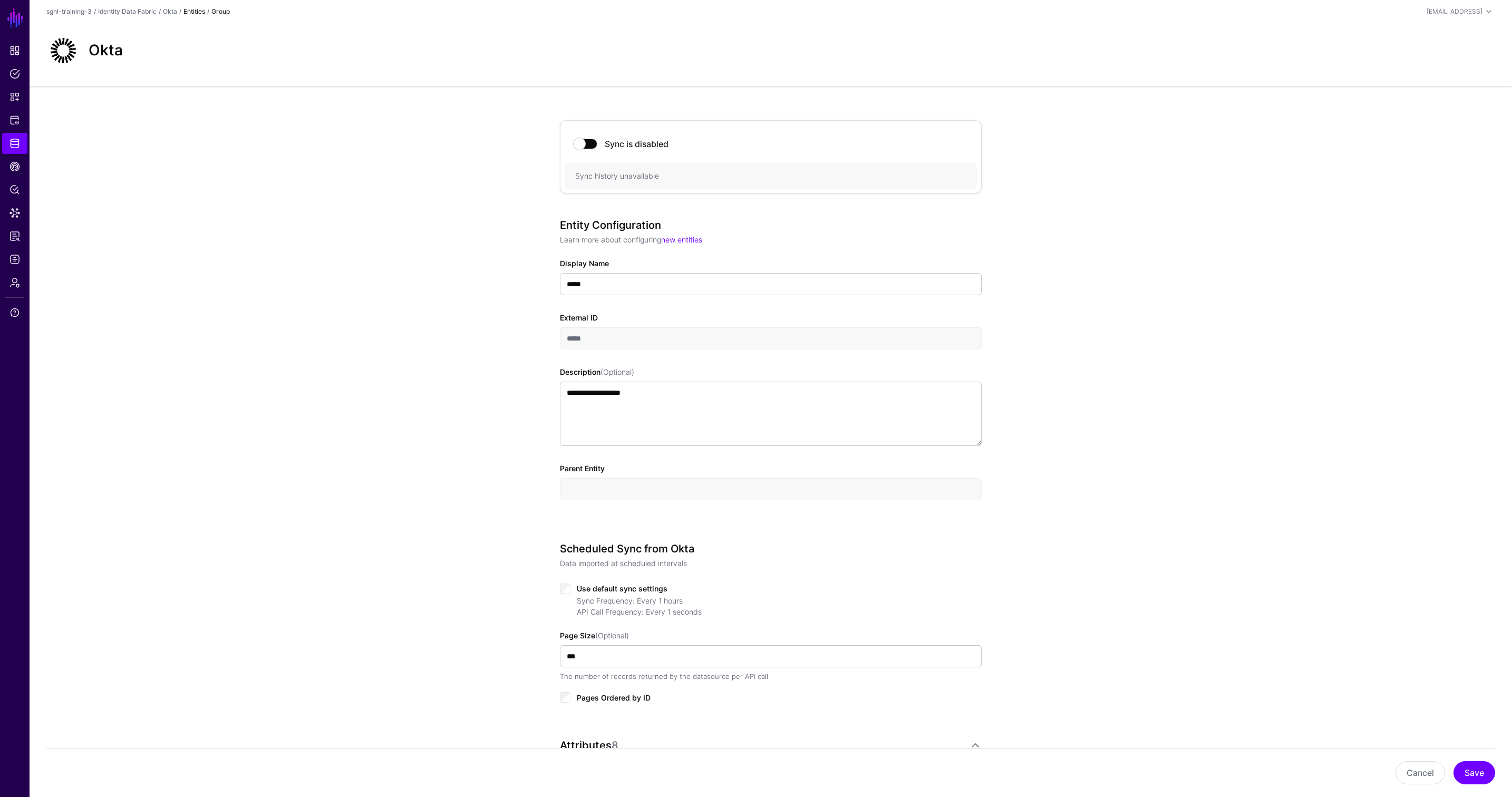
click at [591, 147] on span at bounding box center [586, 143] width 23 height 10
click at [1116, 773] on button "Save" at bounding box center [1475, 773] width 42 height 23
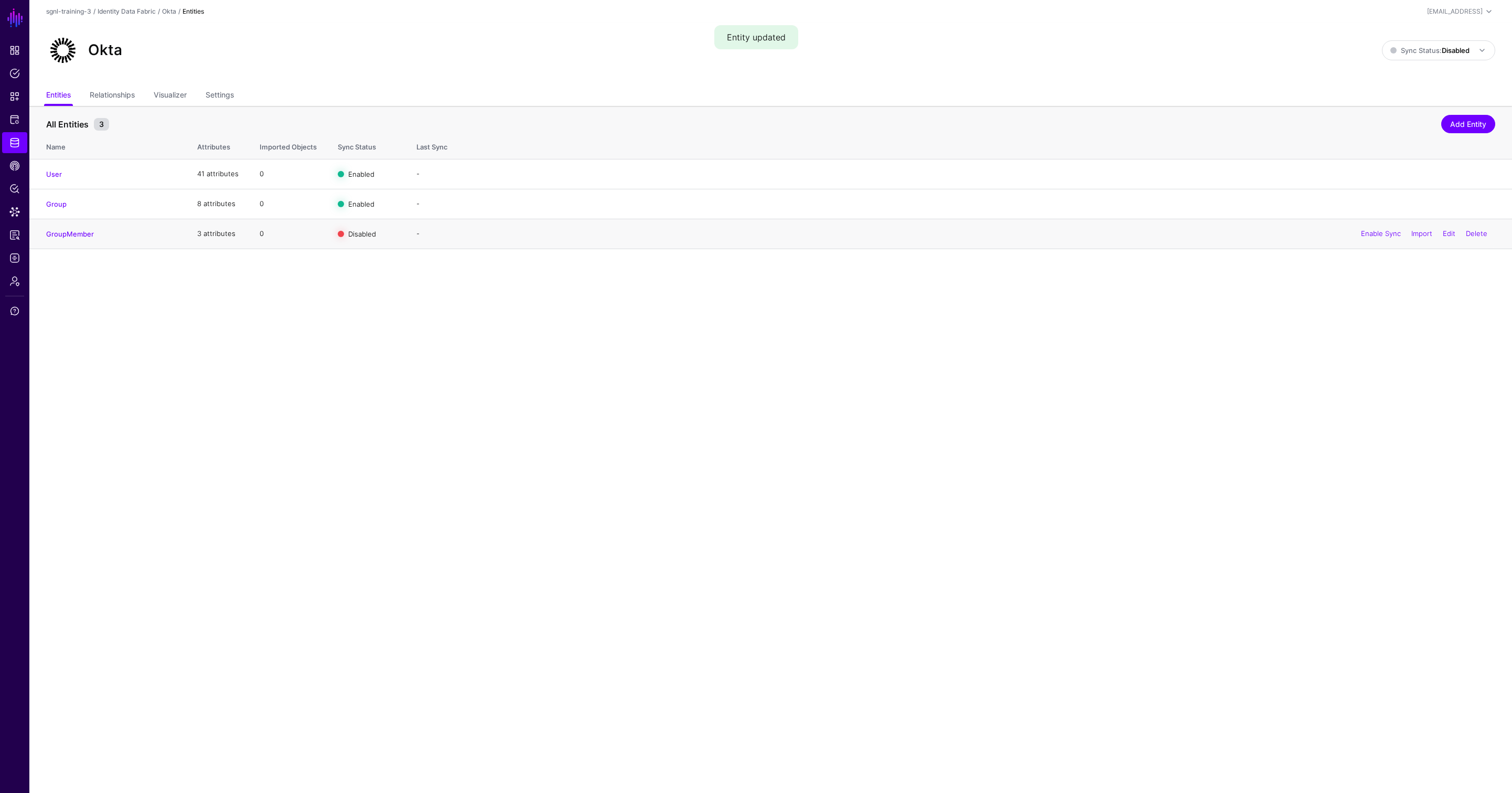
click at [98, 234] on h4 "GroupMember" at bounding box center [111, 234] width 130 height 10
click at [83, 237] on link "GroupMember" at bounding box center [70, 234] width 48 height 8
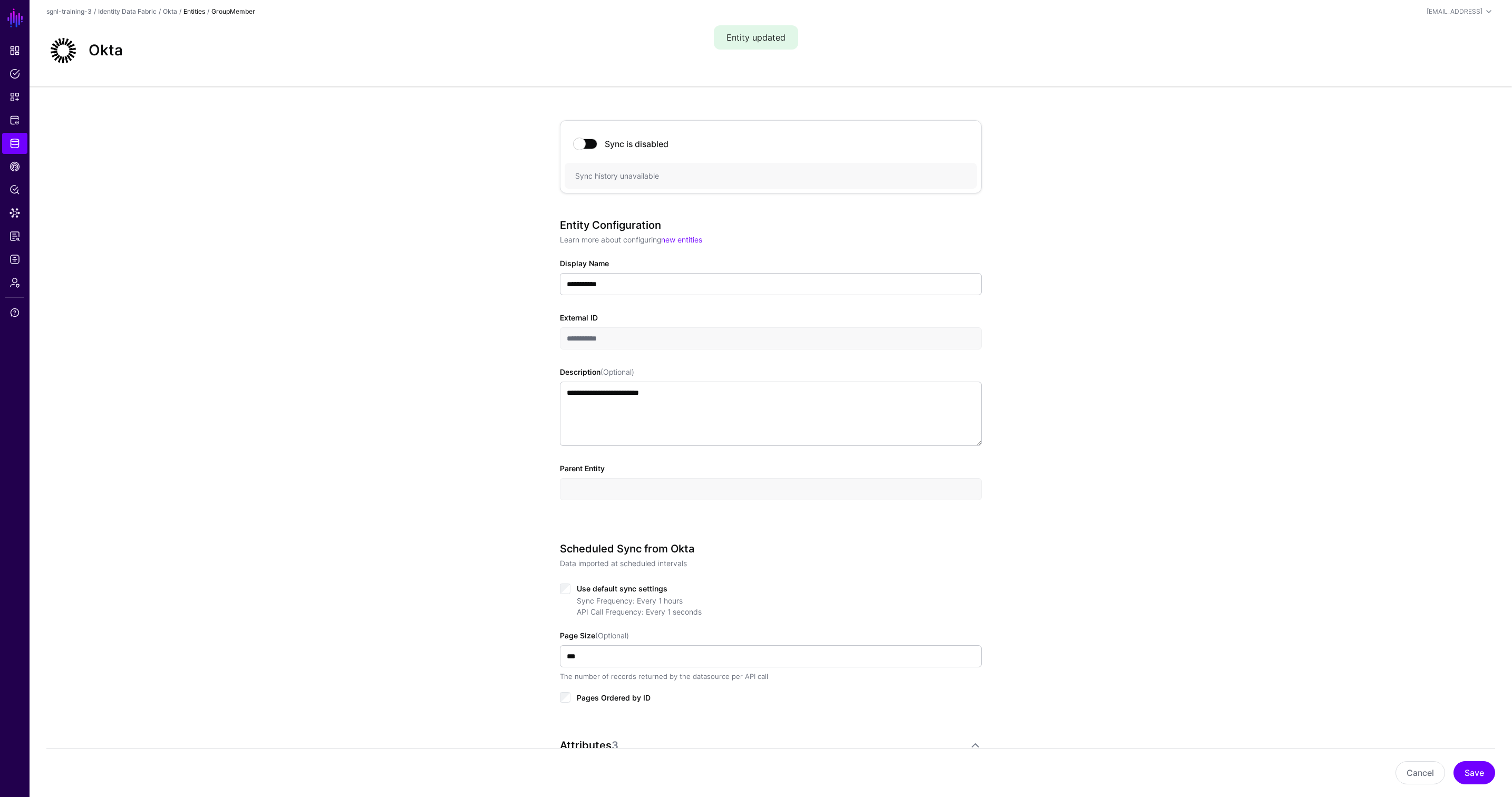
click at [595, 146] on span at bounding box center [586, 143] width 23 height 10
click at [1116, 775] on button "Save" at bounding box center [1475, 773] width 42 height 23
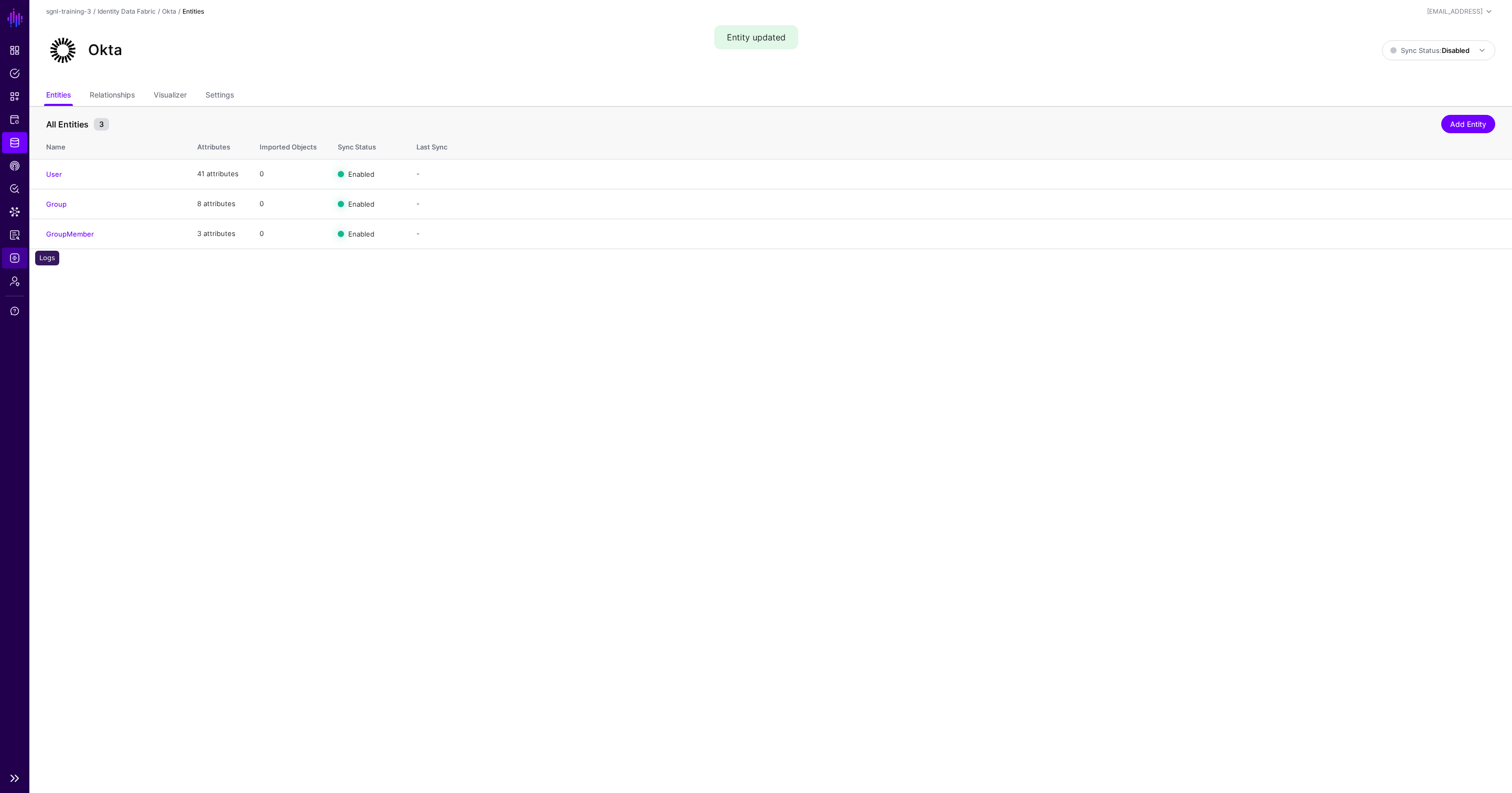
click at [19, 262] on span "Logs" at bounding box center [14, 258] width 10 height 10
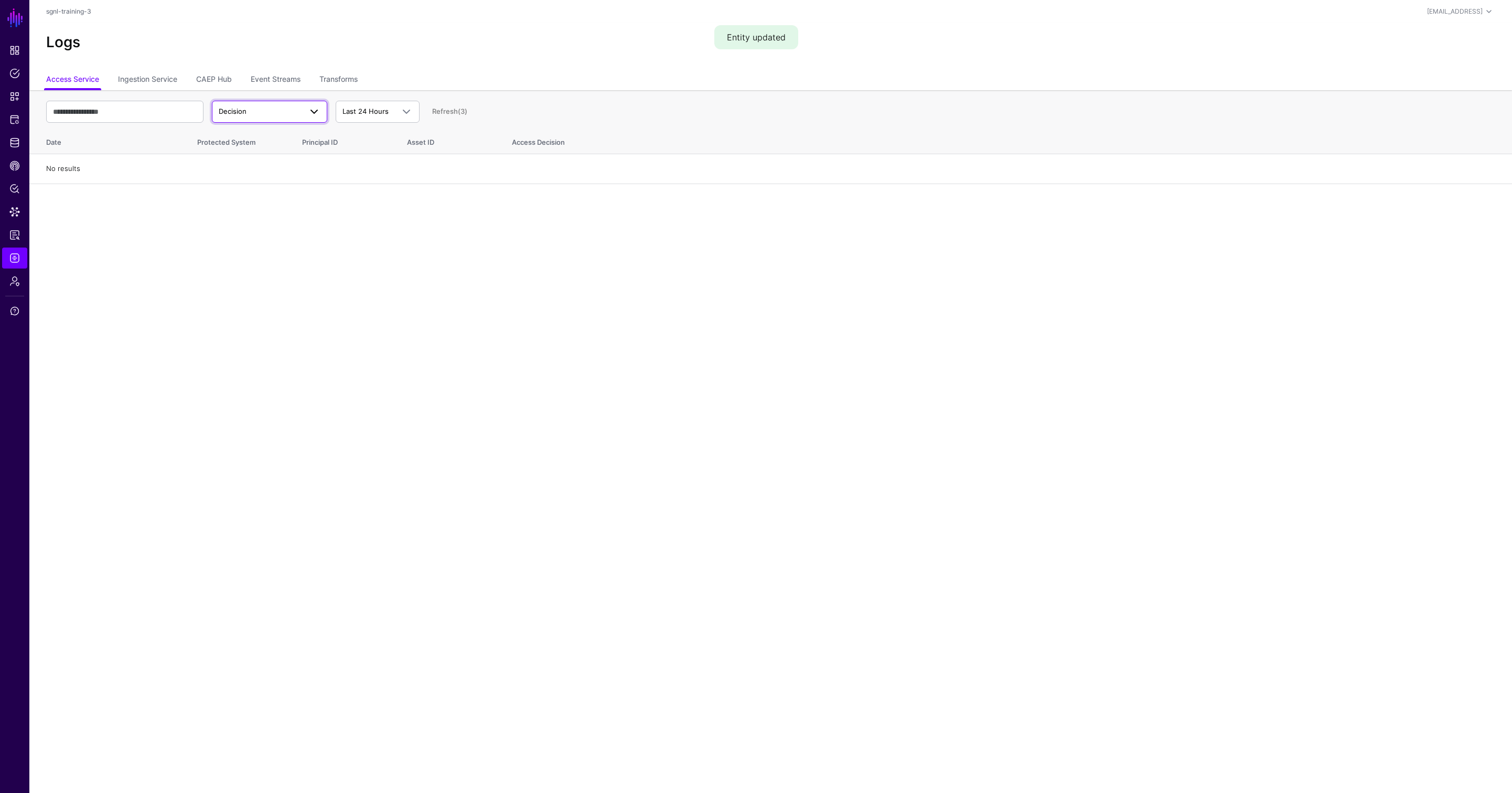
click at [293, 114] on span "Decision" at bounding box center [260, 111] width 83 height 10
click at [152, 82] on link "Ingestion Service" at bounding box center [148, 80] width 59 height 20
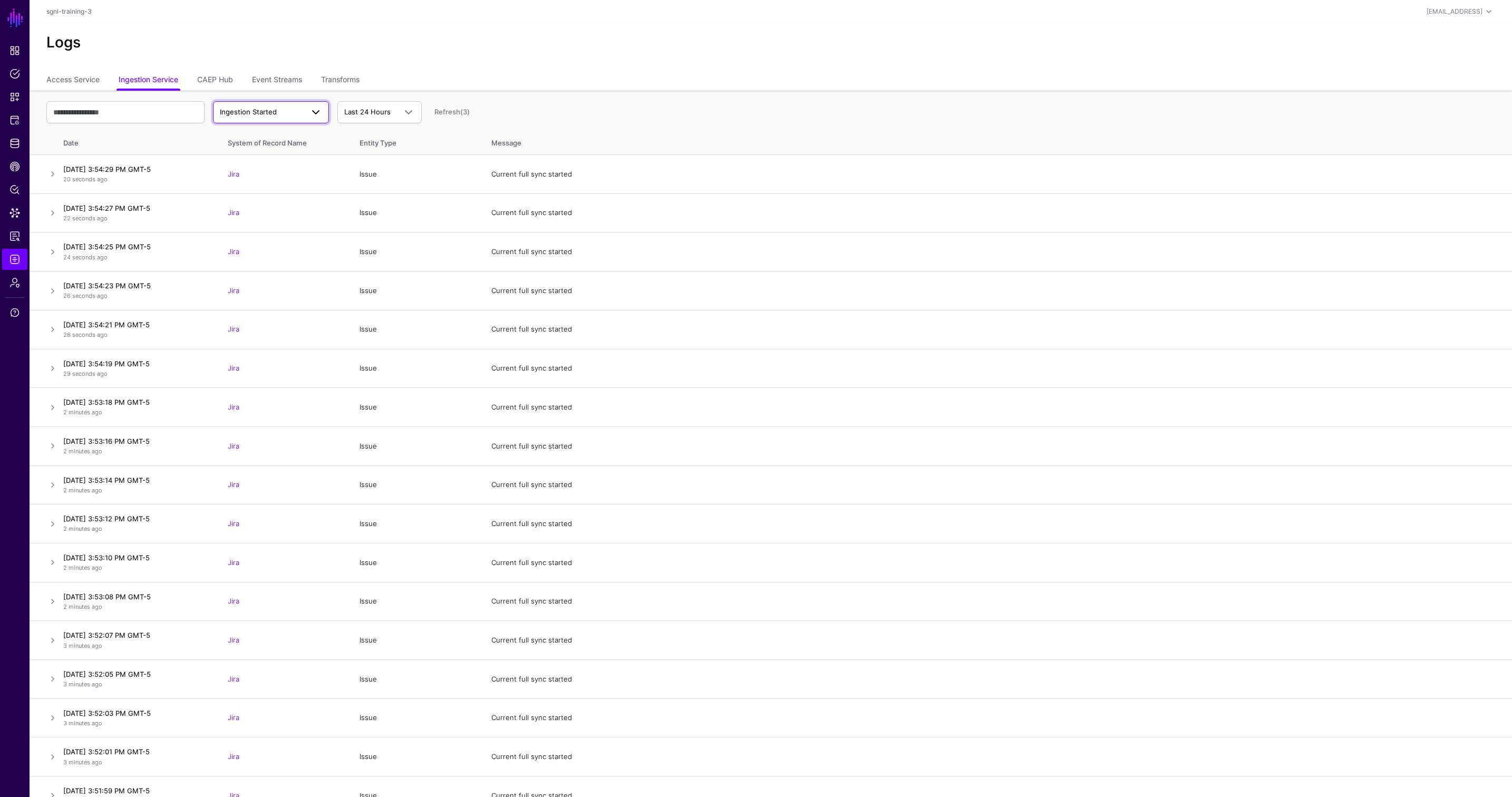
click at [288, 118] on span "Ingestion Started" at bounding box center [271, 112] width 103 height 12
click at [280, 171] on div "Ingestion Failed" at bounding box center [271, 170] width 99 height 10
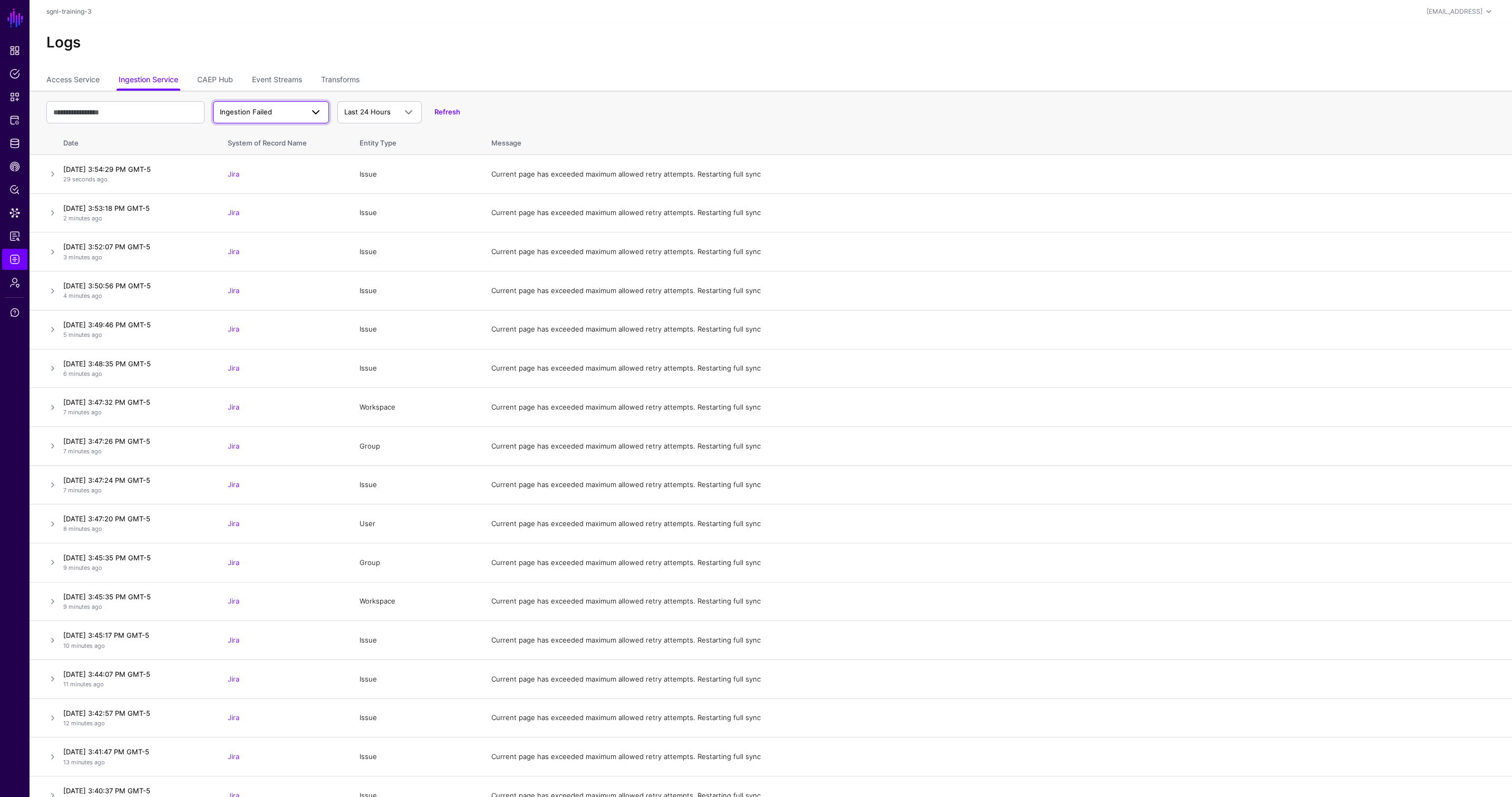
click at [285, 109] on span "Ingestion Failed" at bounding box center [261, 112] width 83 height 10
click at [286, 146] on button "Ingestion Completed" at bounding box center [270, 153] width 116 height 17
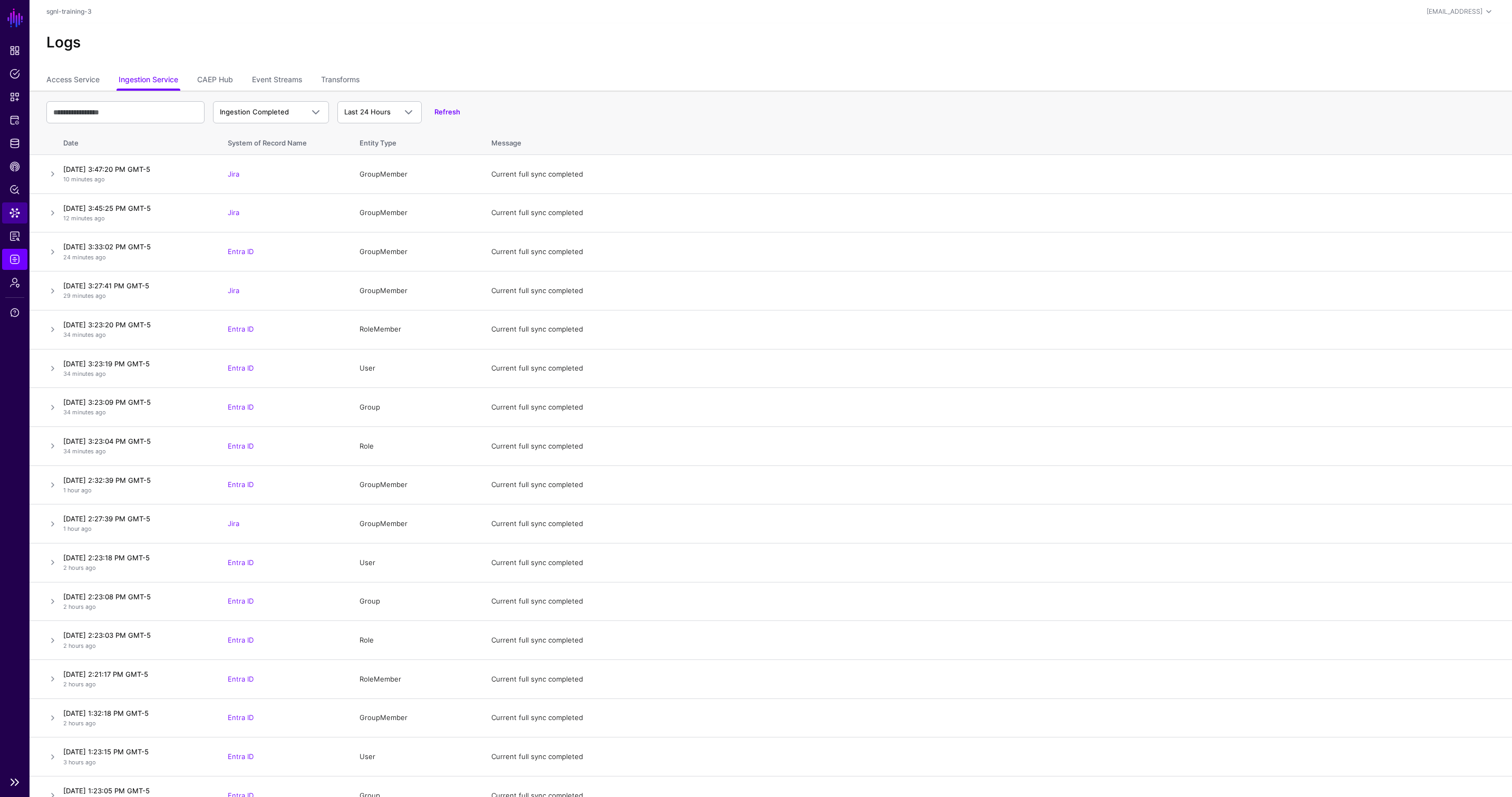
click at [15, 218] on span "Data Lens" at bounding box center [15, 213] width 10 height 10
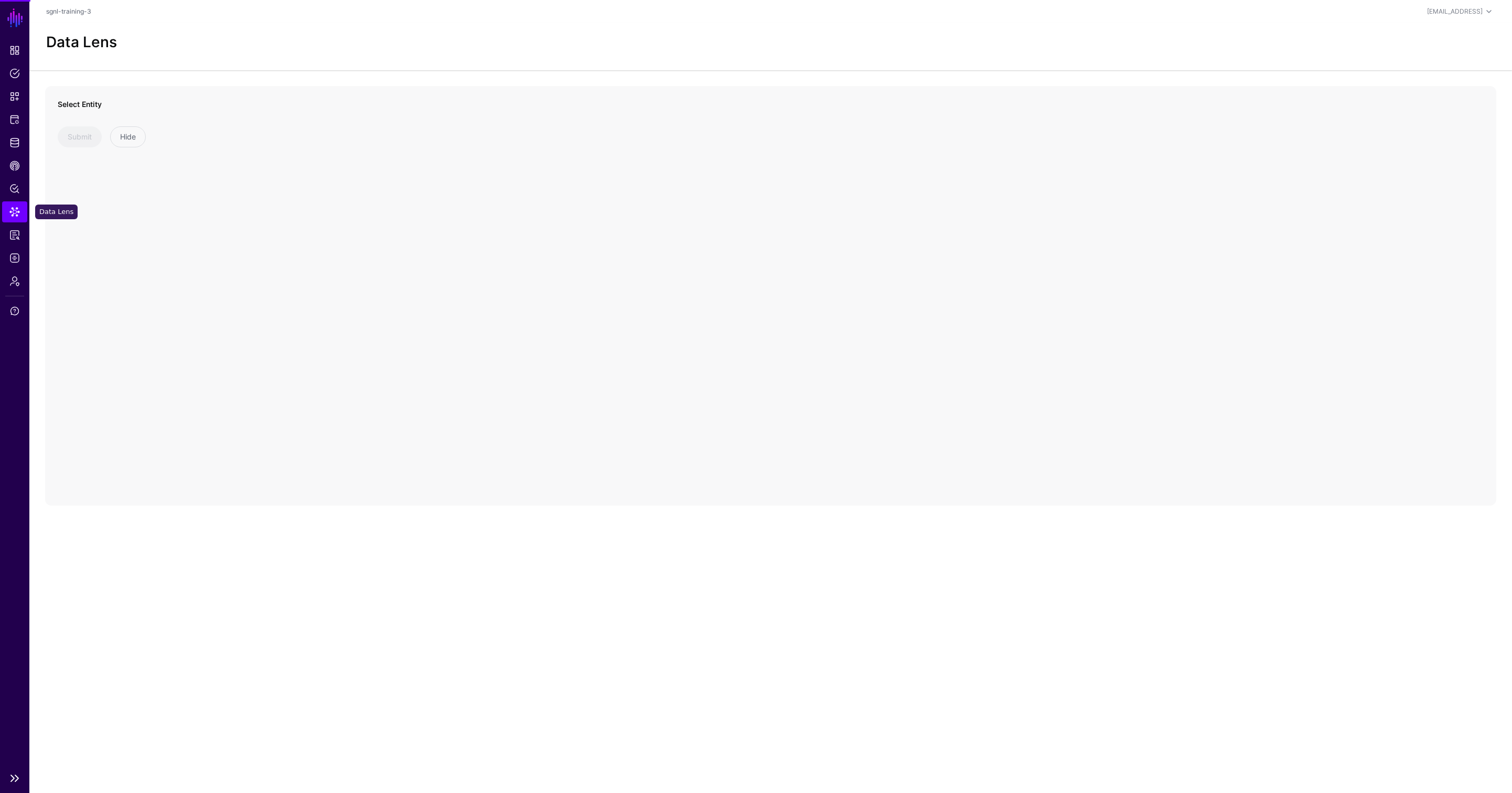
click at [14, 217] on span "Data Lens" at bounding box center [14, 212] width 10 height 10
click at [184, 123] on span at bounding box center [150, 125] width 170 height 12
click at [107, 205] on div "Group" at bounding box center [154, 205] width 157 height 10
click at [13, 141] on span "Identity Data Fabric" at bounding box center [14, 142] width 10 height 10
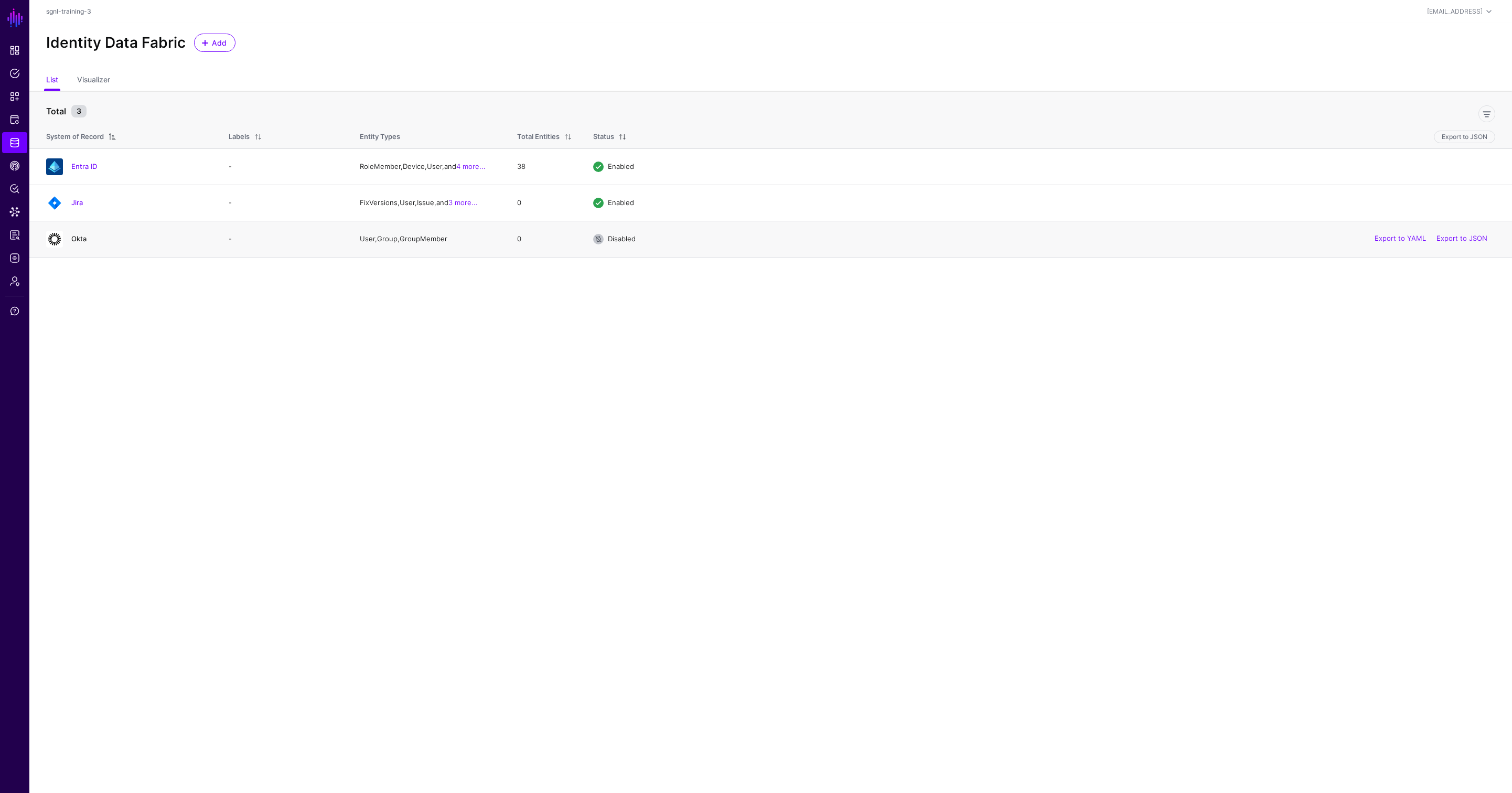
click at [83, 238] on link "Okta" at bounding box center [79, 239] width 15 height 8
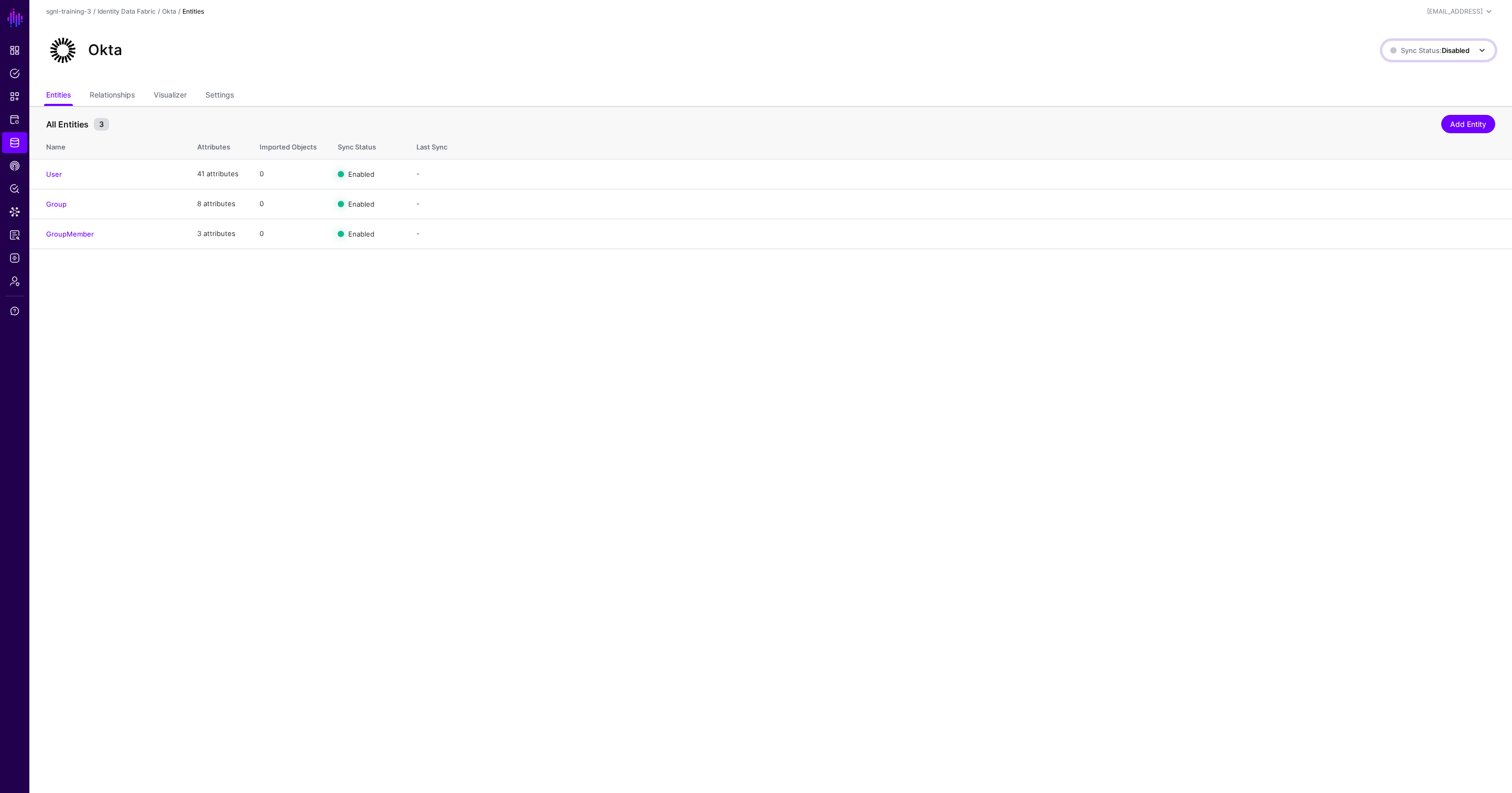
click at [1110, 50] on span at bounding box center [1482, 50] width 12 height 12
click at [1110, 76] on span "Enabled Syncing active for all configured entities that are enabled" at bounding box center [1427, 86] width 119 height 34
click at [14, 253] on span "Logs" at bounding box center [14, 258] width 10 height 10
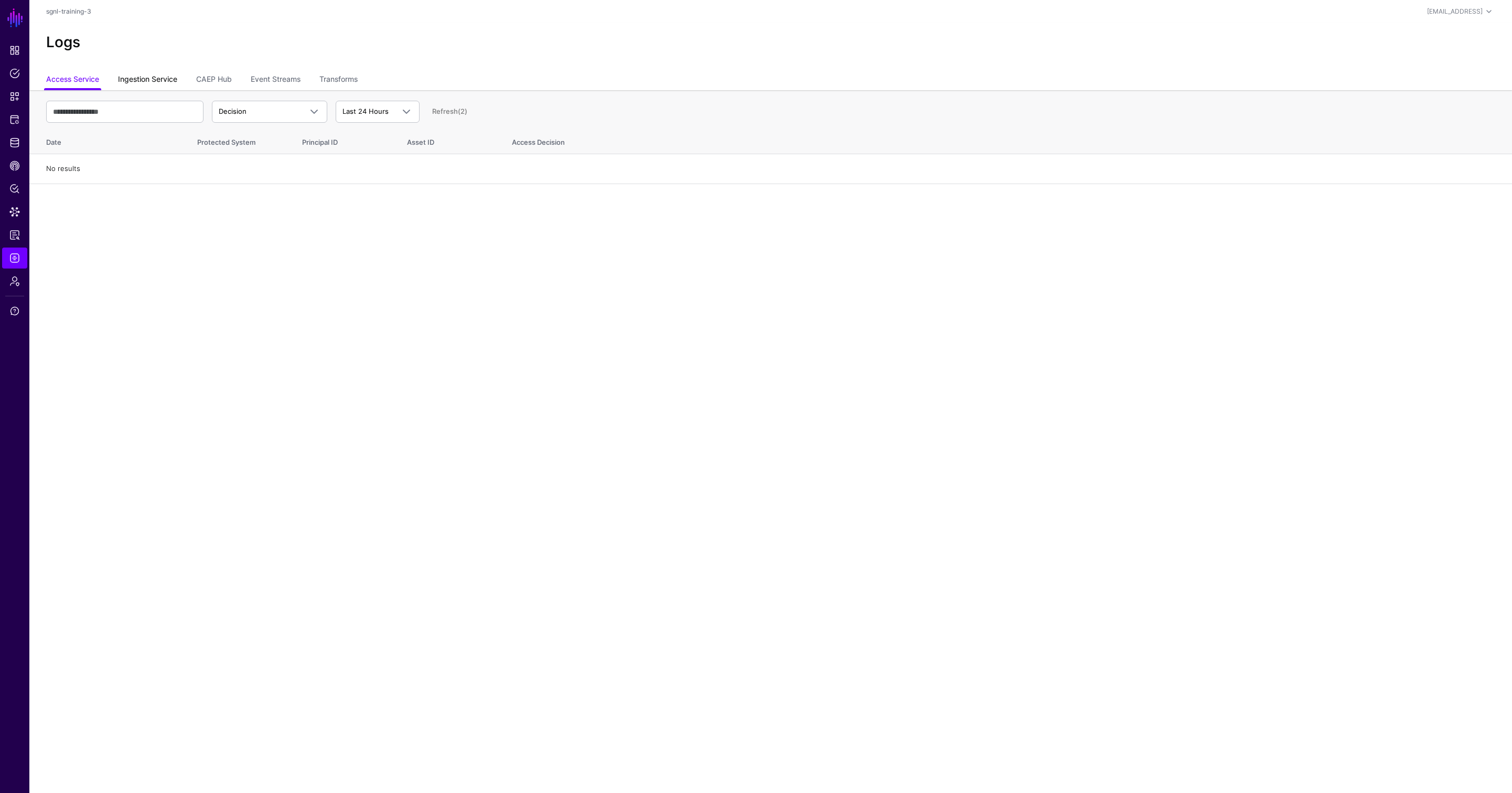
click at [159, 80] on link "Ingestion Service" at bounding box center [148, 80] width 59 height 20
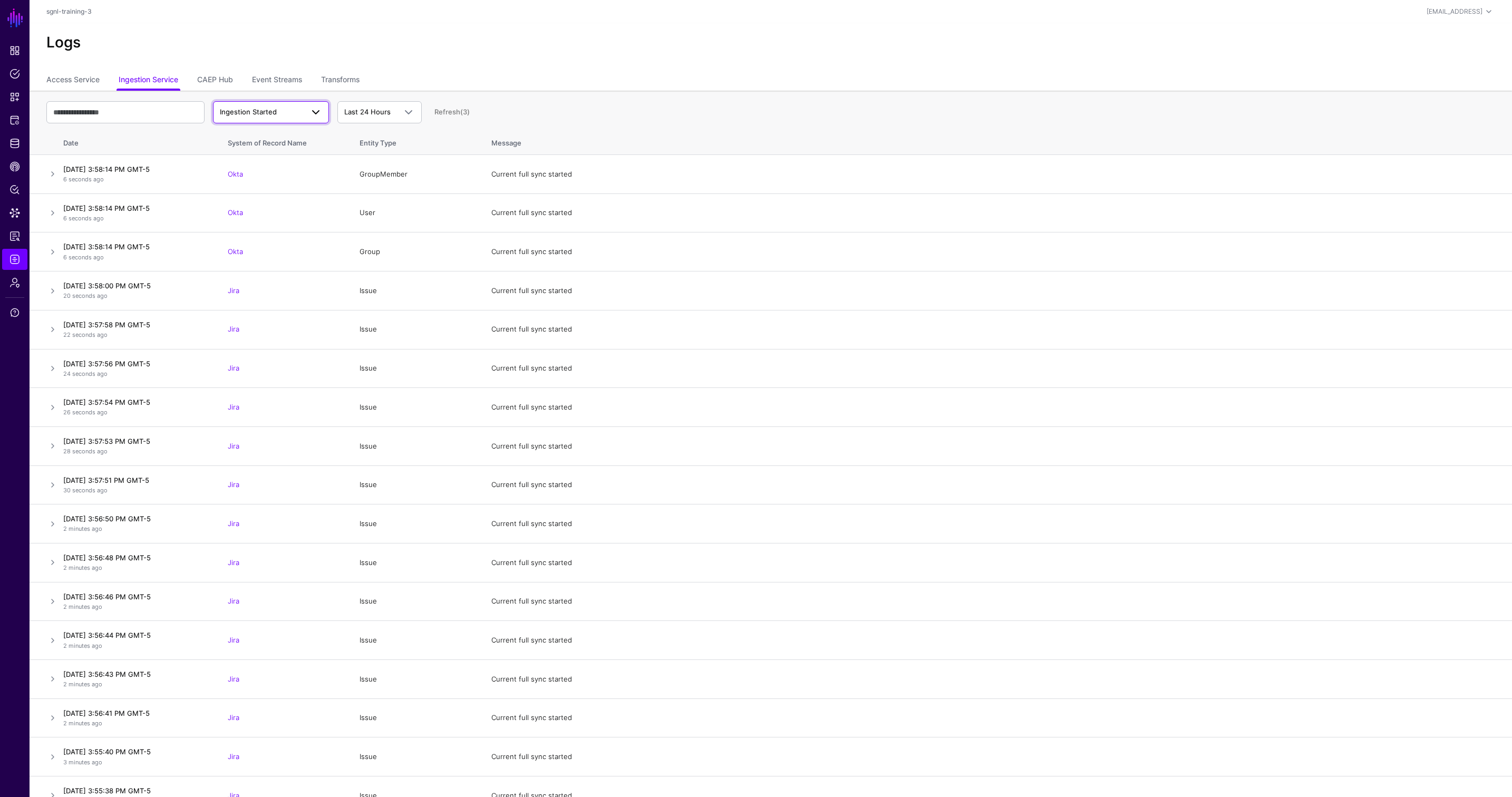
click at [290, 114] on span "Ingestion Started" at bounding box center [261, 112] width 83 height 10
click at [261, 151] on span "Ingestion Completed" at bounding box center [256, 153] width 69 height 8
click at [293, 116] on span "Ingestion Completed" at bounding box center [261, 112] width 83 height 10
click at [279, 173] on div "Ingestion Failed" at bounding box center [271, 170] width 99 height 10
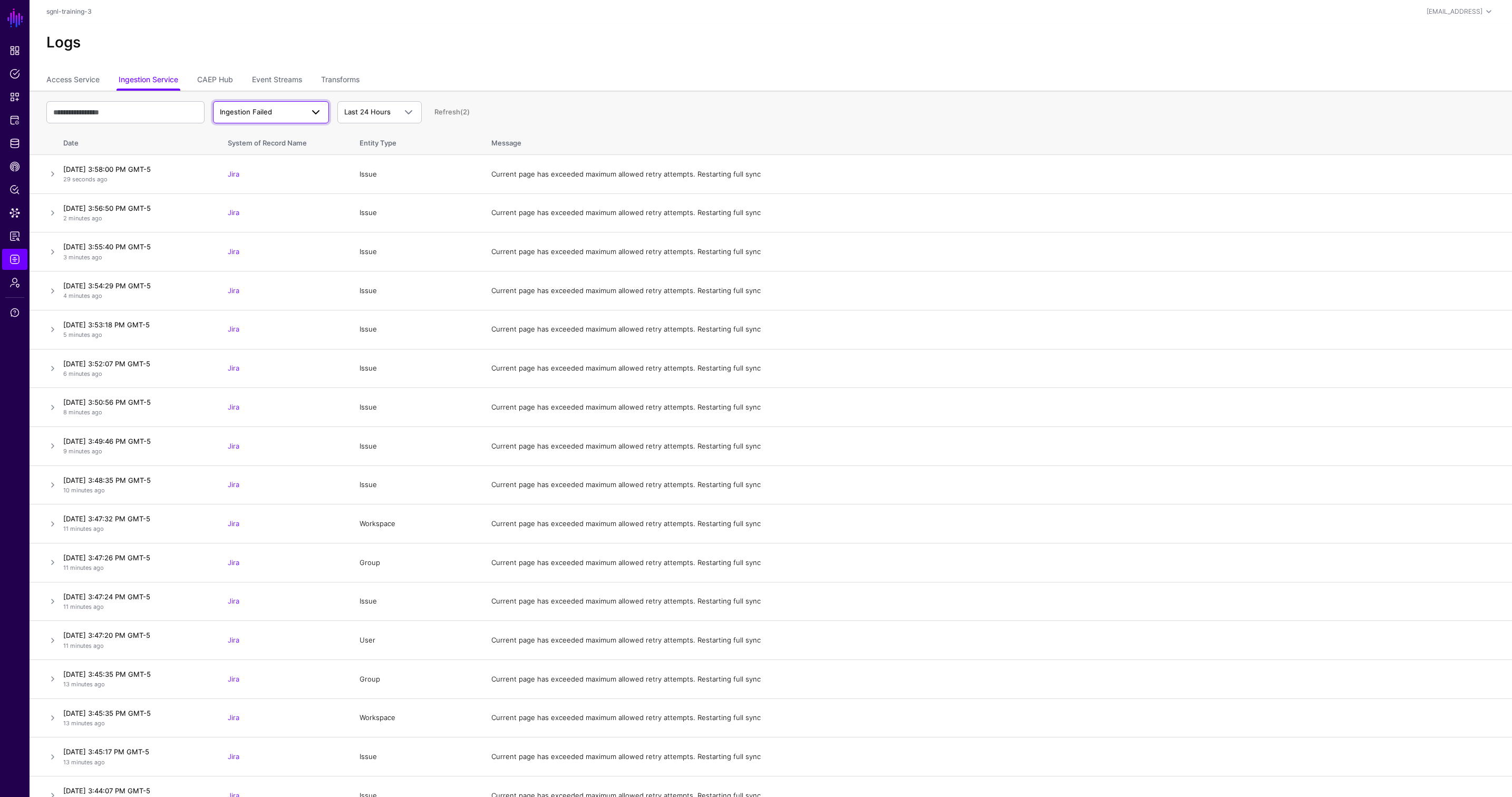
click at [296, 112] on span "Ingestion Failed" at bounding box center [261, 112] width 83 height 10
click at [289, 164] on button "Ingestion Failed" at bounding box center [270, 170] width 116 height 17
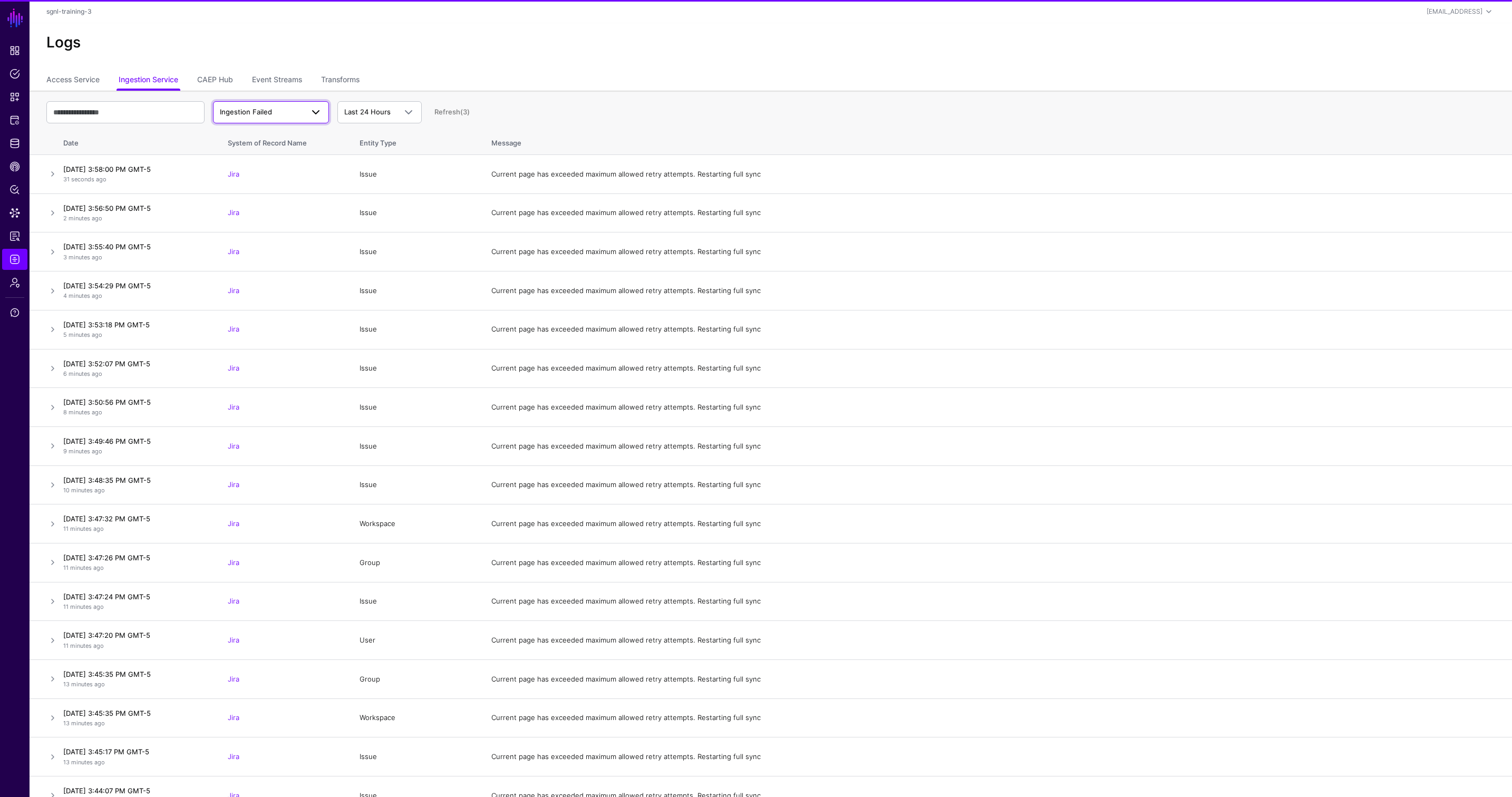
click at [301, 118] on span "Ingestion Failed" at bounding box center [271, 112] width 103 height 12
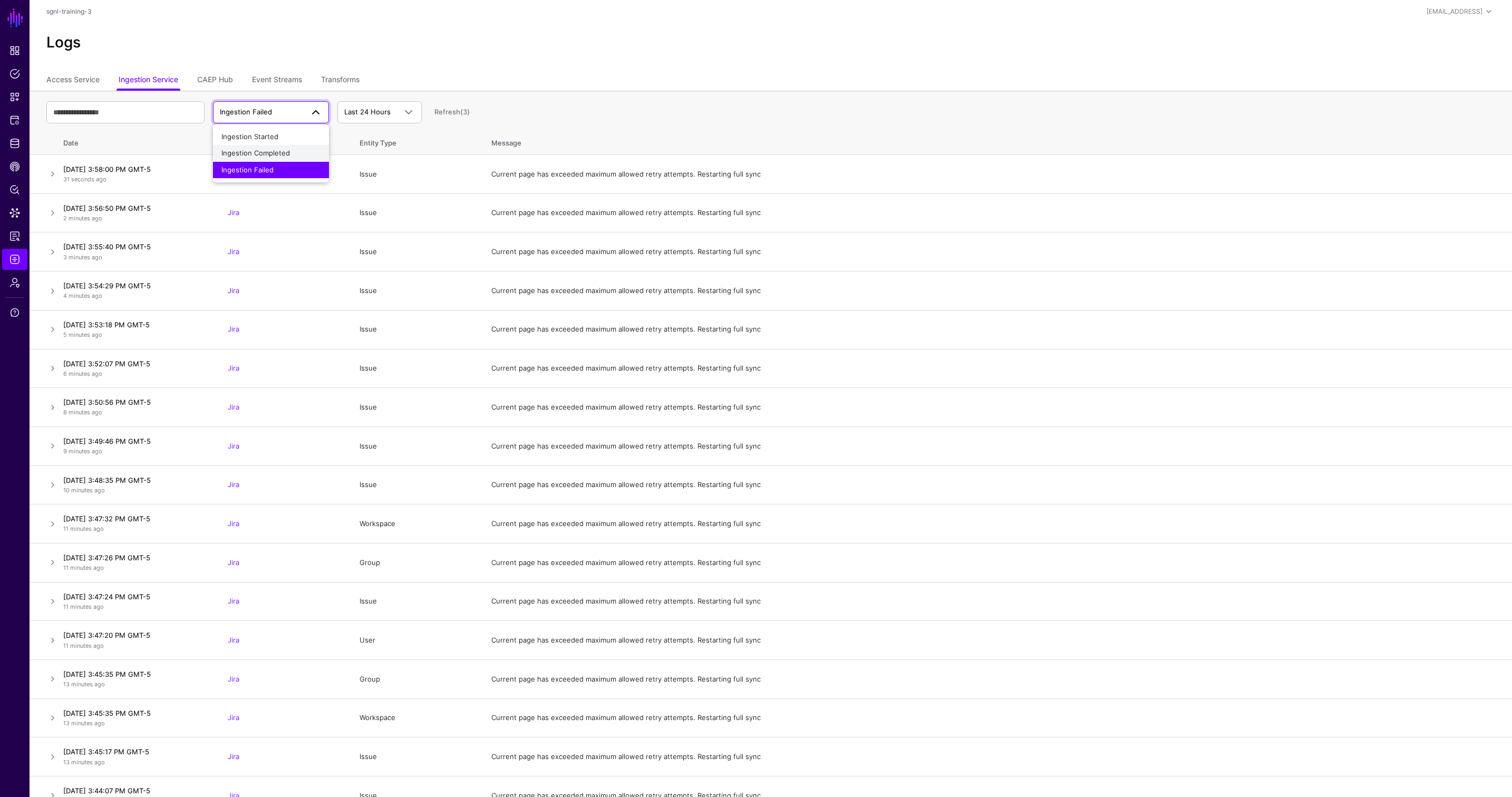
click at [299, 149] on div "Ingestion Completed" at bounding box center [271, 153] width 99 height 10
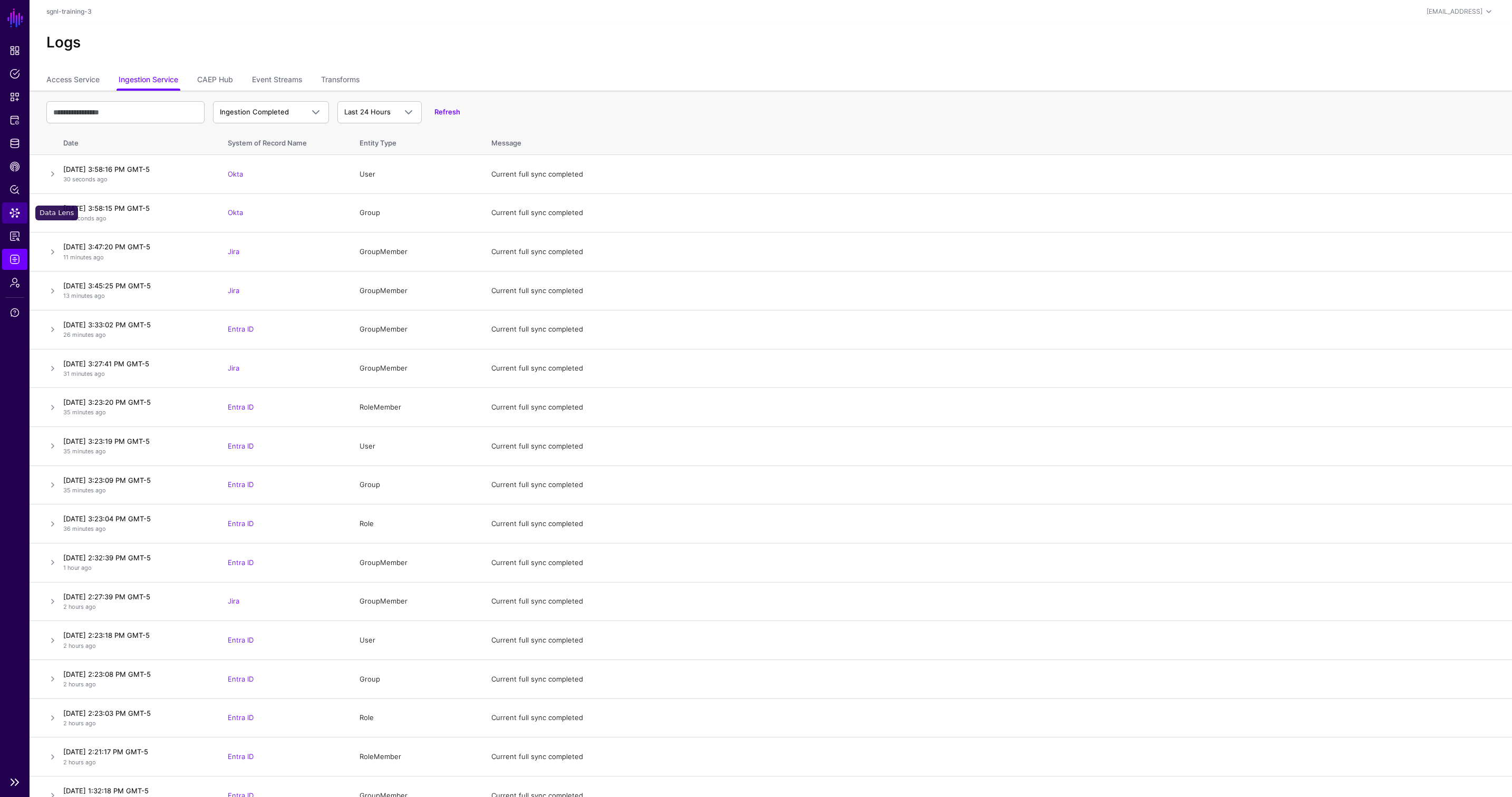
click at [16, 215] on span "Data Lens" at bounding box center [15, 213] width 10 height 10
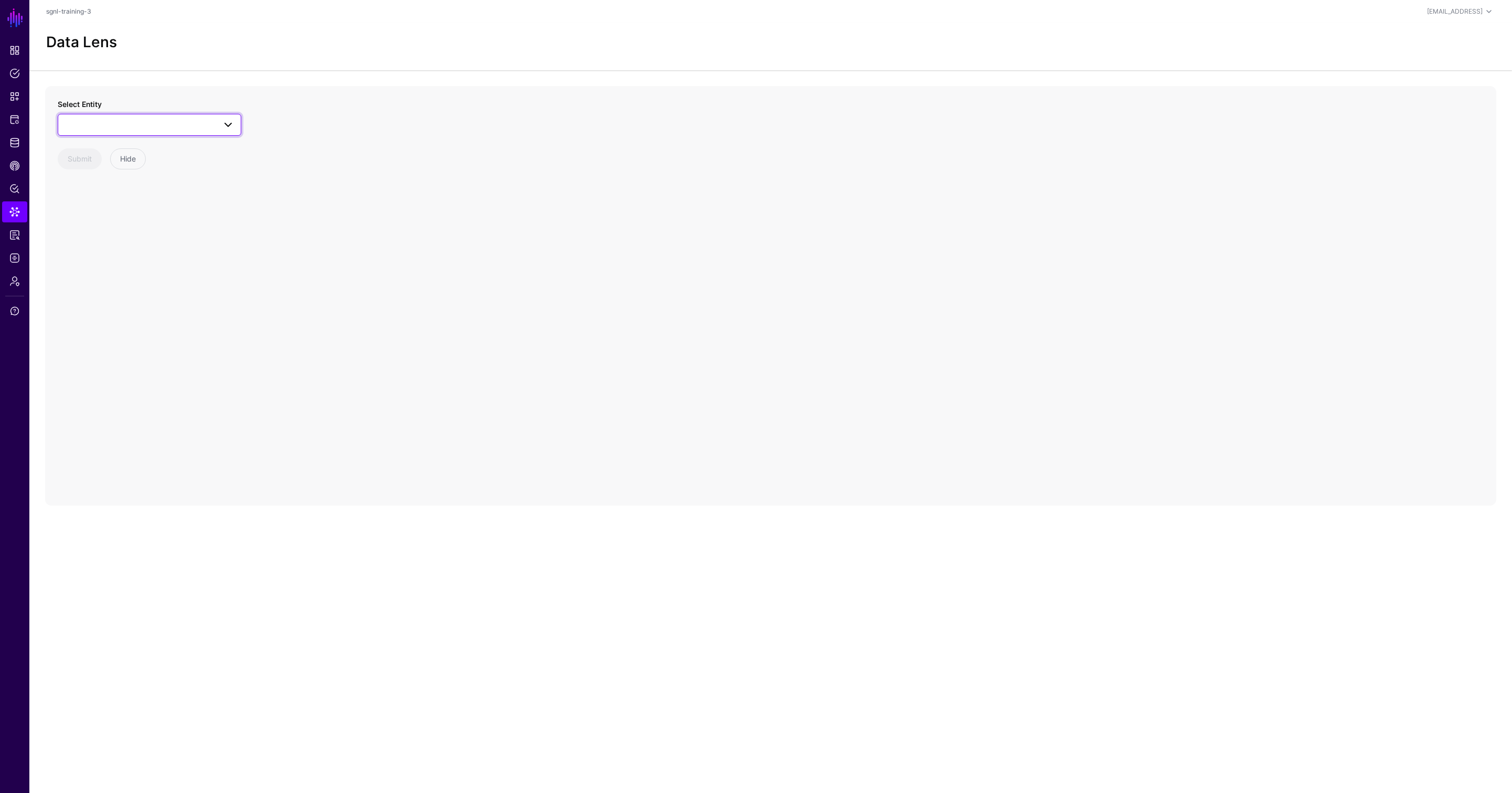
click at [214, 121] on span at bounding box center [150, 125] width 170 height 12
click at [111, 206] on div "Group" at bounding box center [154, 205] width 157 height 10
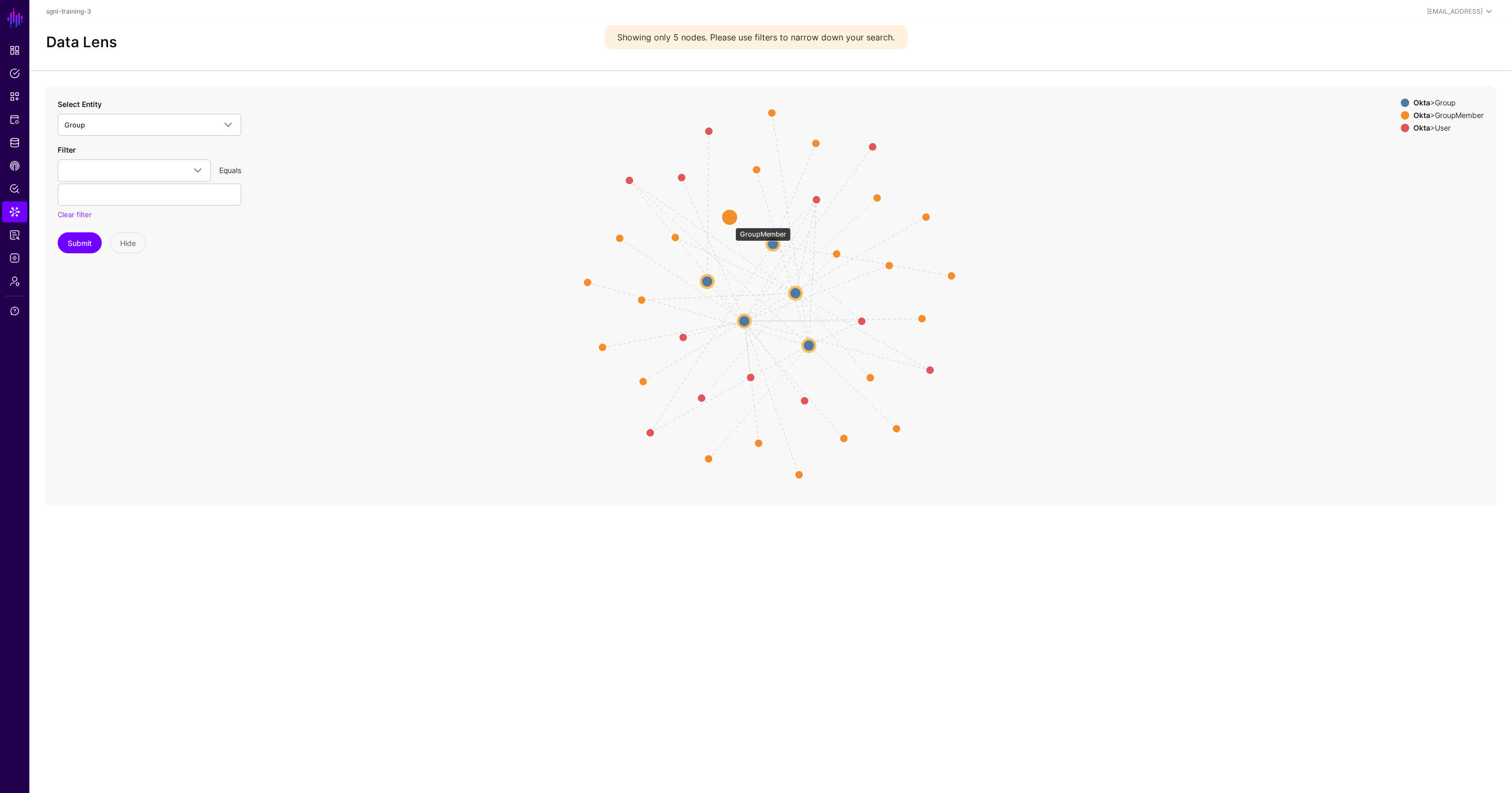
click at [730, 223] on circle at bounding box center [729, 217] width 17 height 17
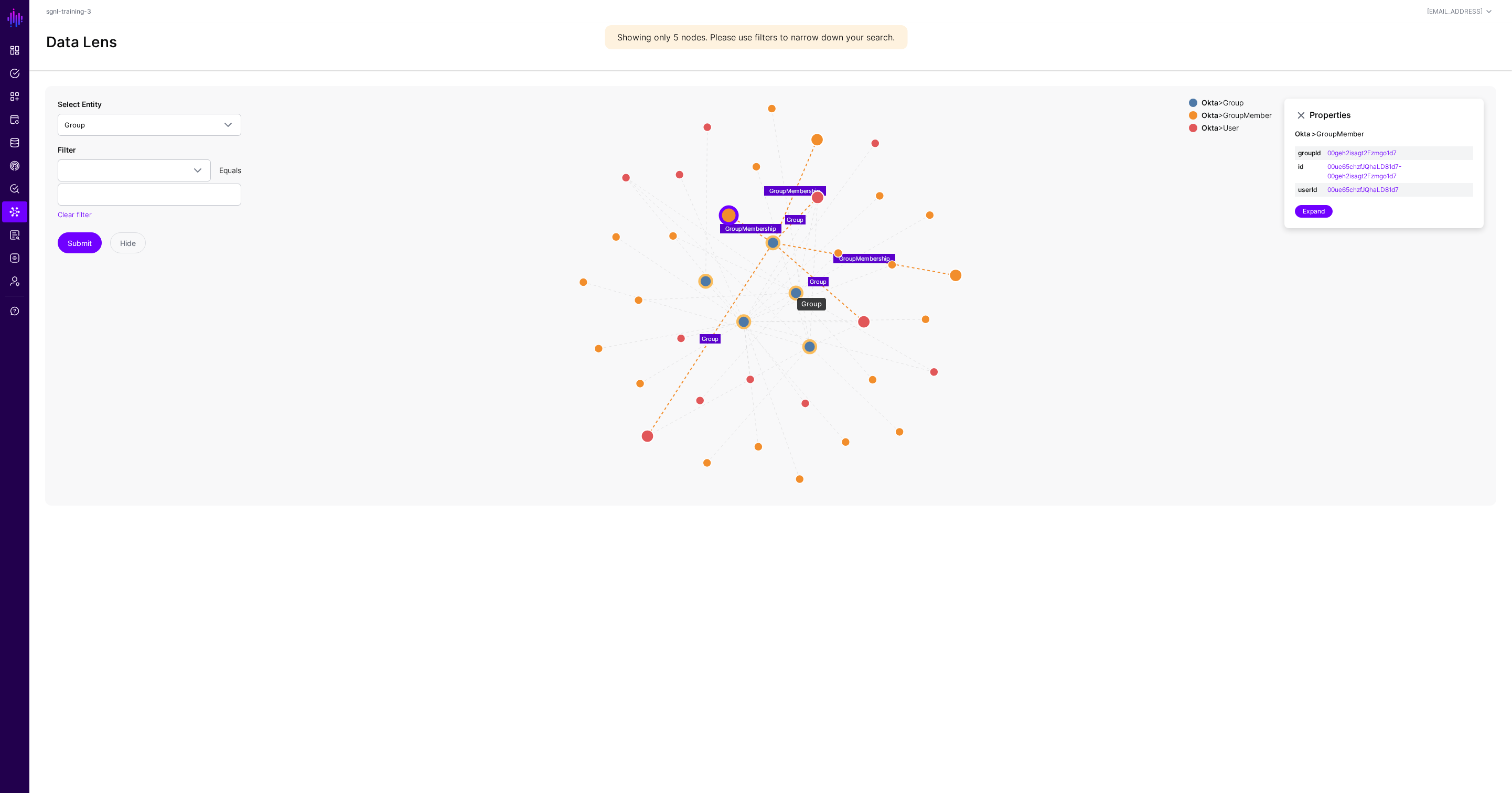
click at [792, 292] on circle at bounding box center [796, 292] width 12 height 12
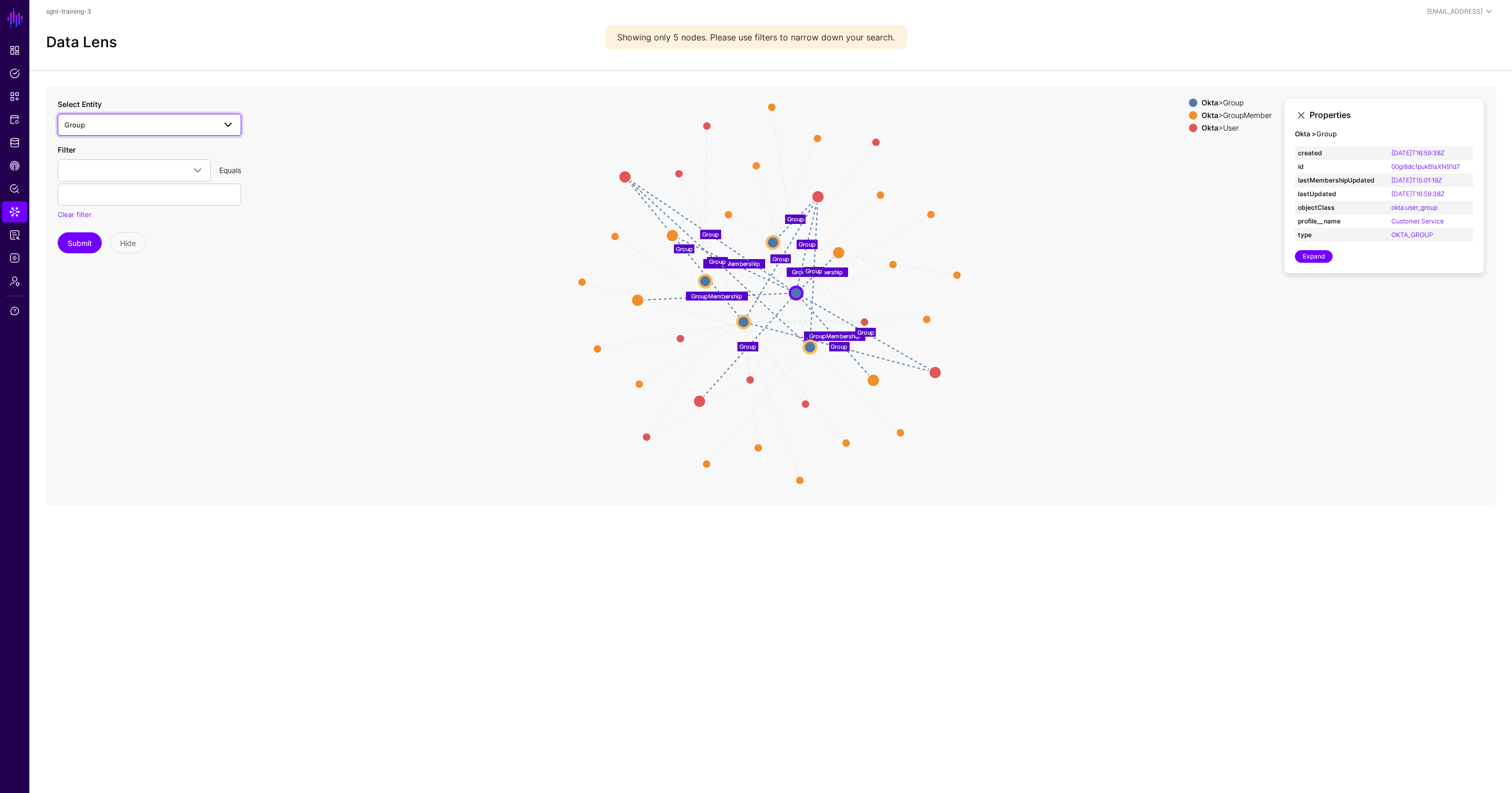
click at [113, 132] on link "Group" at bounding box center [150, 125] width 183 height 22
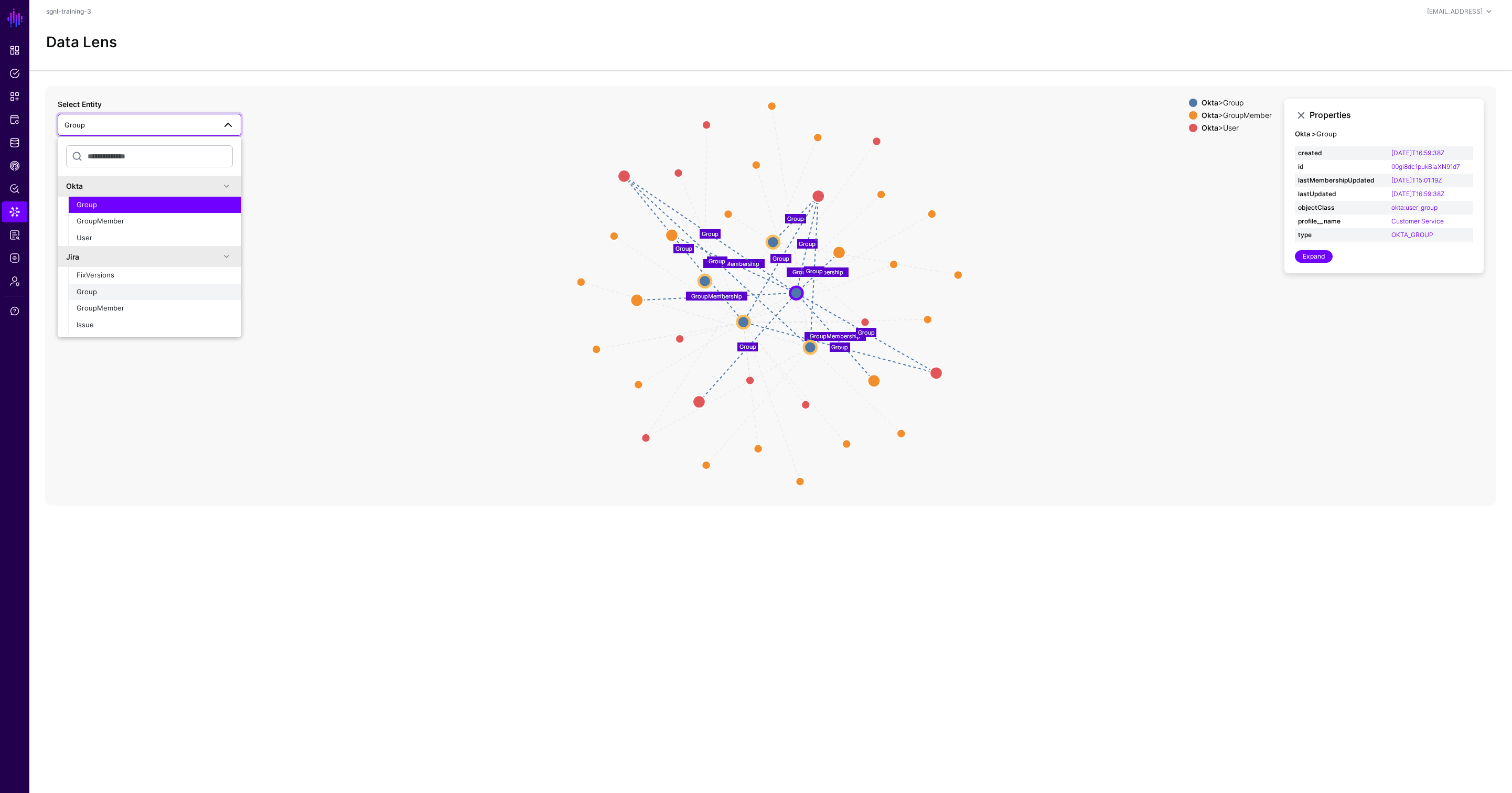
click at [108, 297] on button "Group" at bounding box center [154, 292] width 173 height 17
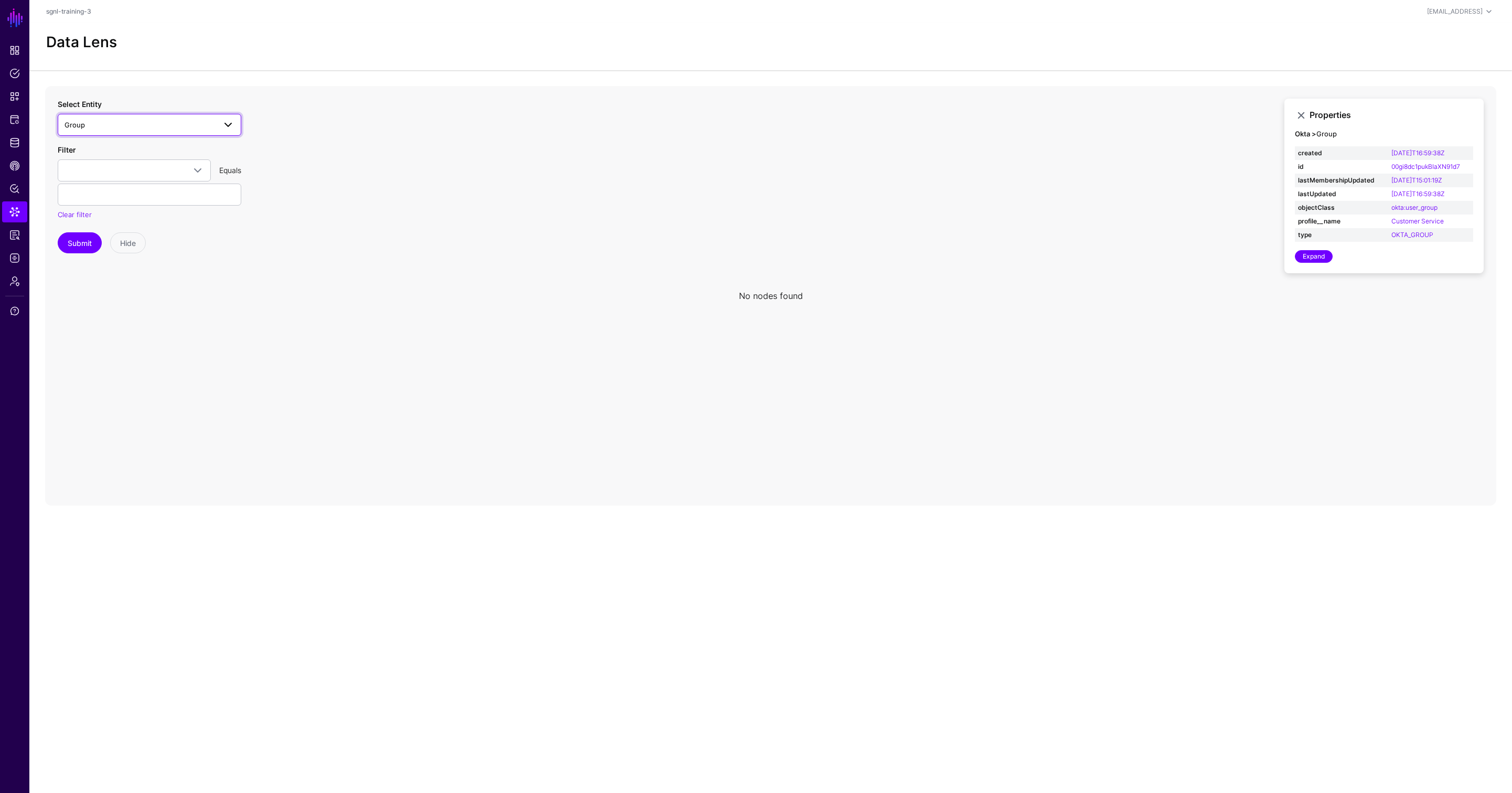
click at [191, 126] on span "Group" at bounding box center [140, 125] width 151 height 12
click at [132, 221] on div "User" at bounding box center [154, 225] width 157 height 10
